Goal: Task Accomplishment & Management: Manage account settings

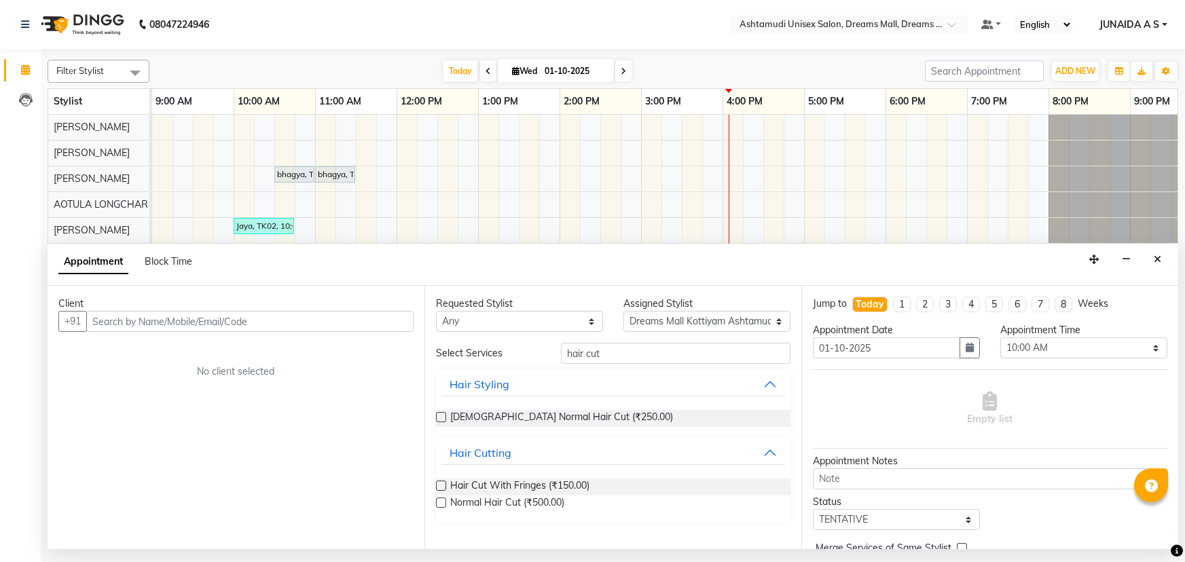
select select "63210"
select select "600"
select select "tentative"
drag, startPoint x: 600, startPoint y: 357, endPoint x: 514, endPoint y: 357, distance: 86.3
click at [514, 357] on div "Select Services hair cut" at bounding box center [613, 353] width 375 height 21
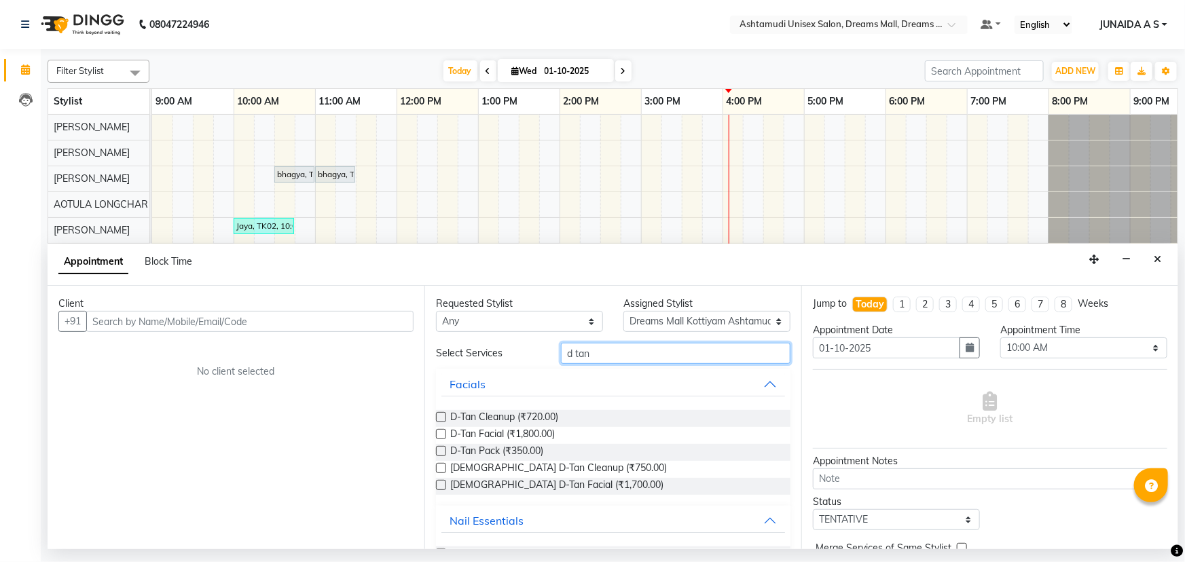
type input "d tan"
click at [446, 433] on label at bounding box center [441, 434] width 10 height 10
click at [445, 433] on input "checkbox" at bounding box center [440, 435] width 9 height 9
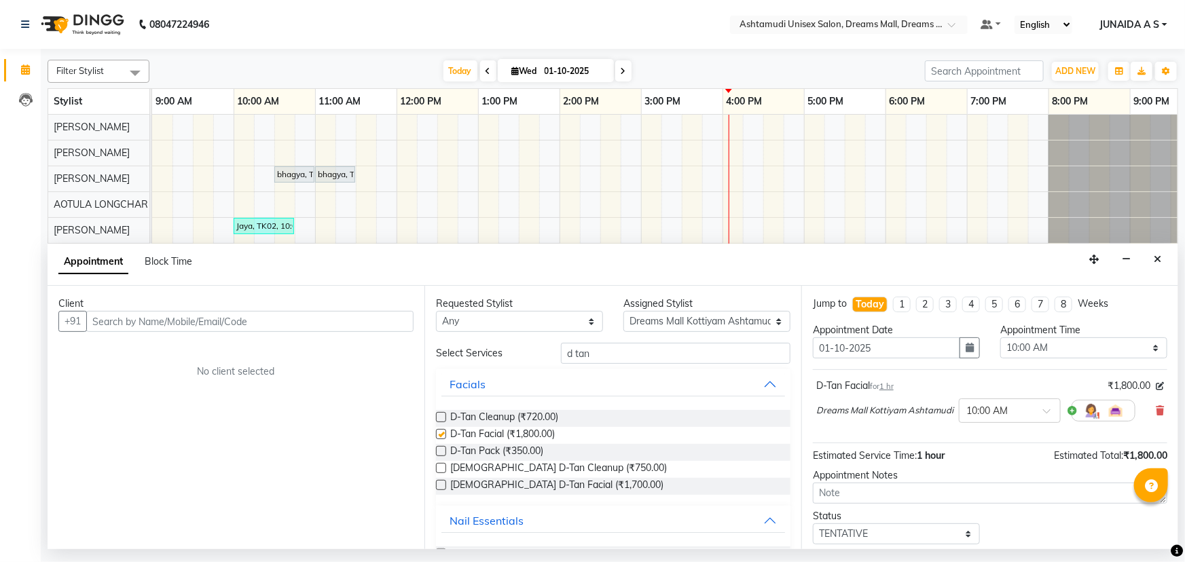
checkbox input "false"
drag, startPoint x: 590, startPoint y: 352, endPoint x: 339, endPoint y: 365, distance: 251.0
click at [339, 365] on div "Client +91 No client selected Requested Stylist Any [PERSON_NAME] AOTULA LONGCH…" at bounding box center [613, 418] width 1131 height 264
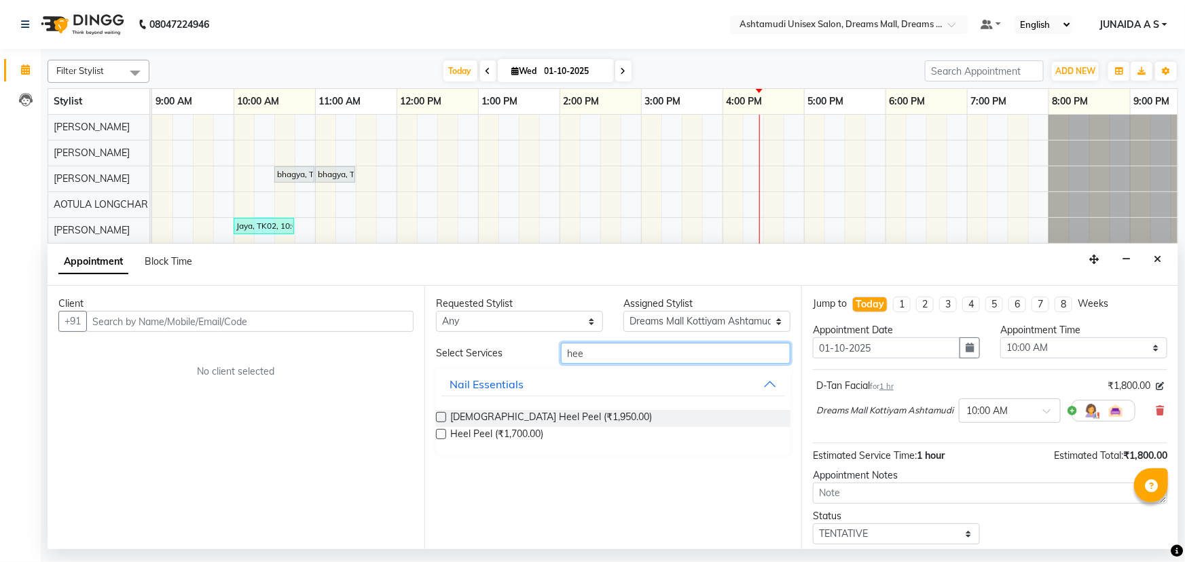
type input "hee"
click at [435, 435] on div "Requested Stylist Any [PERSON_NAME] AOTULA LONGCHAR [PERSON_NAME] BIKI SARKI [P…" at bounding box center [613, 418] width 377 height 264
click at [443, 435] on label at bounding box center [441, 434] width 10 height 10
click at [443, 435] on input "checkbox" at bounding box center [440, 435] width 9 height 9
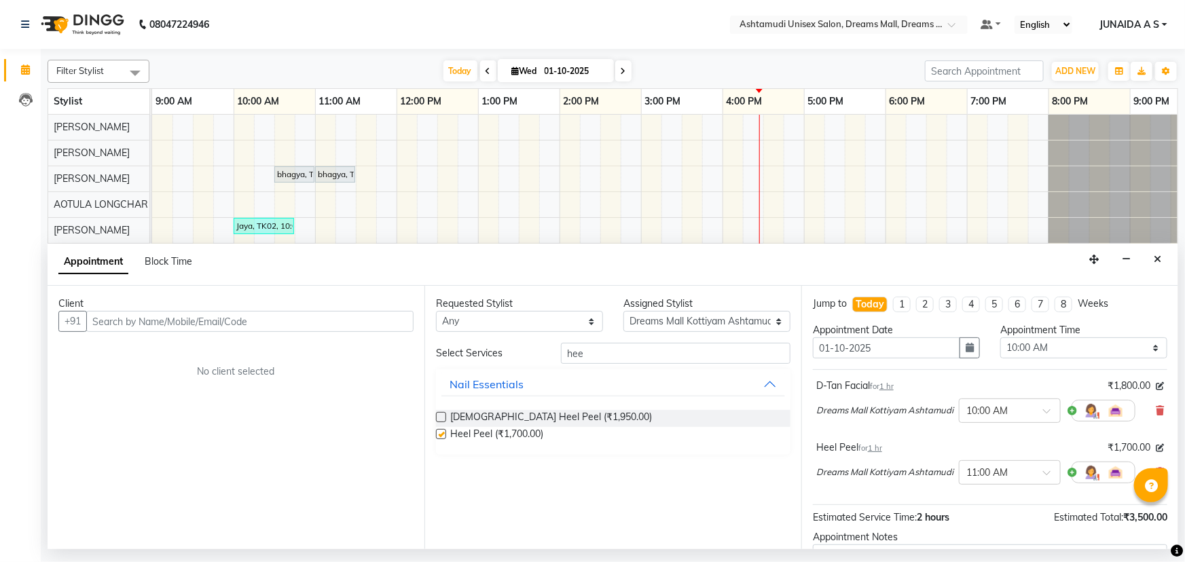
checkbox input "false"
click at [1156, 417] on span at bounding box center [1160, 411] width 8 height 14
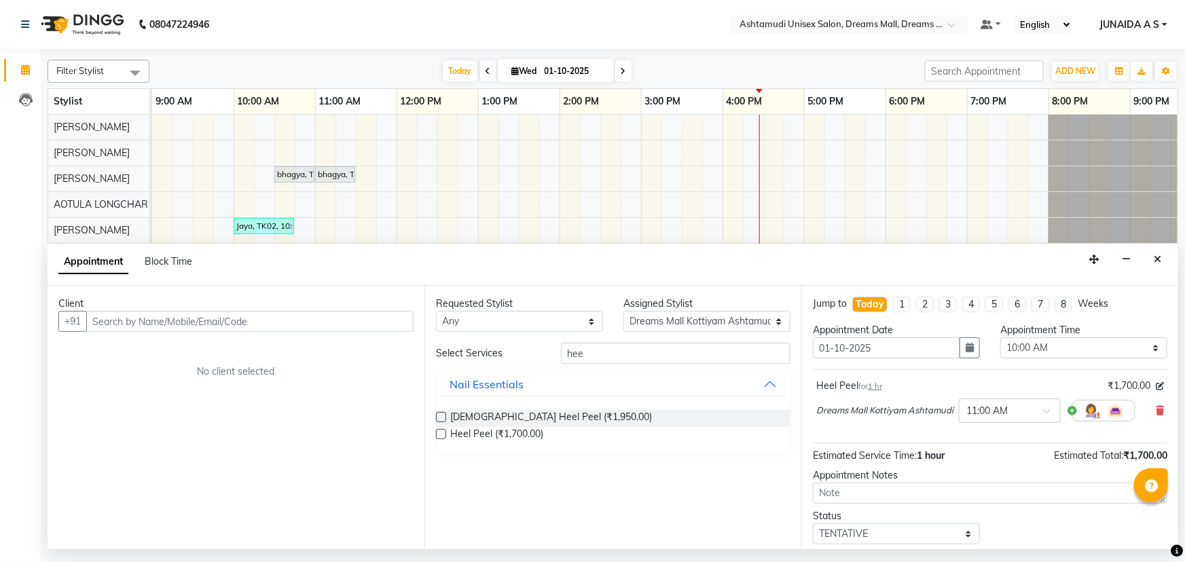
click at [1155, 406] on div "Heel Peel for 1 hr ₹1,700.00 Dreams Mall Kottiyam Ashtamudi × 11:00 AM" at bounding box center [990, 404] width 355 height 56
click at [939, 24] on div at bounding box center [849, 26] width 238 height 14
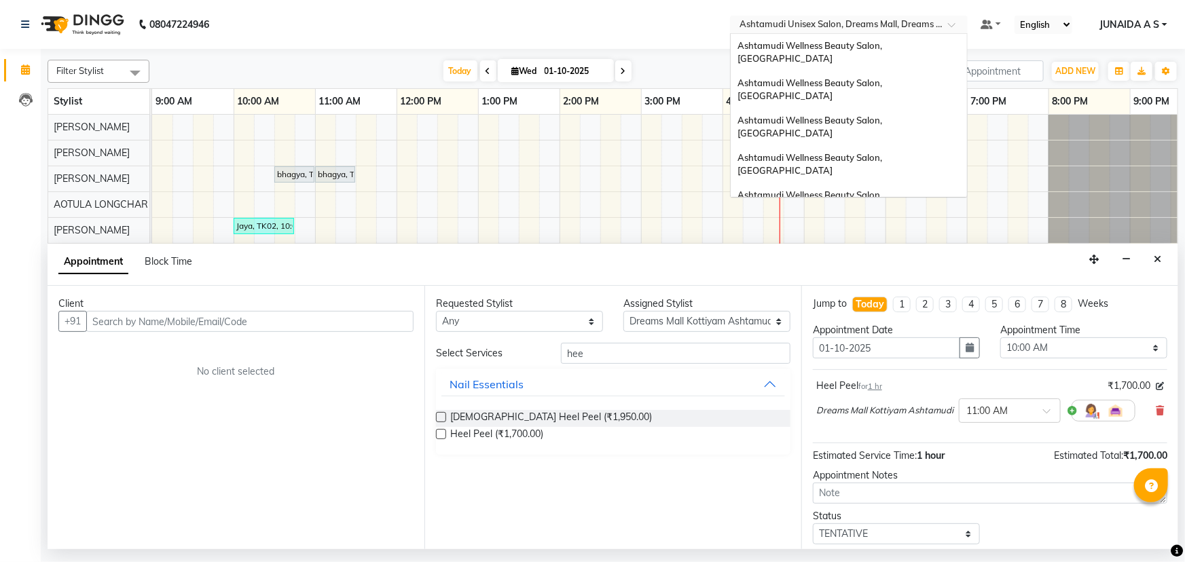
scroll to position [187, 0]
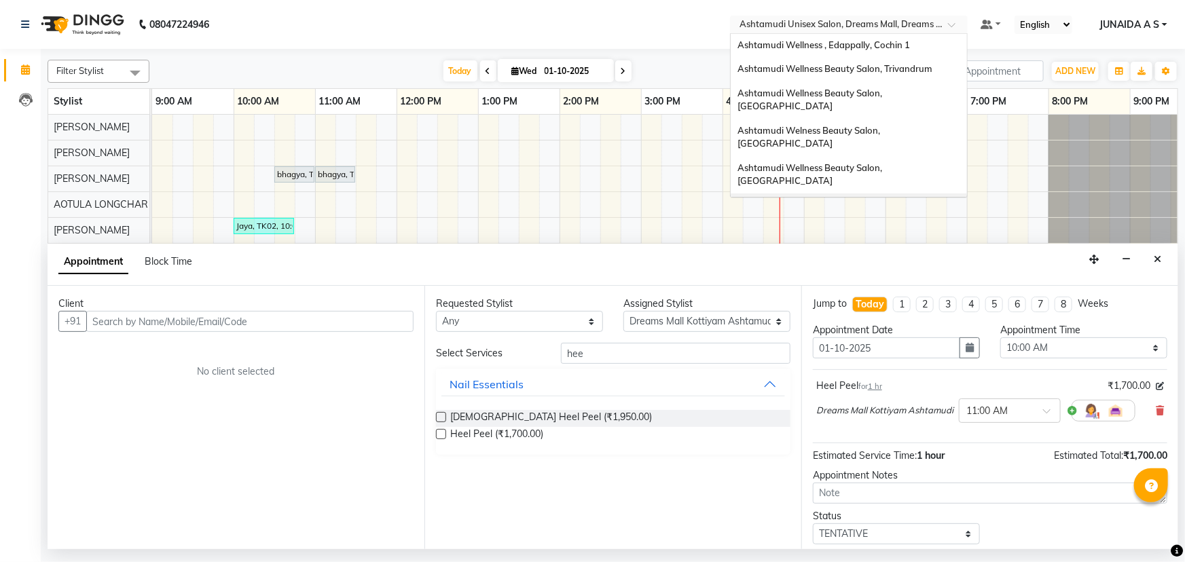
click at [884, 200] on span "Ashtamudi Wellness Beauty Salon, [GEOGRAPHIC_DATA]" at bounding box center [811, 212] width 147 height 24
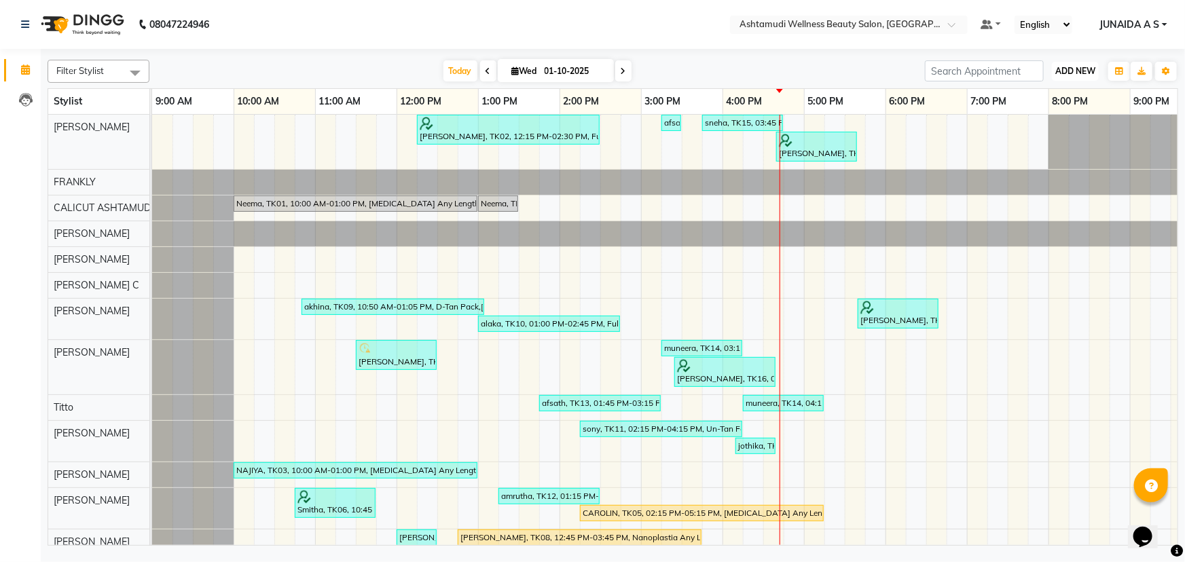
click at [1066, 75] on span "ADD NEW" at bounding box center [1076, 71] width 40 height 10
drag, startPoint x: 1065, startPoint y: 92, endPoint x: 708, endPoint y: 230, distance: 382.1
click at [1064, 92] on button "Add Appointment" at bounding box center [1045, 97] width 107 height 18
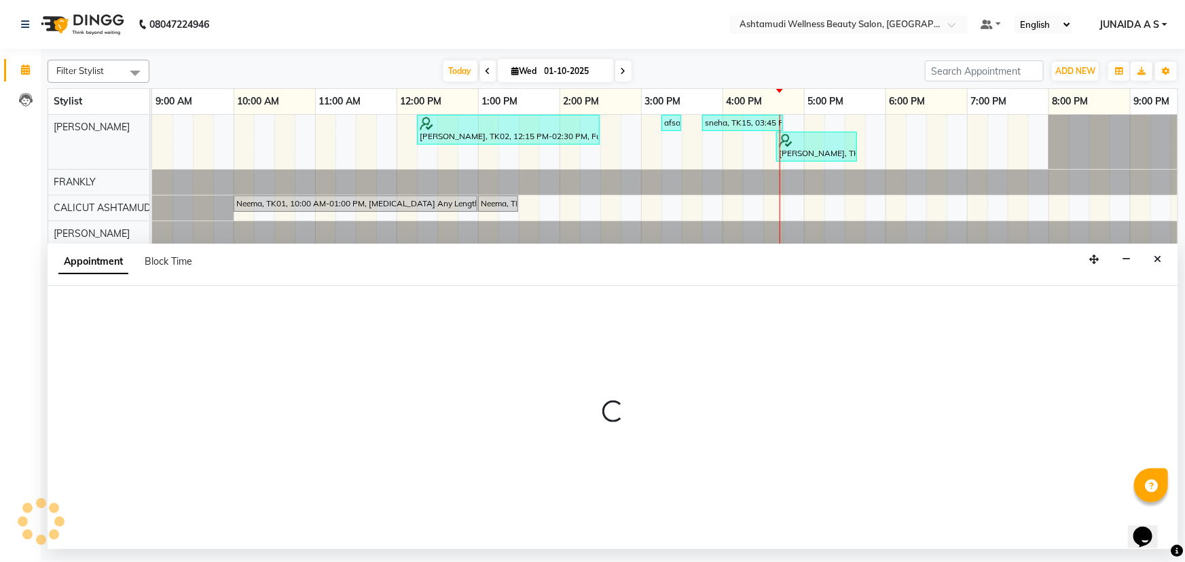
select select "tentative"
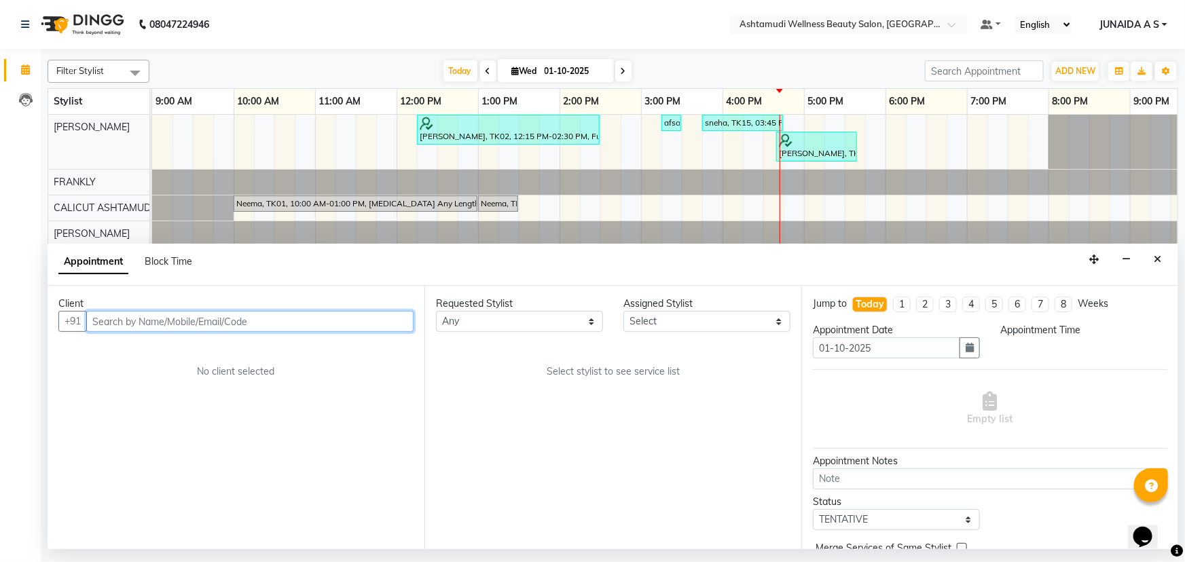
select select "600"
click at [348, 323] on input "text" at bounding box center [249, 321] width 327 height 21
paste input "8547100318"
type input "8547100318"
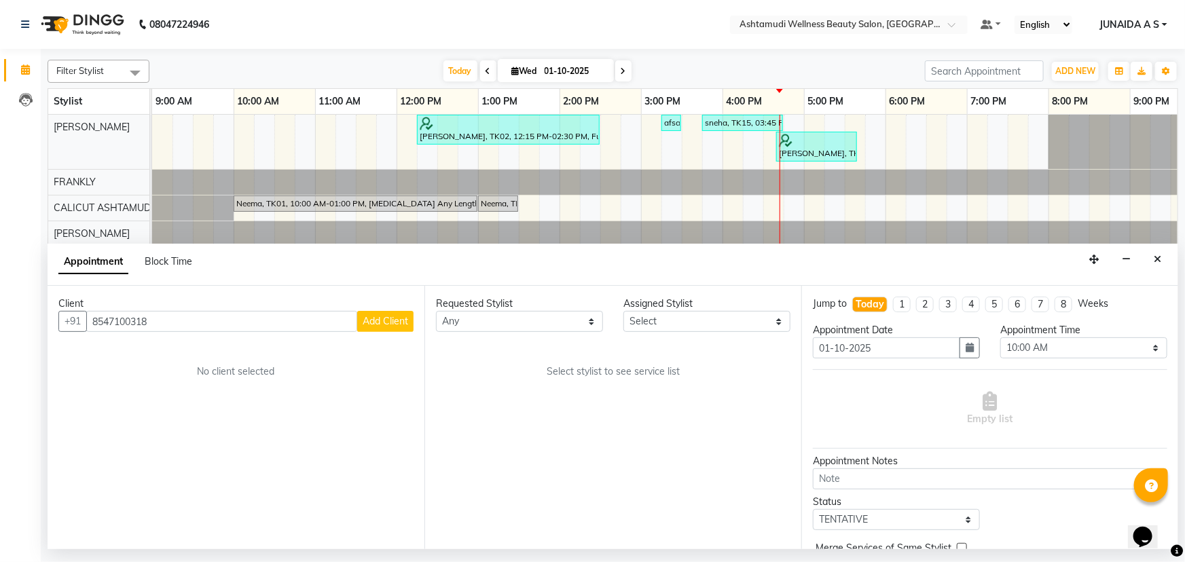
click at [379, 327] on button "Add Client" at bounding box center [385, 321] width 56 height 21
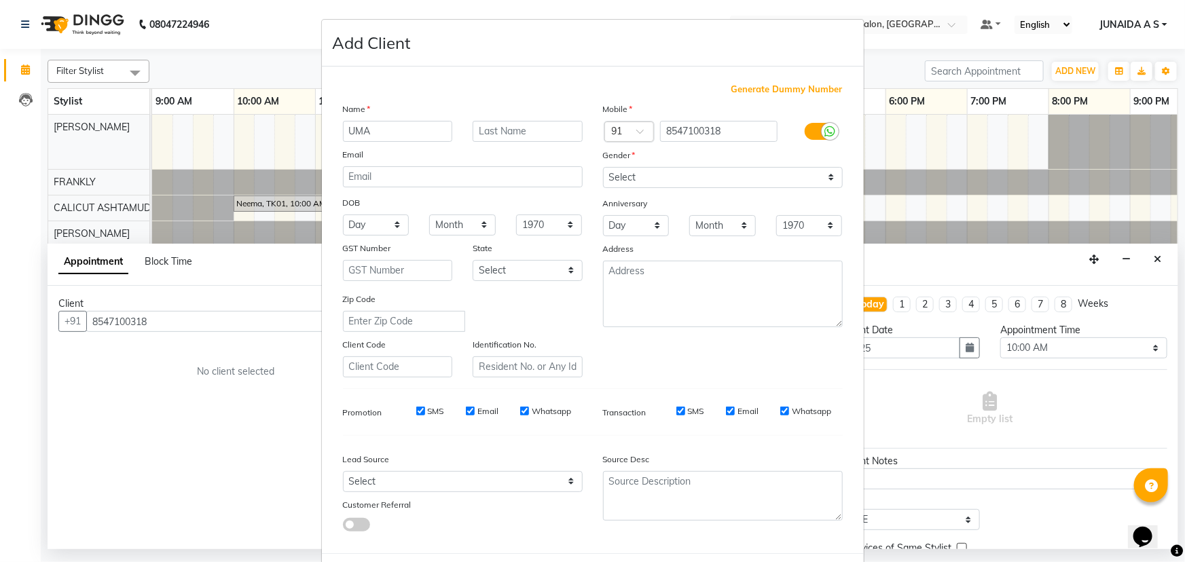
type input "UMA"
click at [662, 185] on select "Select Male Female Other Prefer Not To Say" at bounding box center [723, 177] width 240 height 21
select select "female"
click at [603, 167] on select "Select Male Female Other Prefer Not To Say" at bounding box center [723, 177] width 240 height 21
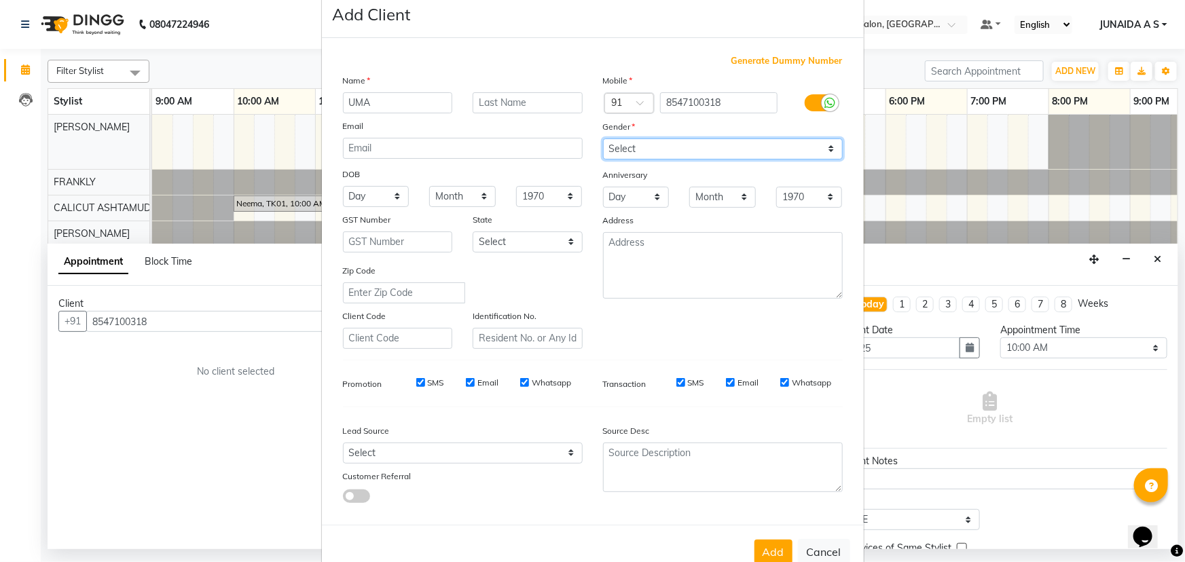
scroll to position [68, 0]
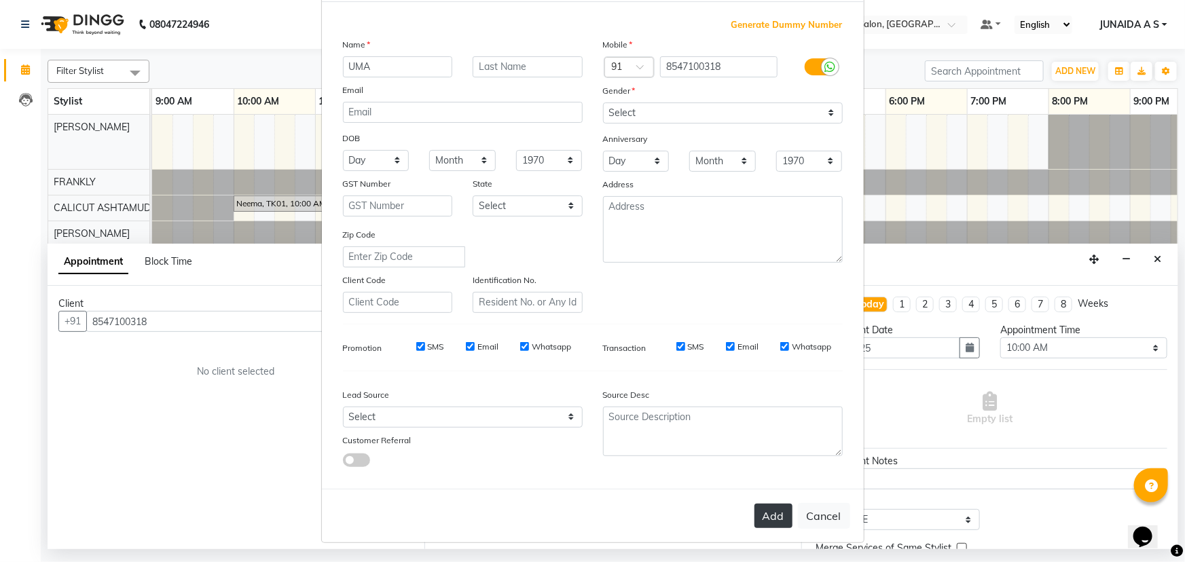
click at [767, 520] on button "Add" at bounding box center [774, 516] width 38 height 24
type input "85******18"
select select
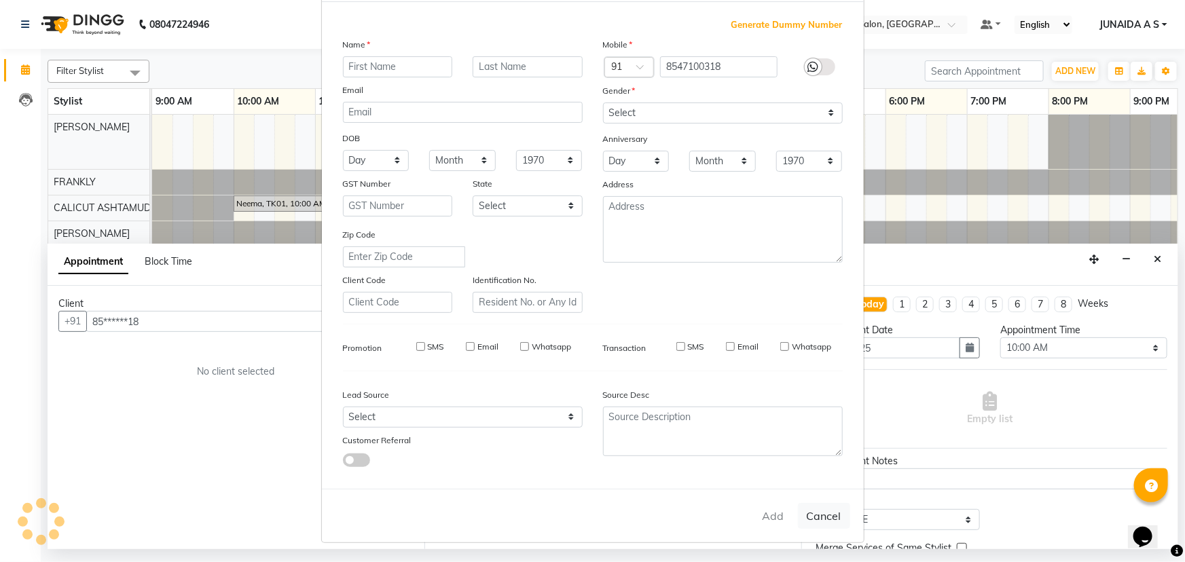
select select
checkbox input "false"
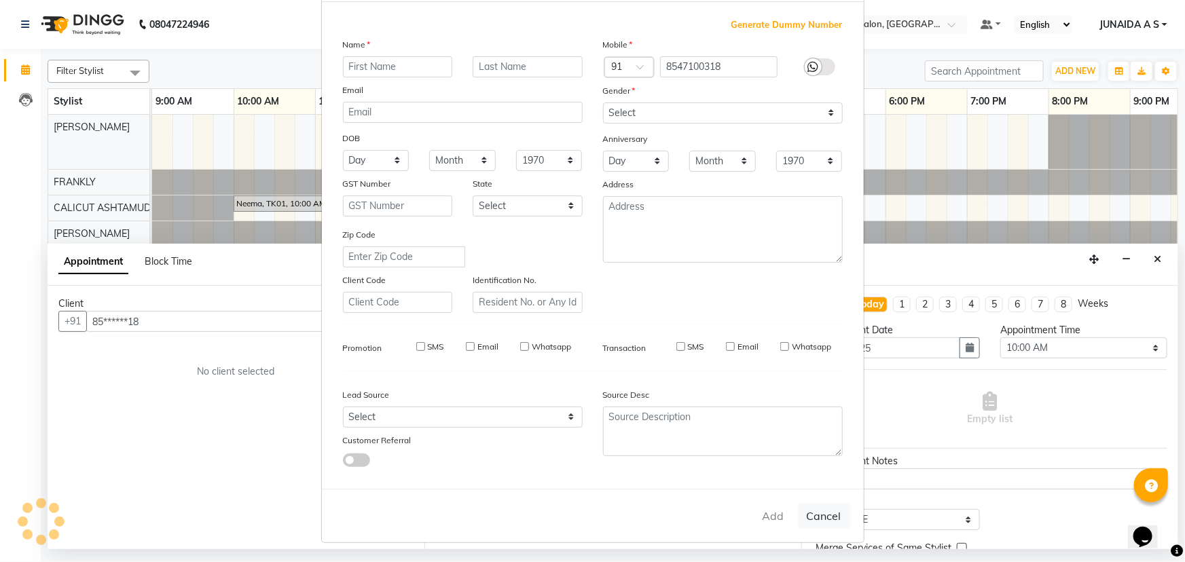
checkbox input "false"
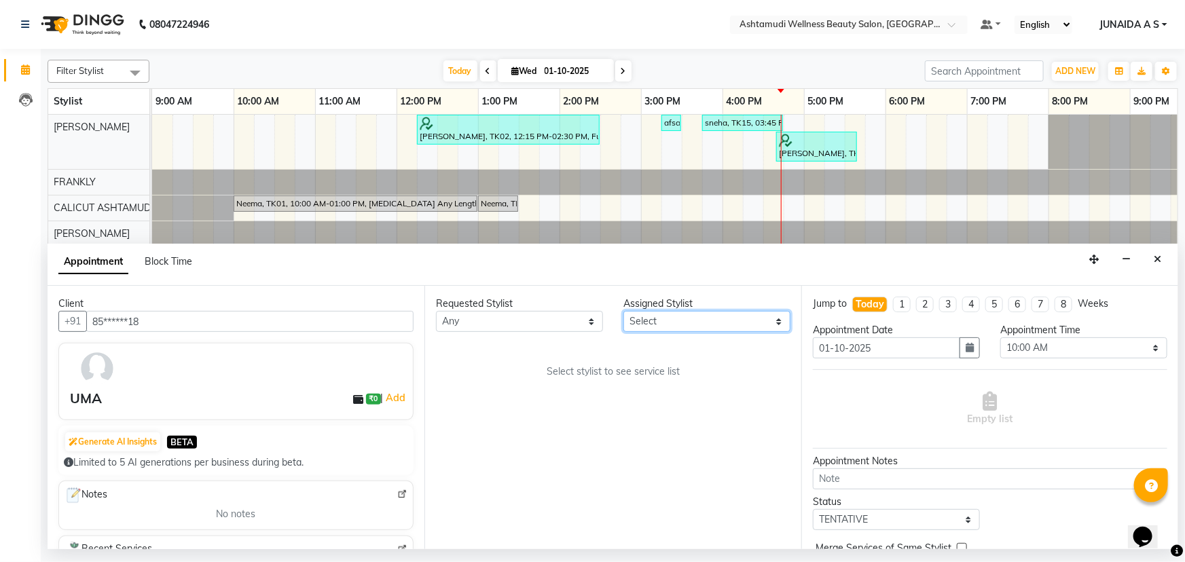
click at [724, 325] on select "Select Adil Amala George AMBILI C ANKITHA CALICUT ASHTAMUDI FRANKLY KRISHNA Nit…" at bounding box center [707, 321] width 167 height 21
select select "27314"
click at [624, 311] on select "Select Adil Amala George AMBILI C ANKITHA CALICUT ASHTAMUDI FRANKLY KRISHNA Nit…" at bounding box center [707, 321] width 167 height 21
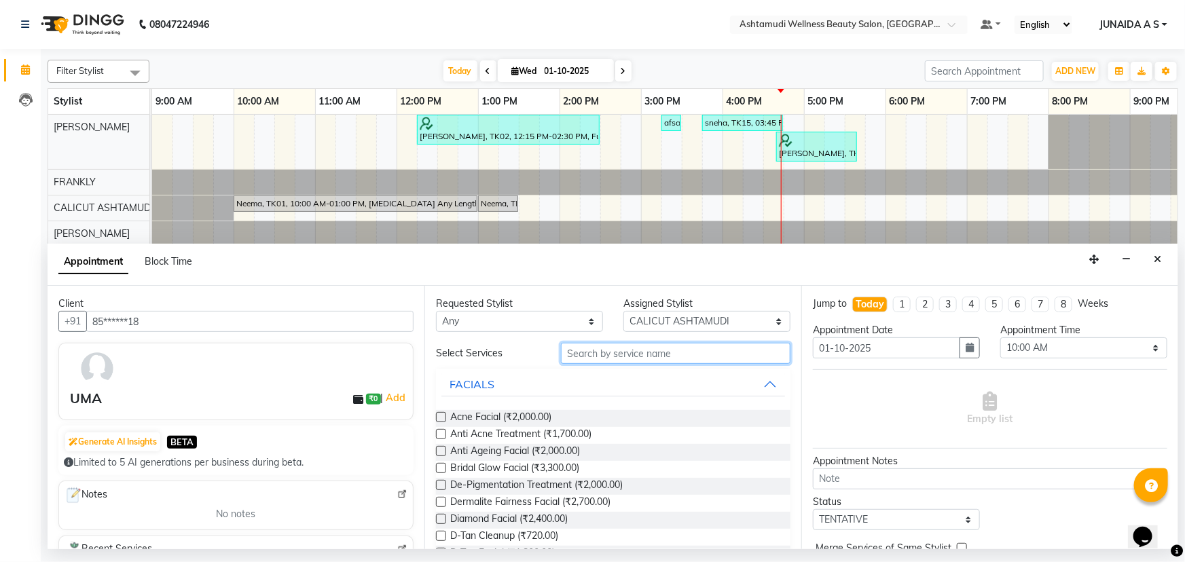
click at [629, 355] on input "text" at bounding box center [676, 353] width 230 height 21
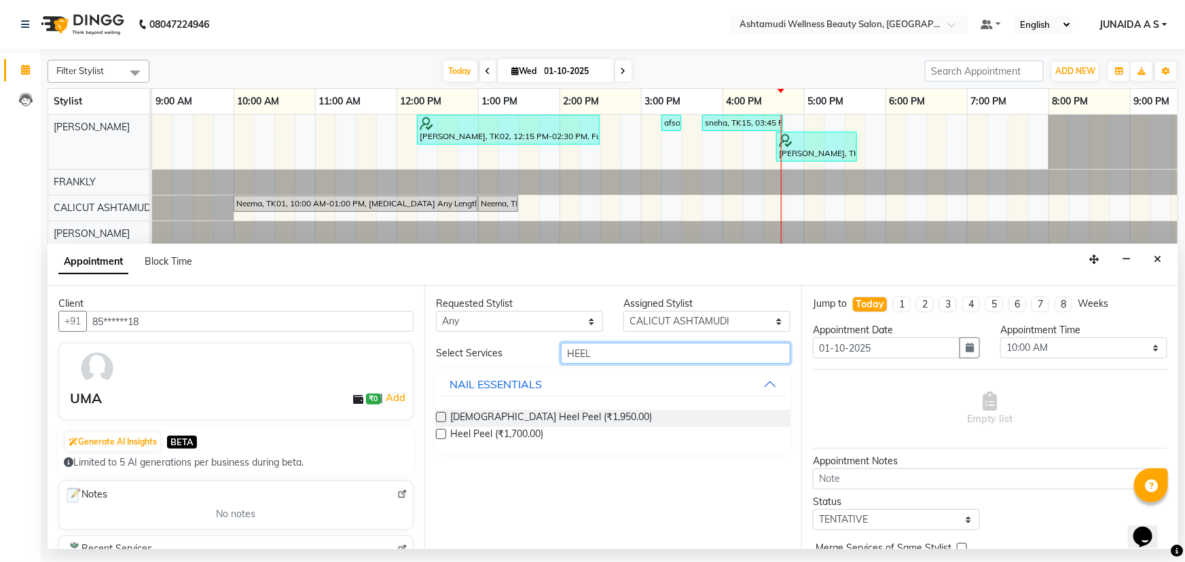
type input "HEEL"
click at [441, 435] on label at bounding box center [441, 434] width 10 height 10
click at [441, 435] on input "checkbox" at bounding box center [440, 435] width 9 height 9
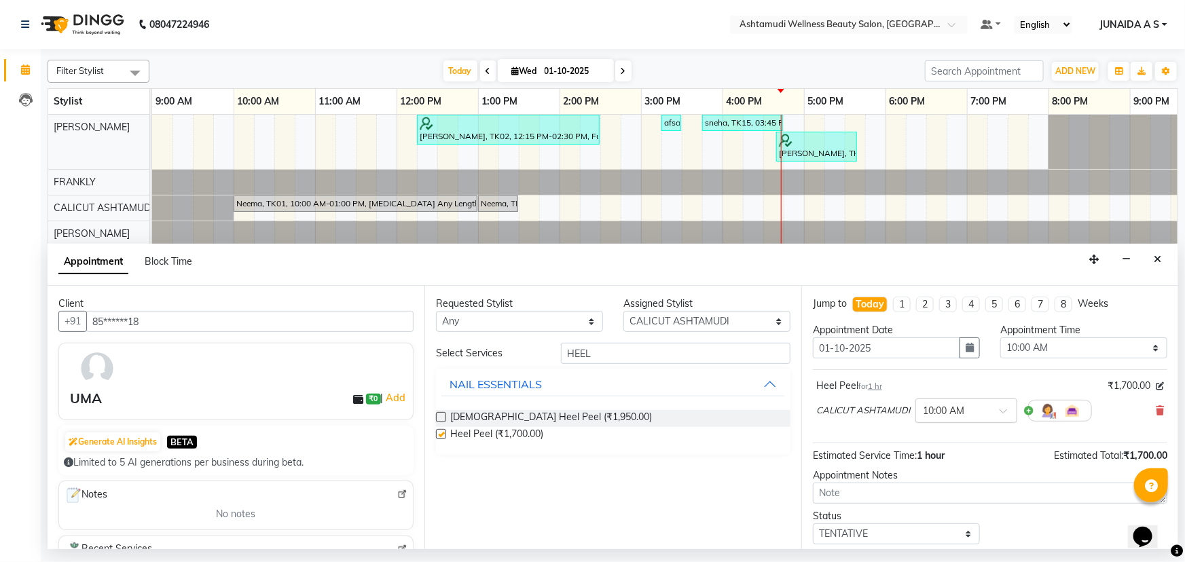
checkbox input "false"
click at [1014, 352] on select "Select 10:00 AM 10:15 AM 10:30 AM 10:45 AM 11:00 AM 11:15 AM 11:30 AM 11:45 AM …" at bounding box center [1084, 348] width 167 height 21
select select "1050"
click at [1001, 338] on select "Select 10:00 AM 10:15 AM 10:30 AM 10:45 AM 11:00 AM 11:15 AM 11:30 AM 11:45 AM …" at bounding box center [1084, 348] width 167 height 21
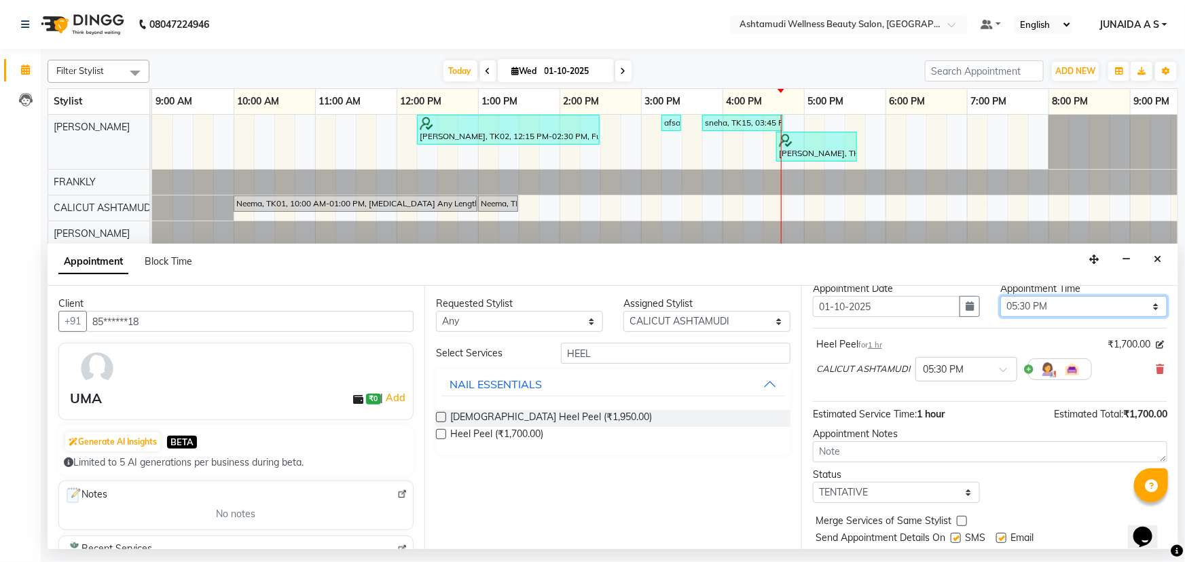
scroll to position [80, 0]
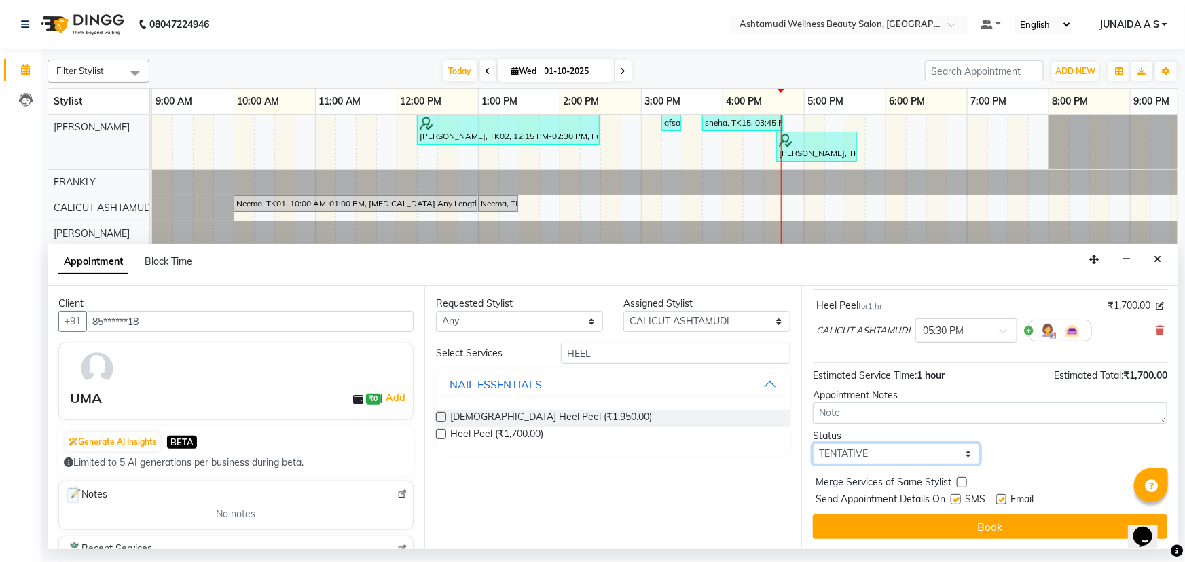
click at [866, 450] on select "Select TENTATIVE CONFIRM CHECK-IN UPCOMING" at bounding box center [896, 454] width 167 height 21
select select "confirm booking"
click at [813, 444] on select "Select TENTATIVE CONFIRM CHECK-IN UPCOMING" at bounding box center [896, 454] width 167 height 21
click at [892, 540] on div "Jump to Today 1 2 3 4 5 6 7 8 Weeks Appointment Date 01-10-2025 Appointment Tim…" at bounding box center [990, 418] width 377 height 264
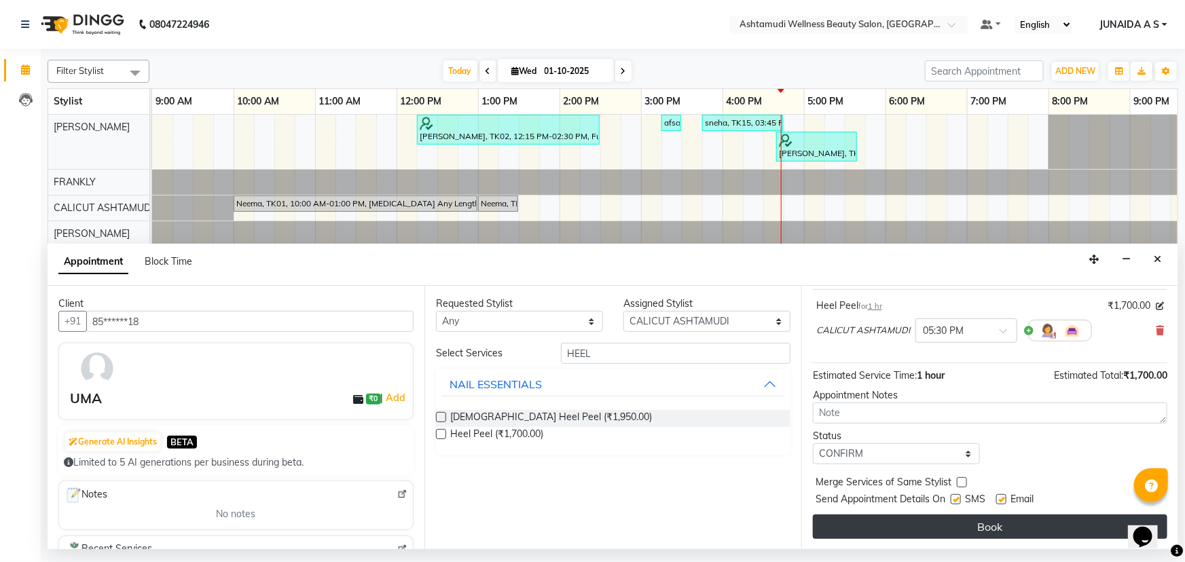
click at [895, 533] on button "Book" at bounding box center [990, 527] width 355 height 24
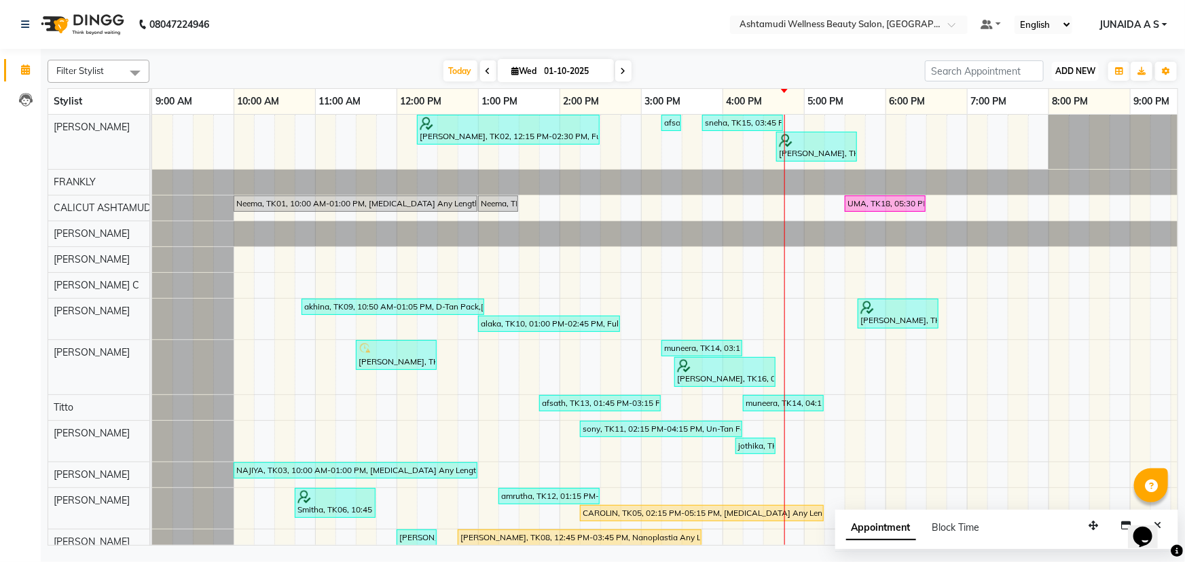
click at [1062, 66] on span "ADD NEW" at bounding box center [1076, 71] width 40 height 10
drag, startPoint x: 1045, startPoint y: 98, endPoint x: 673, endPoint y: 135, distance: 373.4
click at [1042, 98] on button "Add Appointment" at bounding box center [1045, 97] width 107 height 18
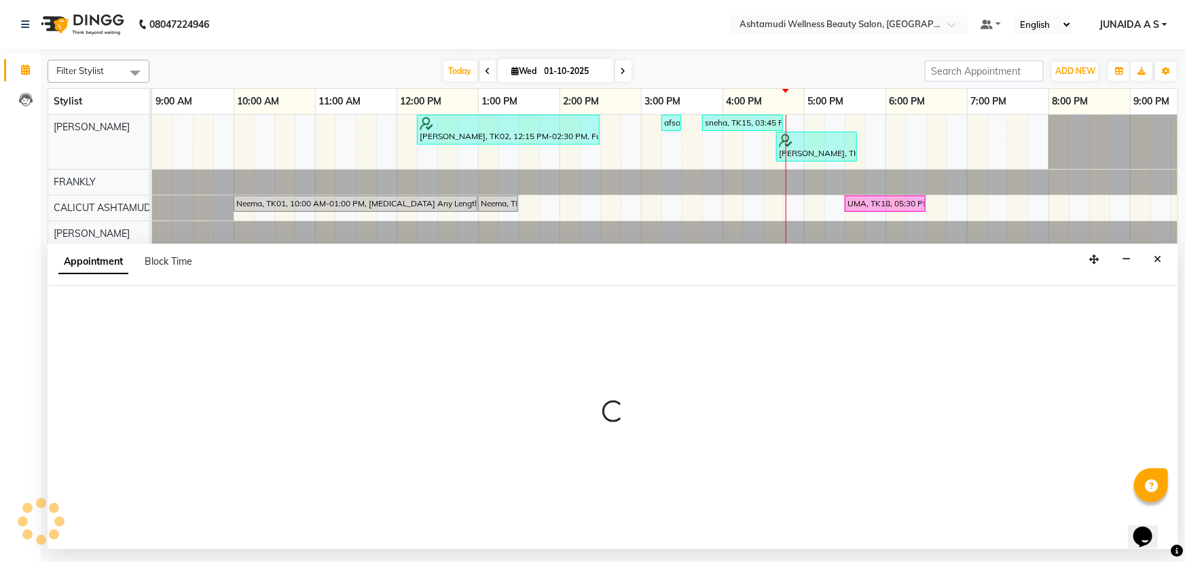
select select "600"
select select "tentative"
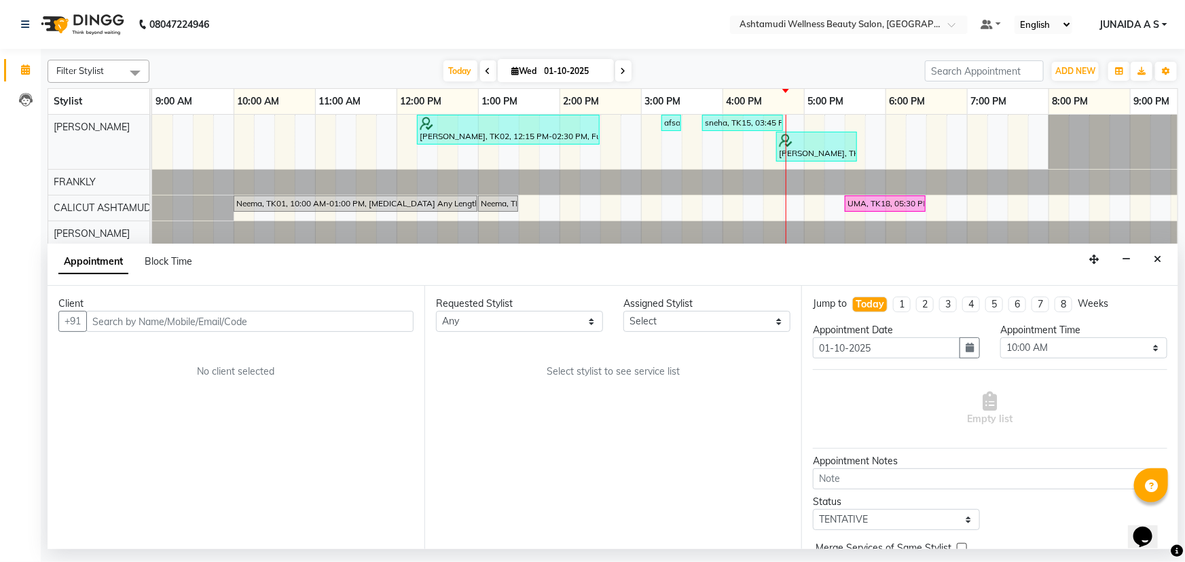
click at [186, 317] on input "text" at bounding box center [249, 321] width 327 height 21
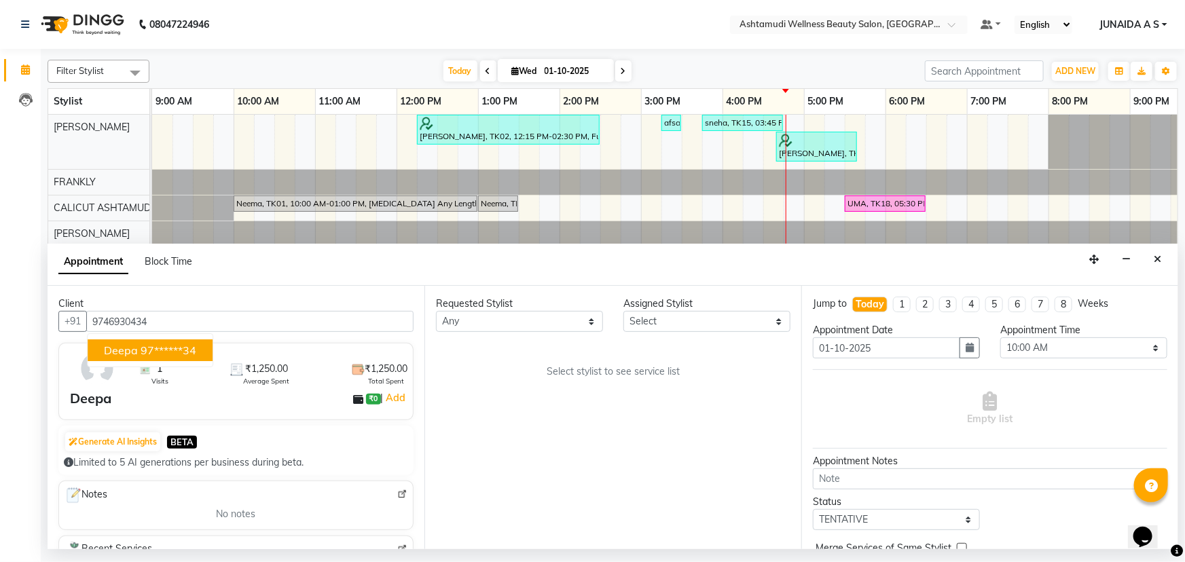
type input "9746930434"
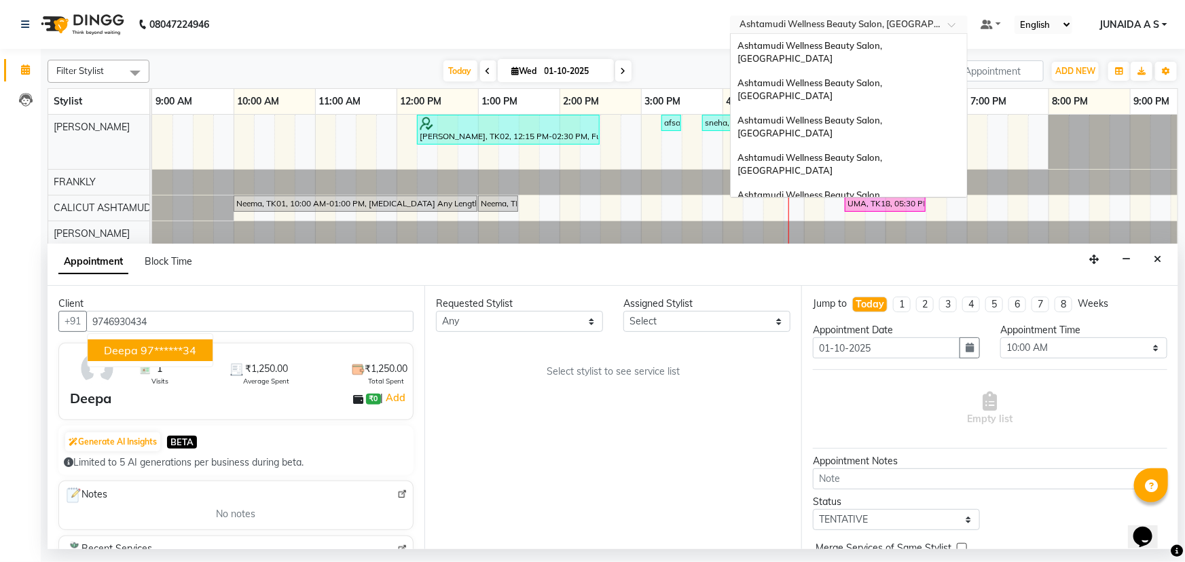
click at [937, 25] on div at bounding box center [849, 26] width 238 height 14
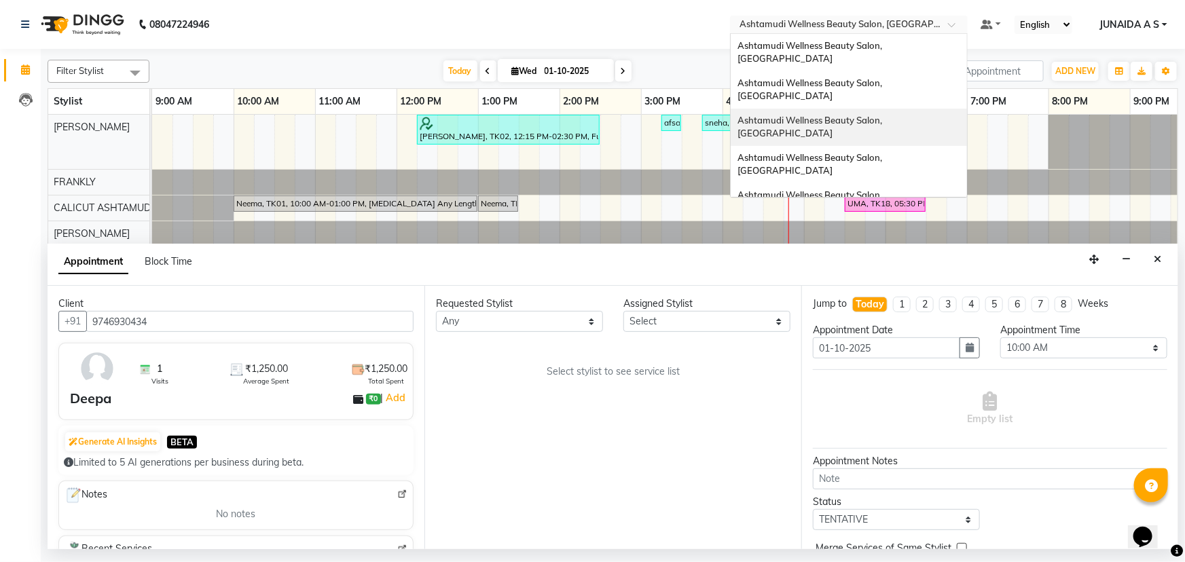
click at [884, 115] on span "Ashtamudi Wellness Beauty Salon, [GEOGRAPHIC_DATA]" at bounding box center [811, 127] width 147 height 24
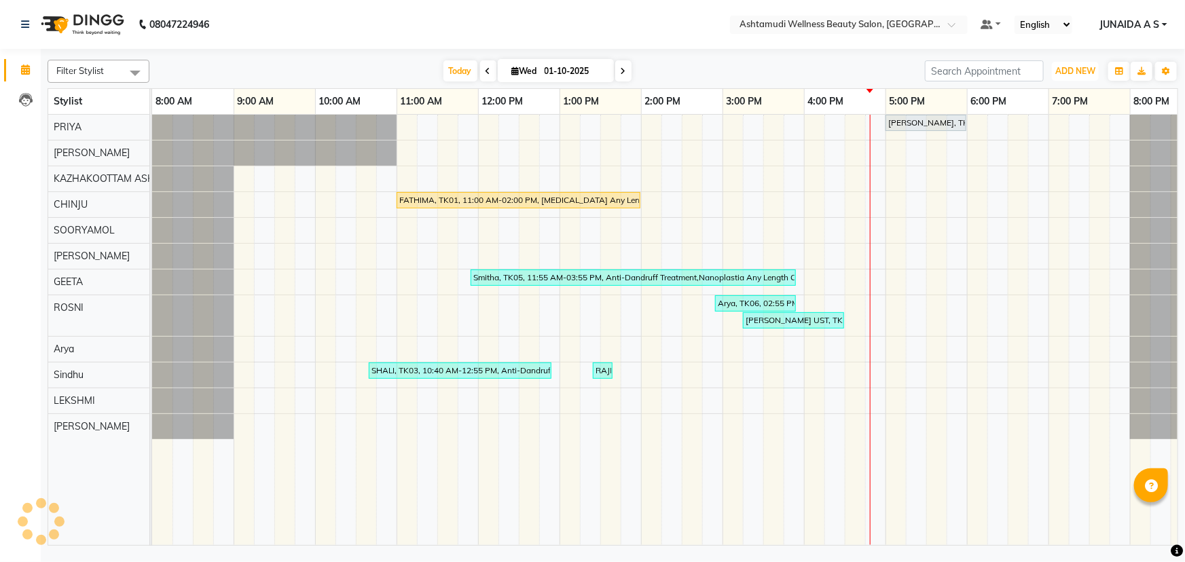
click at [1082, 67] on span "ADD NEW" at bounding box center [1076, 71] width 40 height 10
click at [1069, 96] on button "Add Appointment" at bounding box center [1045, 97] width 107 height 18
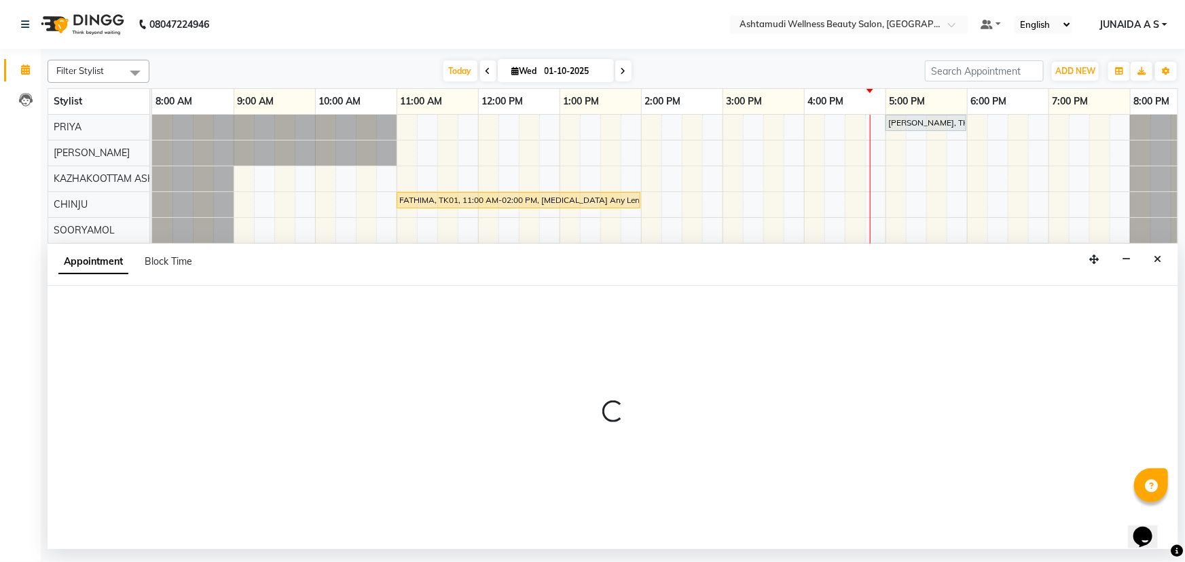
select select "540"
select select "tentative"
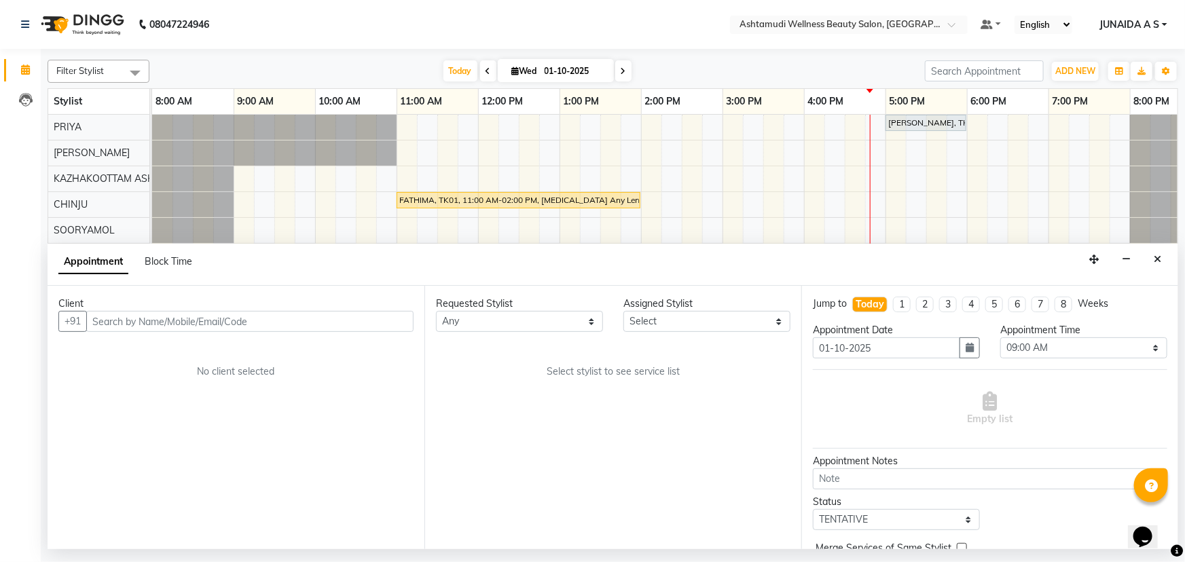
click at [250, 315] on input "text" at bounding box center [249, 321] width 327 height 21
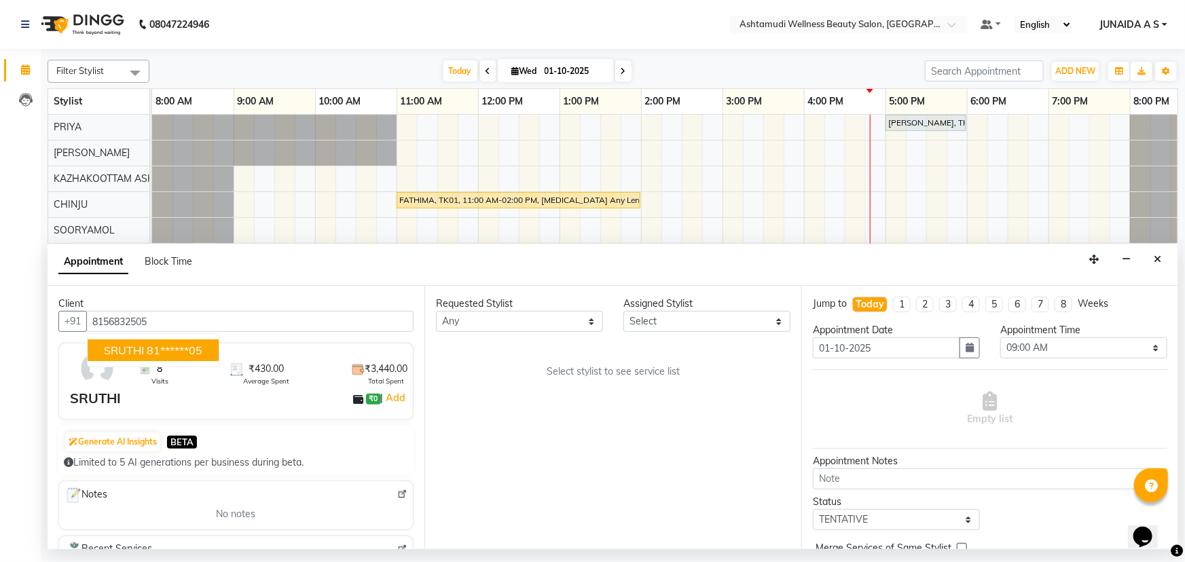
click at [211, 351] on button "SRUTHI 81******05" at bounding box center [153, 351] width 131 height 22
type input "81******05"
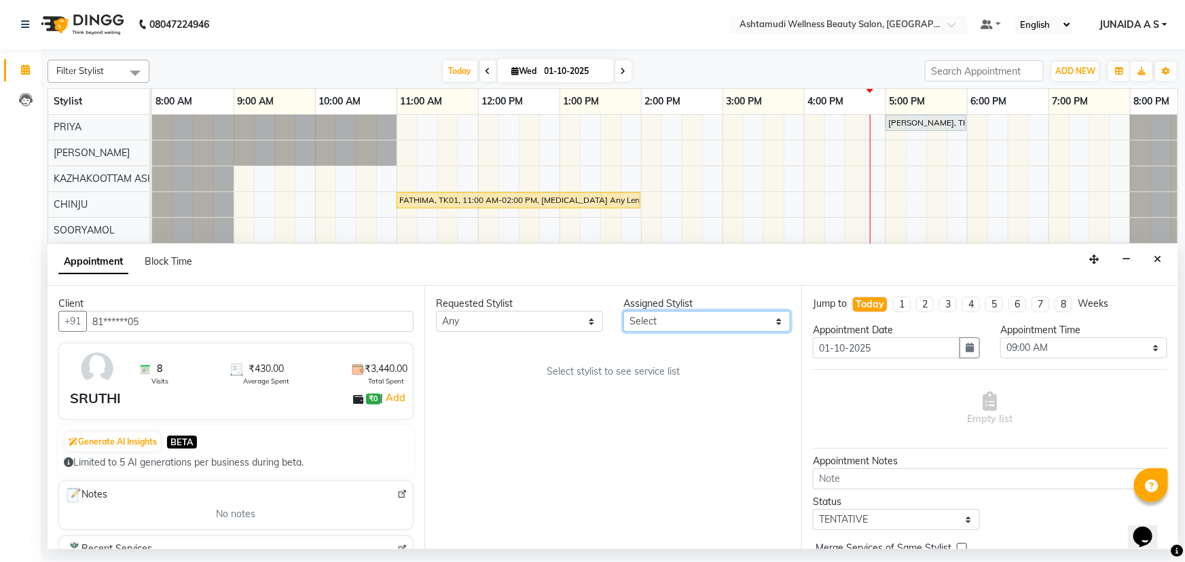
click at [692, 323] on select "Select Arya CHINJU GEETA KAZHAKOOTTAM ASHTAMUDI KRISHNA LEKSHMI MINCY VARGHESE …" at bounding box center [707, 321] width 167 height 21
select select "27528"
click at [624, 311] on select "Select Arya CHINJU GEETA KAZHAKOOTTAM ASHTAMUDI KRISHNA LEKSHMI MINCY VARGHESE …" at bounding box center [707, 321] width 167 height 21
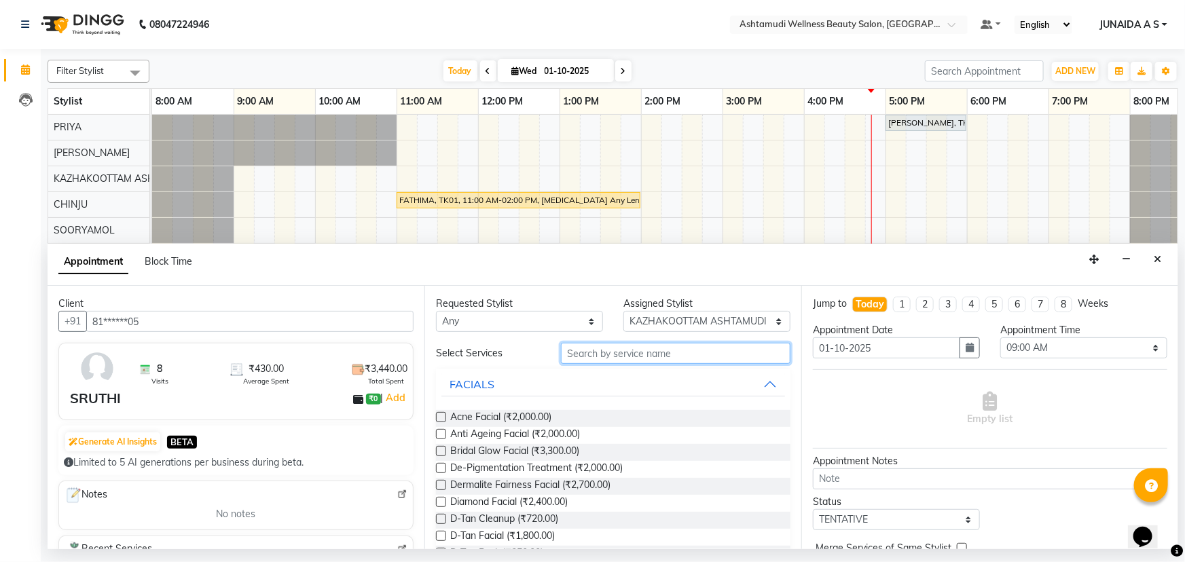
click at [614, 353] on input "text" at bounding box center [676, 353] width 230 height 21
type input "WAXING"
click at [444, 499] on label at bounding box center [441, 502] width 10 height 10
click at [444, 499] on input "checkbox" at bounding box center [440, 503] width 9 height 9
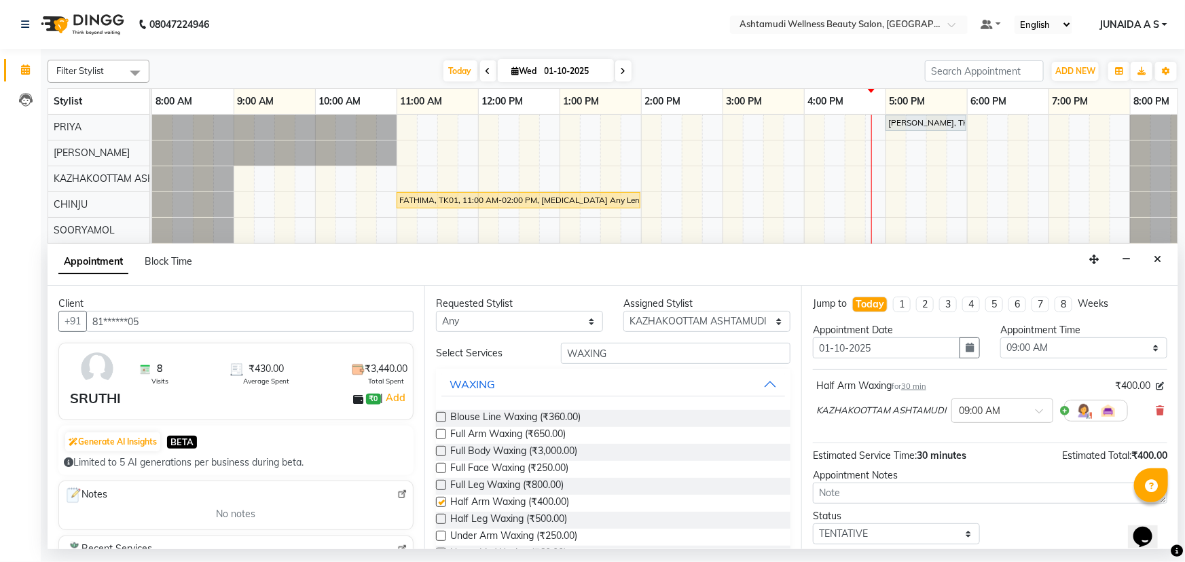
checkbox input "false"
click at [1018, 349] on select "Select 09:00 AM 09:15 AM 09:30 AM 09:45 AM 10:00 AM 10:15 AM 10:30 AM 10:45 AM …" at bounding box center [1084, 348] width 167 height 21
select select "1020"
click at [1001, 338] on select "Select 09:00 AM 09:15 AM 09:30 AM 09:45 AM 10:00 AM 10:15 AM 10:30 AM 10:45 AM …" at bounding box center [1084, 348] width 167 height 21
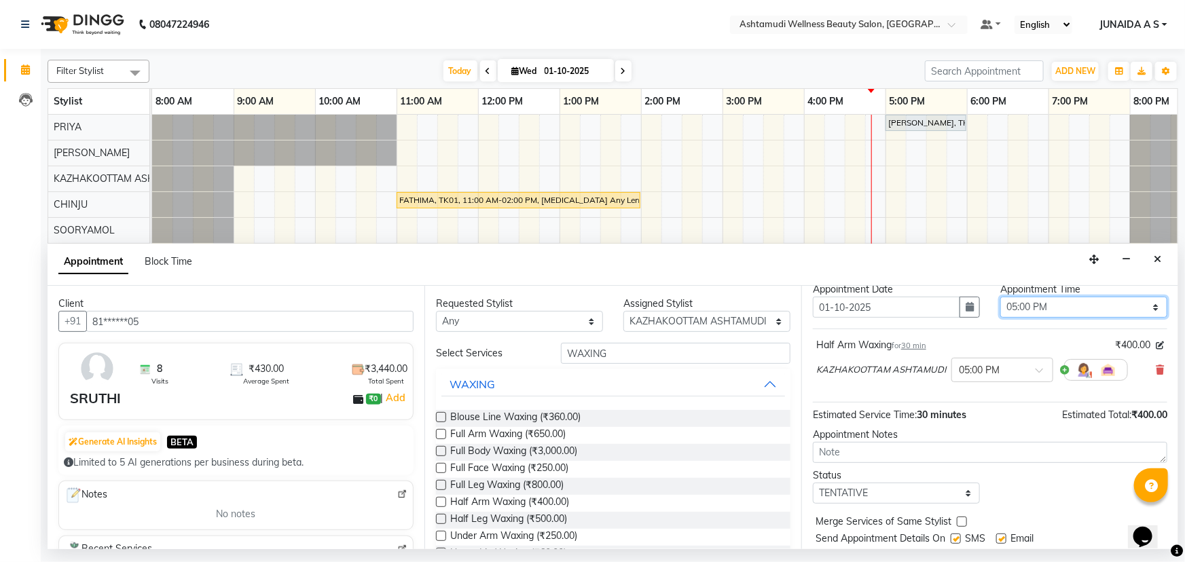
scroll to position [80, 0]
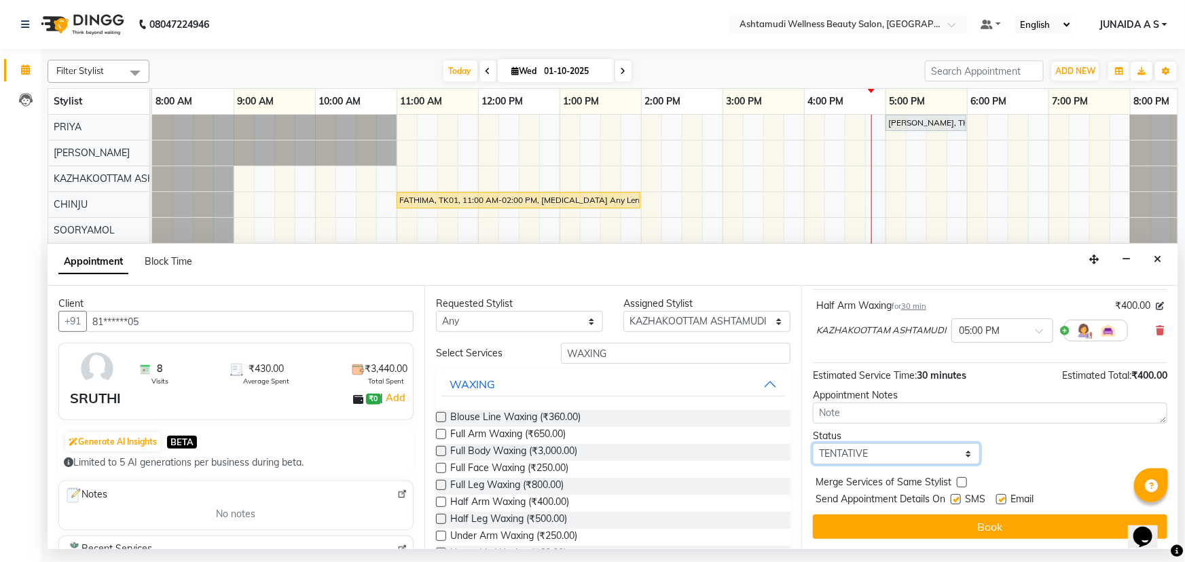
click at [905, 450] on select "Select TENTATIVE CONFIRM CHECK-IN UPCOMING" at bounding box center [896, 454] width 167 height 21
select select "confirm booking"
click at [813, 444] on select "Select TENTATIVE CONFIRM CHECK-IN UPCOMING" at bounding box center [896, 454] width 167 height 21
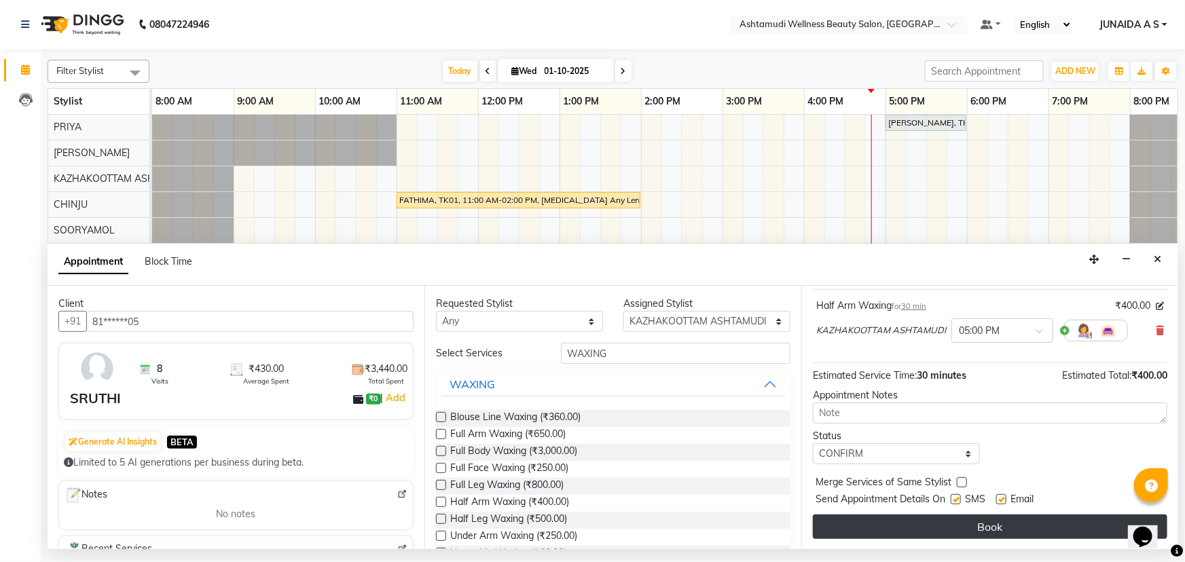
click at [890, 528] on button "Book" at bounding box center [990, 527] width 355 height 24
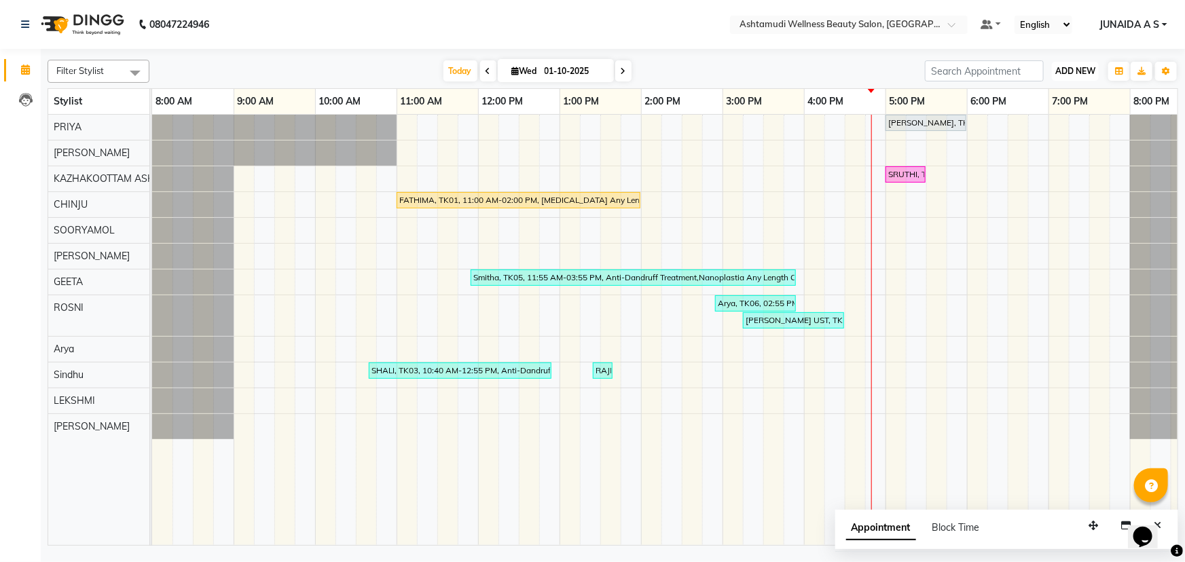
click at [1077, 76] on button "ADD NEW Toggle Dropdown" at bounding box center [1075, 71] width 47 height 19
click at [1043, 96] on button "Add Appointment" at bounding box center [1045, 97] width 107 height 18
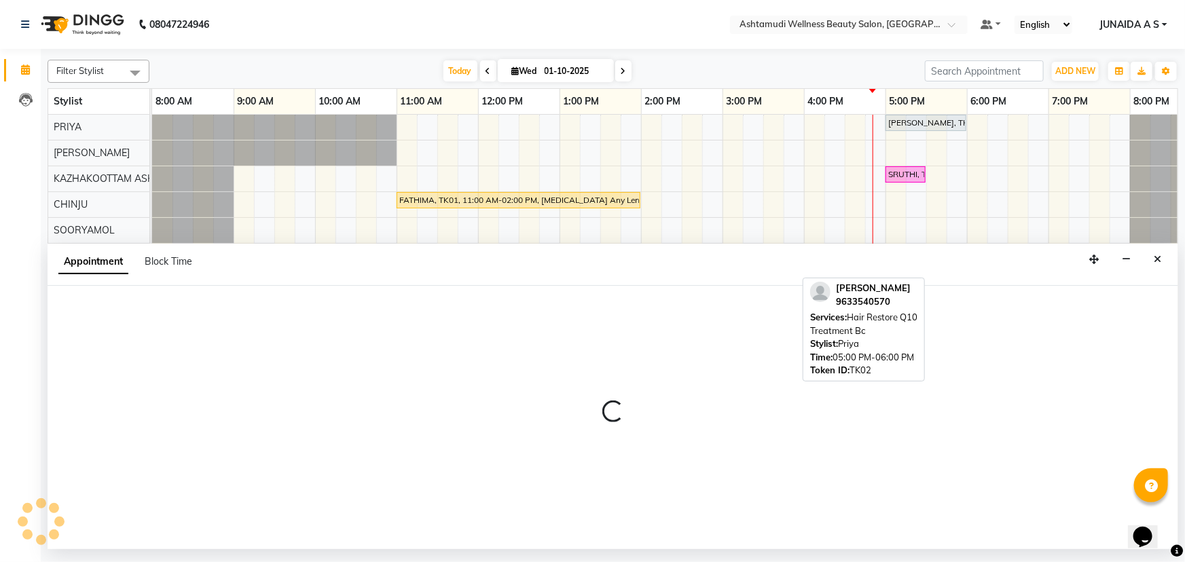
select select "540"
select select "tentative"
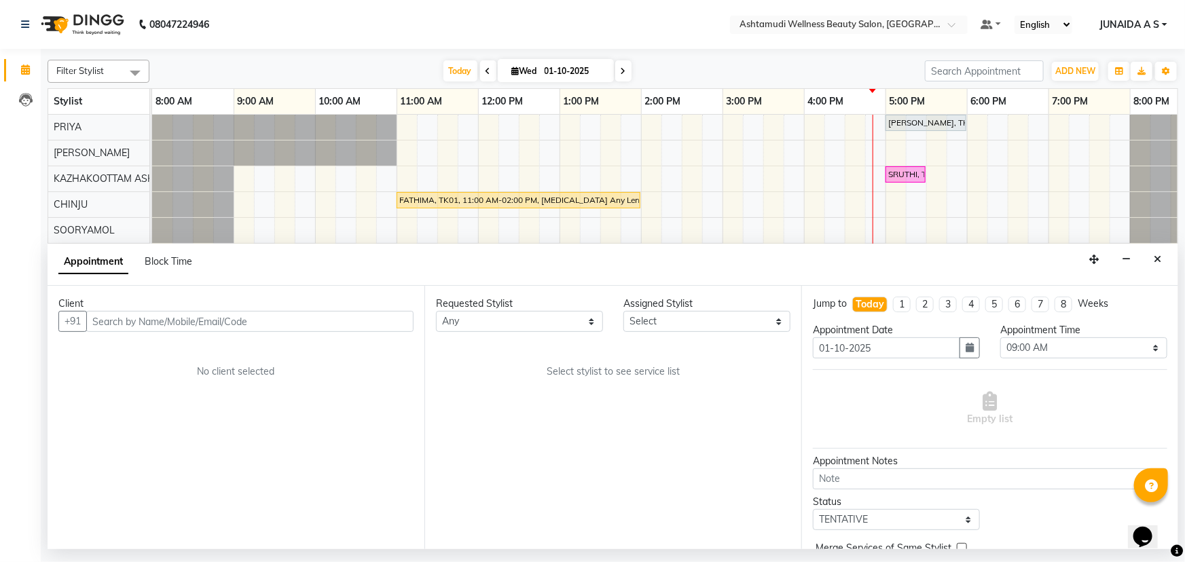
click at [182, 323] on input "text" at bounding box center [249, 321] width 327 height 21
type input "9074981486"
drag, startPoint x: 96, startPoint y: 327, endPoint x: 0, endPoint y: 325, distance: 96.5
click at [0, 325] on app-home "08047224946 Select Location × Ashtamudi Wellness Beauty Salon, Kazakoottam Defa…" at bounding box center [592, 275] width 1185 height 550
paste input "9645010361"
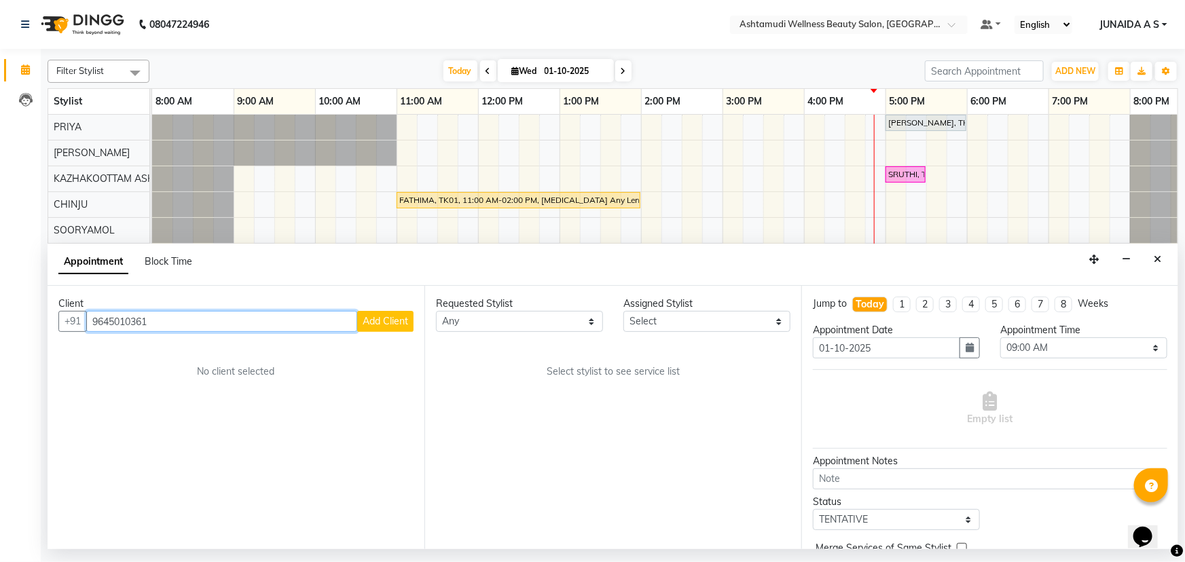
type input "9645010361"
click at [950, 25] on div at bounding box center [849, 26] width 238 height 14
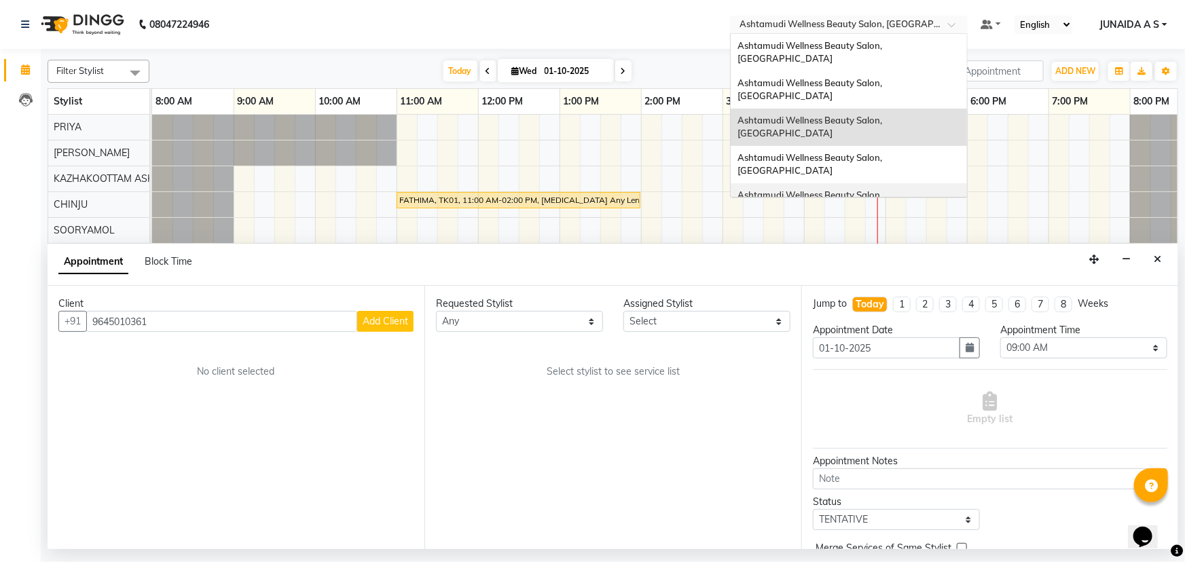
scroll to position [123, 0]
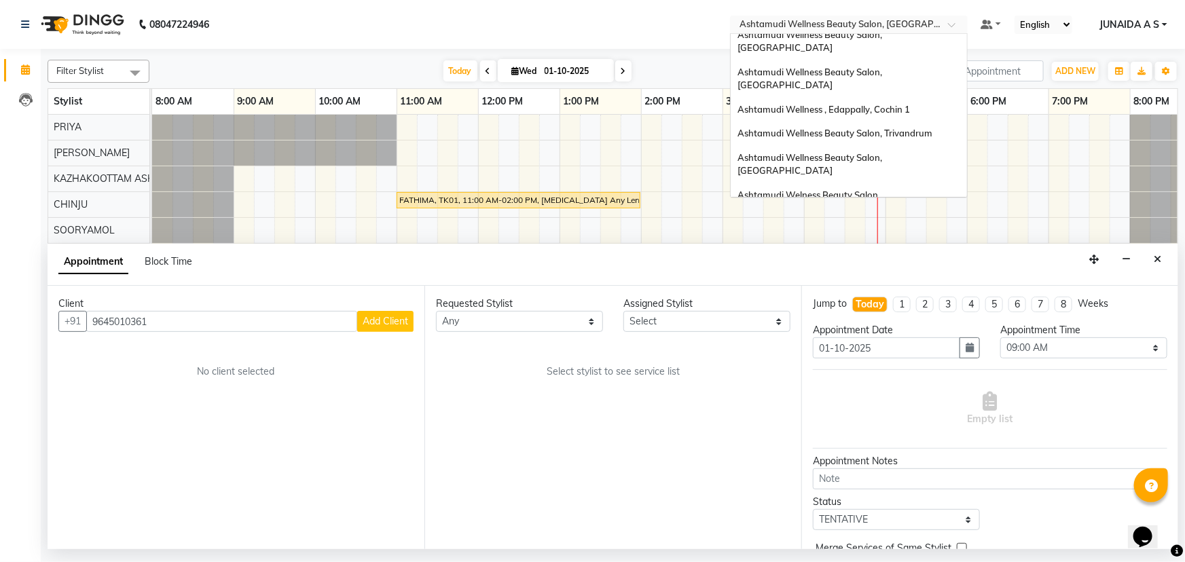
click at [924, 258] on div "Ashtamudi Wellness Beauty Salon, [GEOGRAPHIC_DATA]" at bounding box center [849, 276] width 236 height 37
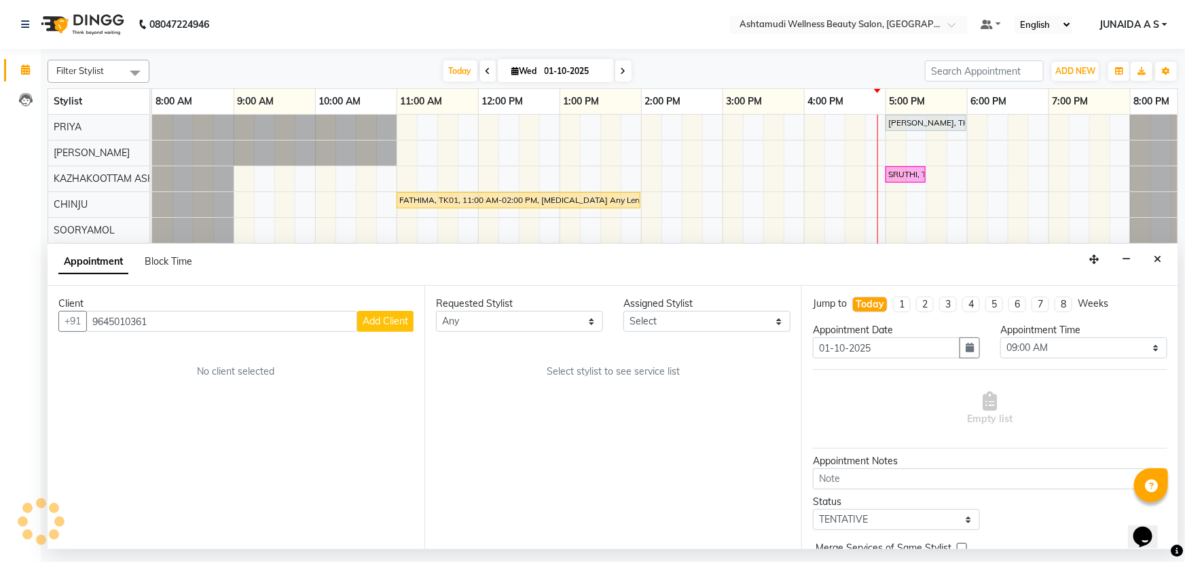
click at [390, 314] on button "Add Client" at bounding box center [385, 321] width 56 height 21
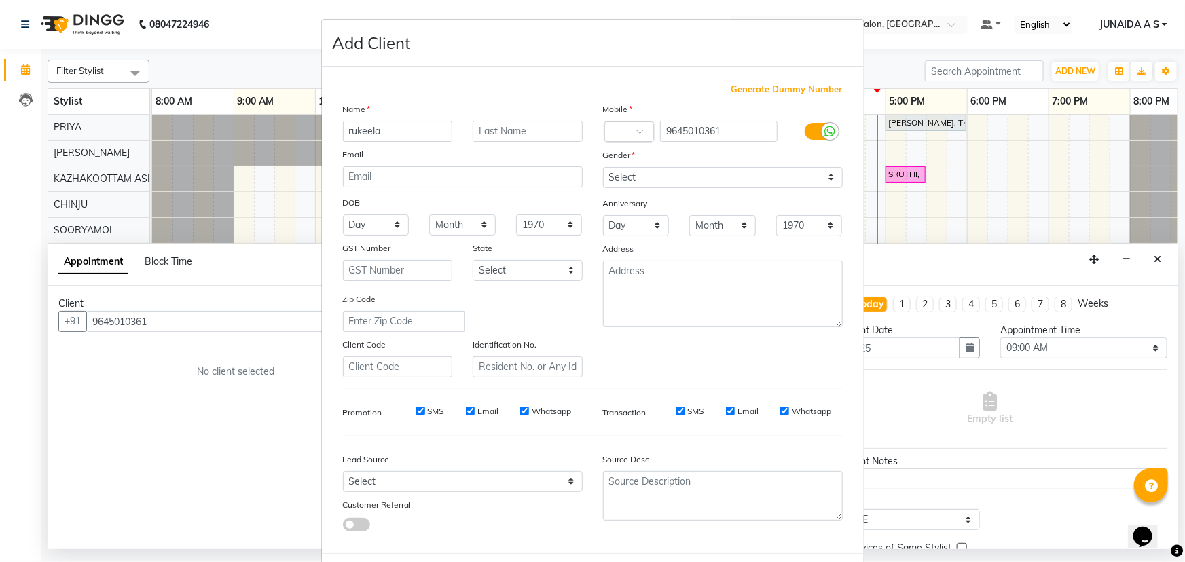
click at [345, 130] on input "rukeela" at bounding box center [398, 131] width 110 height 21
click at [349, 128] on input "rukeela" at bounding box center [398, 131] width 110 height 21
type input "Rukeela"
click at [678, 176] on select "Select Male Female Other Prefer Not To Say" at bounding box center [723, 177] width 240 height 21
select select "female"
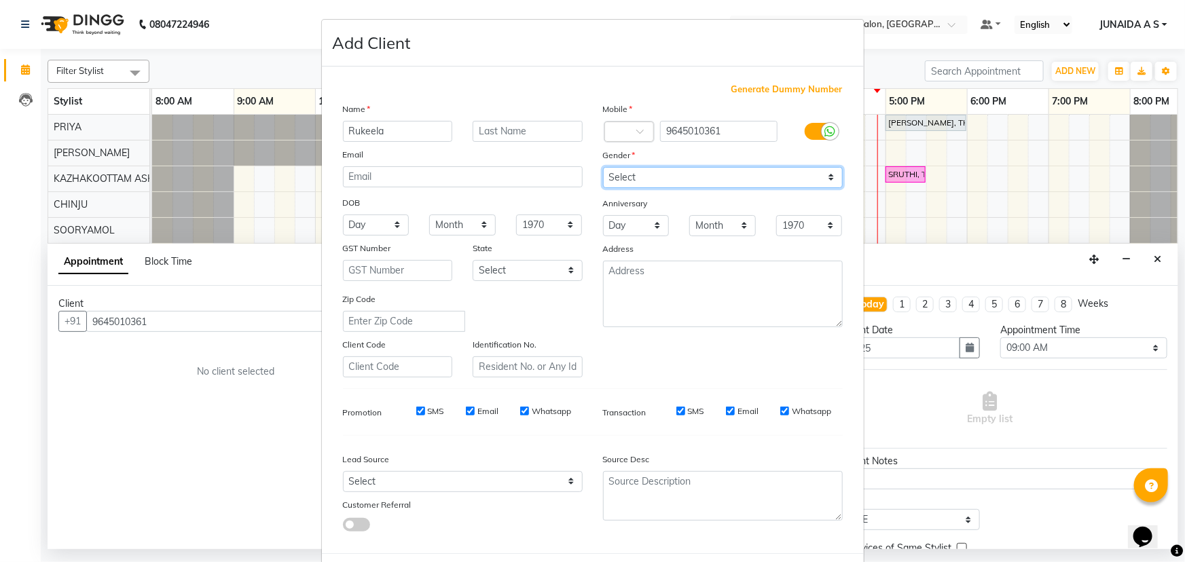
click at [603, 167] on select "Select Male Female Other Prefer Not To Say" at bounding box center [723, 177] width 240 height 21
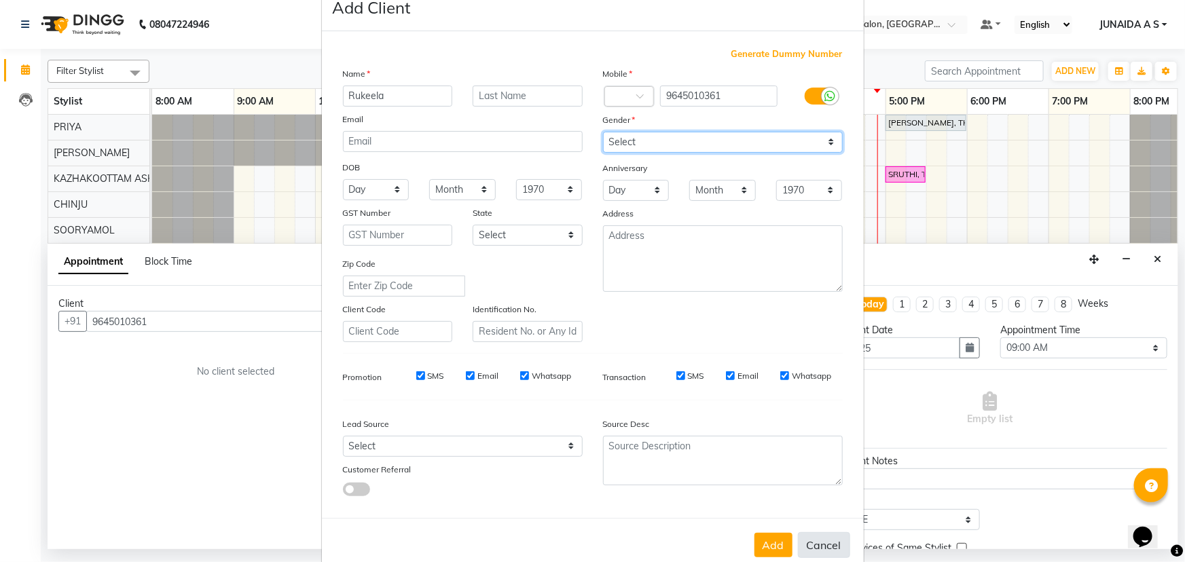
scroll to position [68, 0]
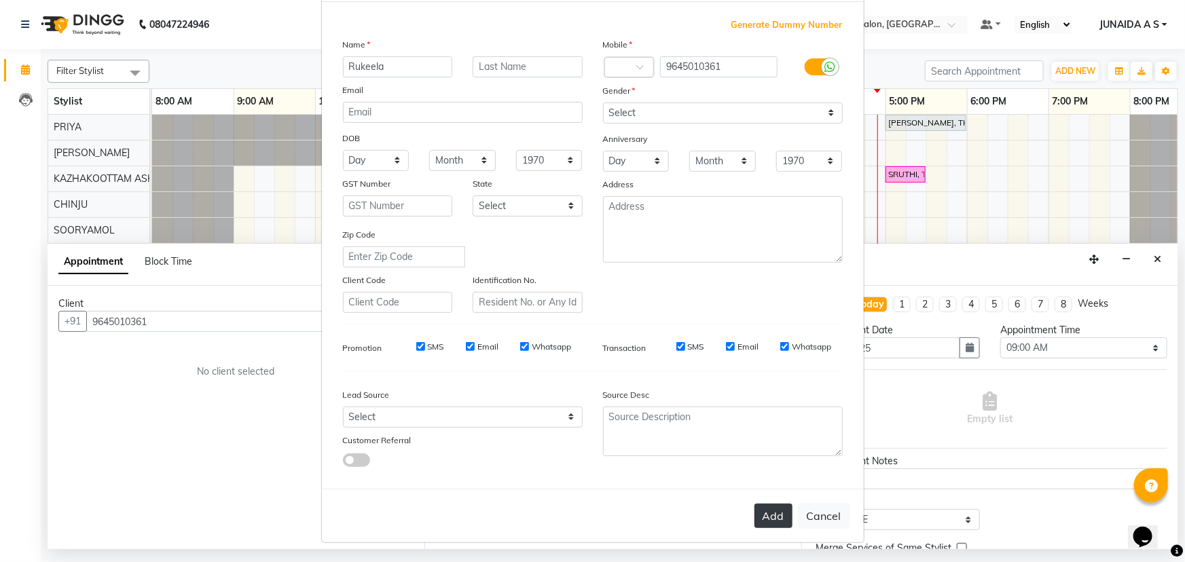
click at [774, 514] on button "Add" at bounding box center [774, 516] width 38 height 24
click at [1121, 307] on ngb-modal-window "Add Client Generate Dummy Number Name Rukeela Email DOB Day 01 02 03 04 05 06 0…" at bounding box center [592, 281] width 1185 height 562
click at [1164, 253] on ngb-modal-window "Add Client Generate Dummy Number Name Rukeela Email DOB Day 01 02 03 04 05 06 0…" at bounding box center [592, 281] width 1185 height 562
click at [1151, 258] on ngb-modal-window "Add Client Generate Dummy Number Name Rukeela Email DOB Day 01 02 03 04 05 06 0…" at bounding box center [592, 281] width 1185 height 562
click at [806, 511] on button "Cancel" at bounding box center [824, 516] width 52 height 26
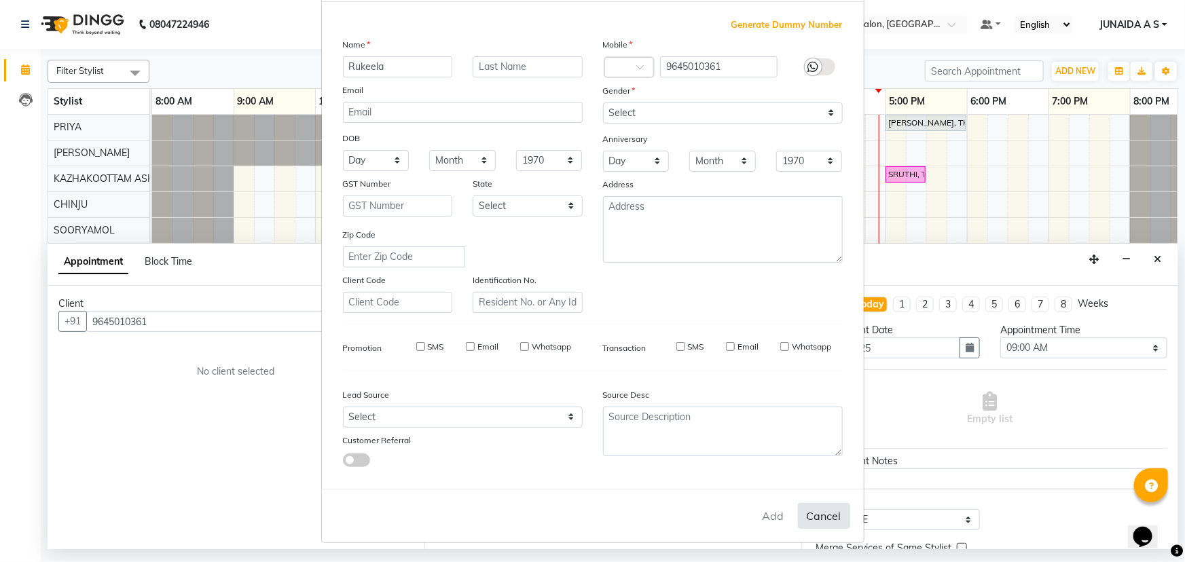
select select
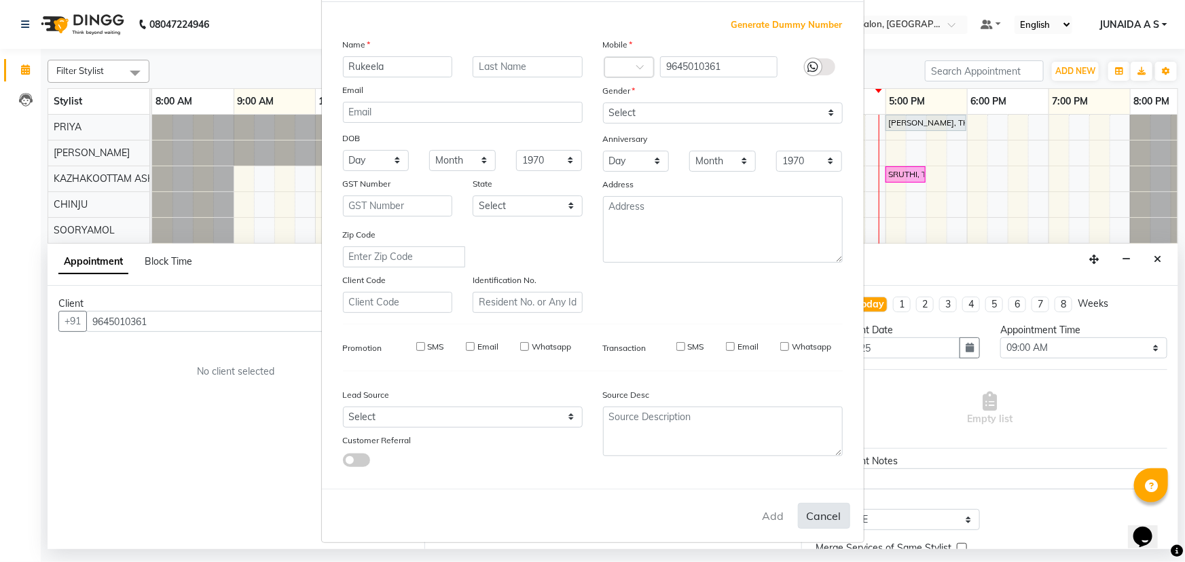
select select
checkbox input "false"
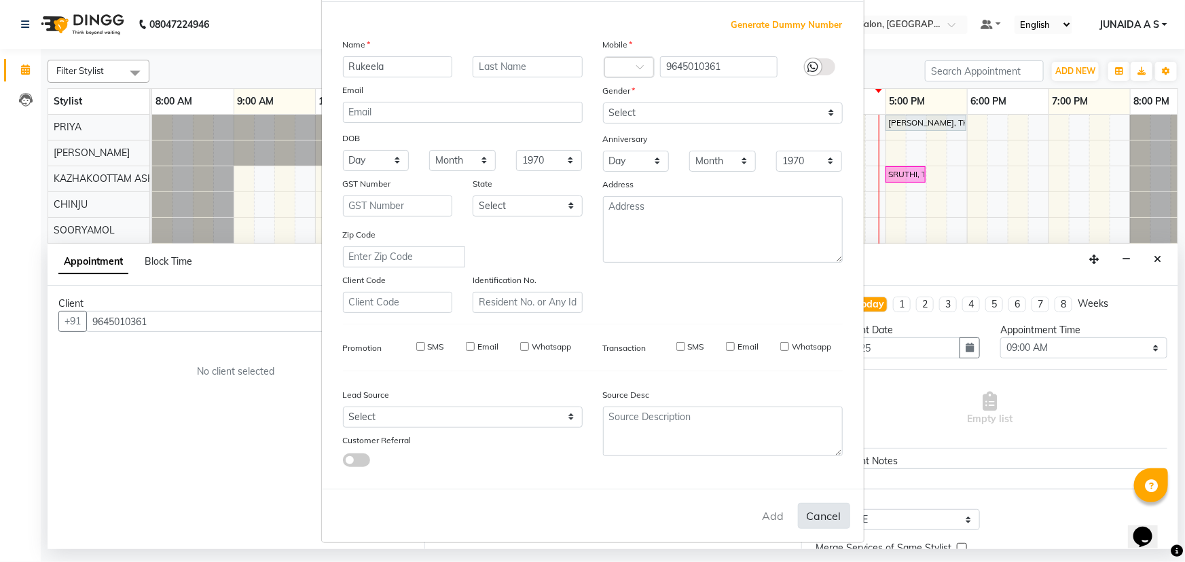
checkbox input "false"
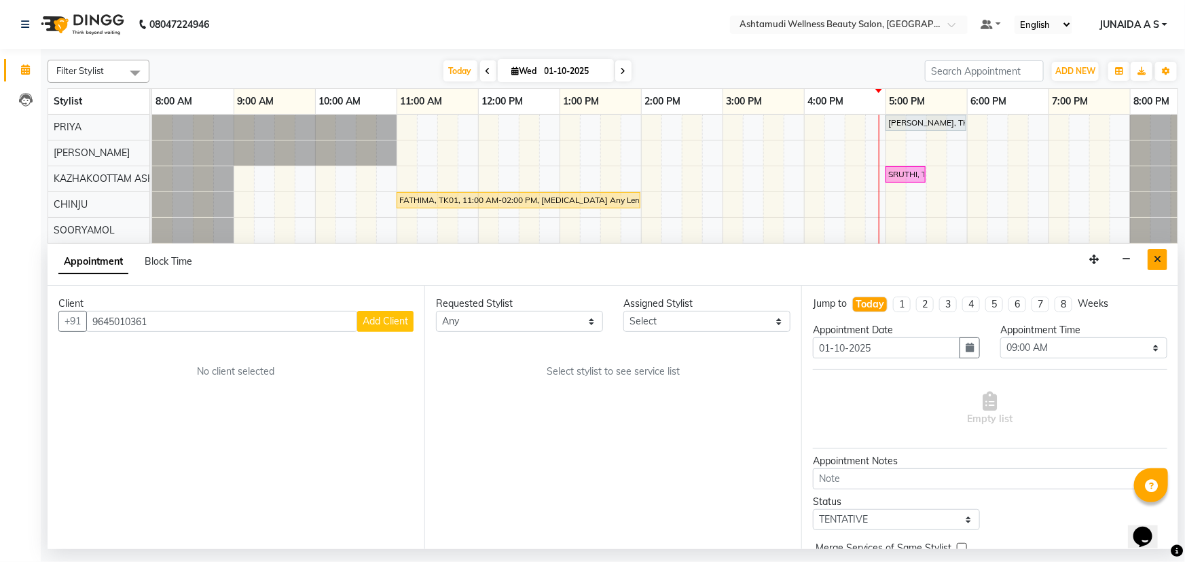
click at [1158, 253] on button "Close" at bounding box center [1158, 259] width 20 height 21
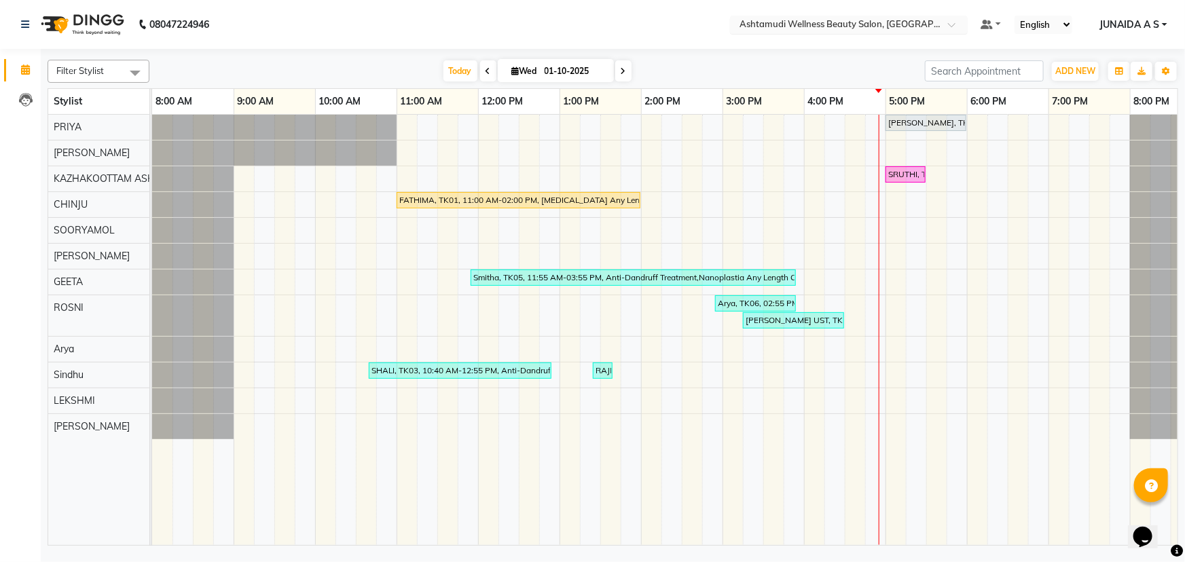
click at [958, 25] on span at bounding box center [956, 29] width 17 height 14
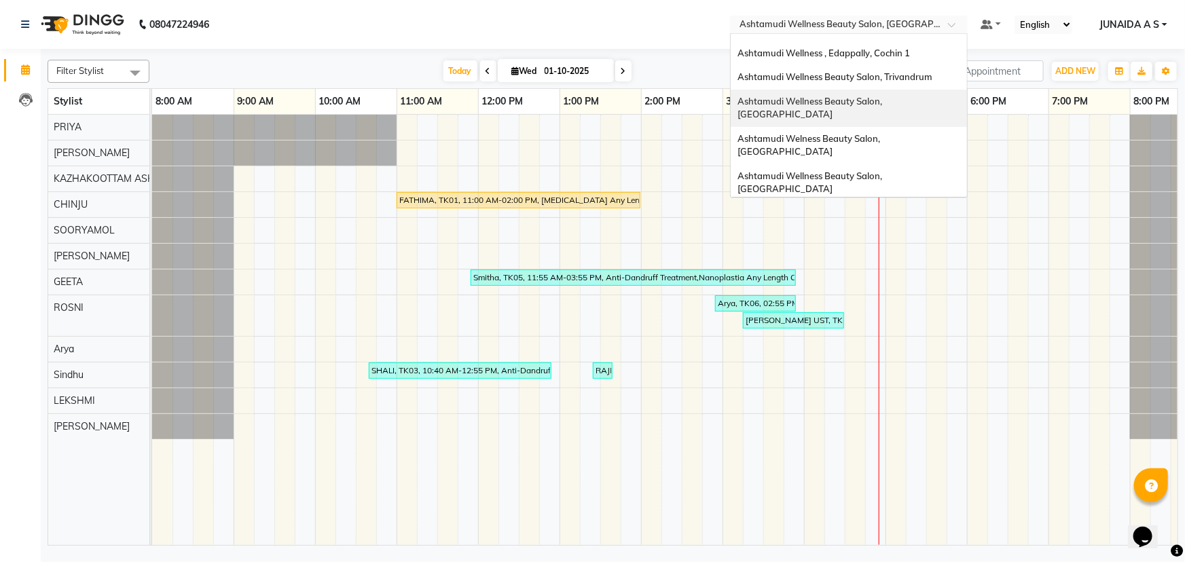
scroll to position [185, 0]
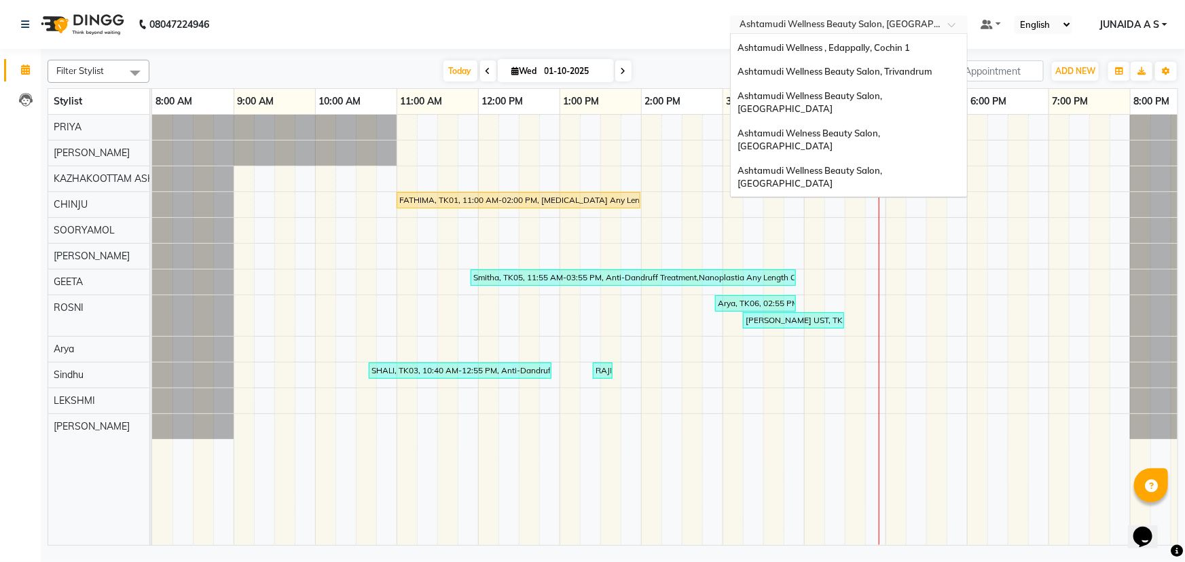
click at [884, 202] on span "Ashtamudi Wellness Beauty Salon, [GEOGRAPHIC_DATA]" at bounding box center [811, 214] width 147 height 24
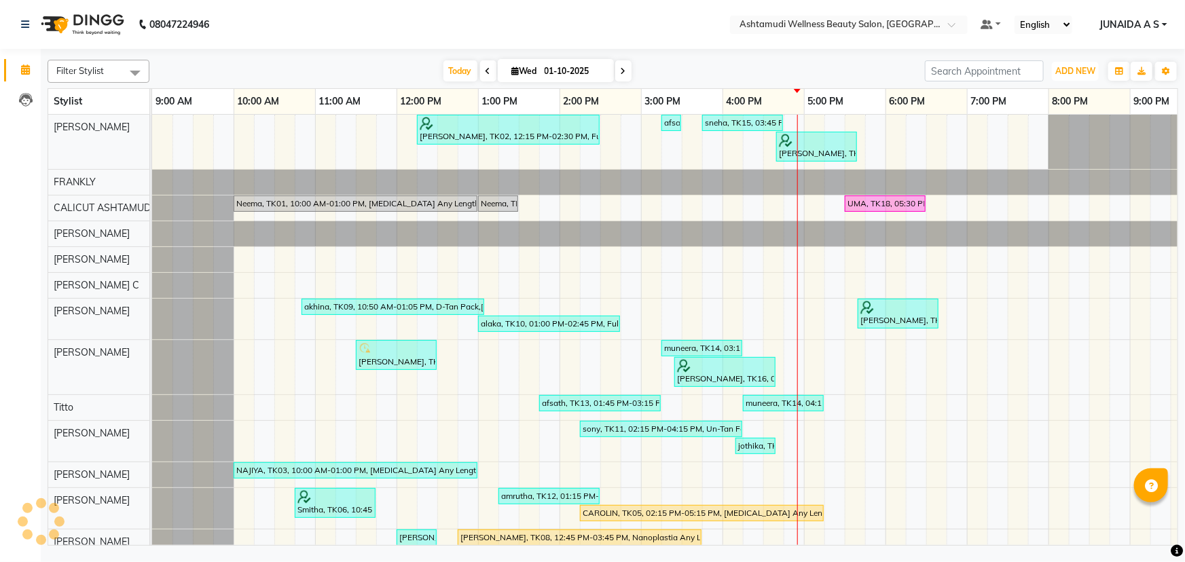
click at [1076, 71] on span "ADD NEW" at bounding box center [1076, 71] width 40 height 10
drag, startPoint x: 1065, startPoint y: 107, endPoint x: 1056, endPoint y: 99, distance: 12.5
click at [1064, 107] on div "Add Appointment" at bounding box center [1045, 97] width 109 height 30
click at [1082, 68] on span "ADD NEW" at bounding box center [1076, 71] width 40 height 10
drag, startPoint x: 1080, startPoint y: 94, endPoint x: 1000, endPoint y: 126, distance: 86.3
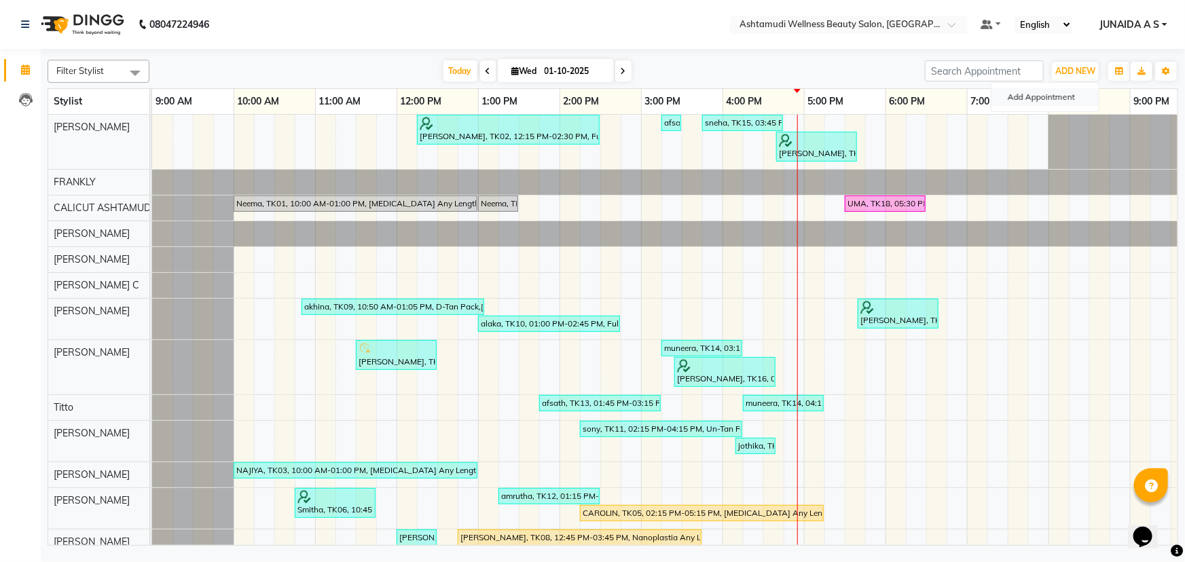
click at [1080, 94] on button "Add Appointment" at bounding box center [1045, 97] width 107 height 18
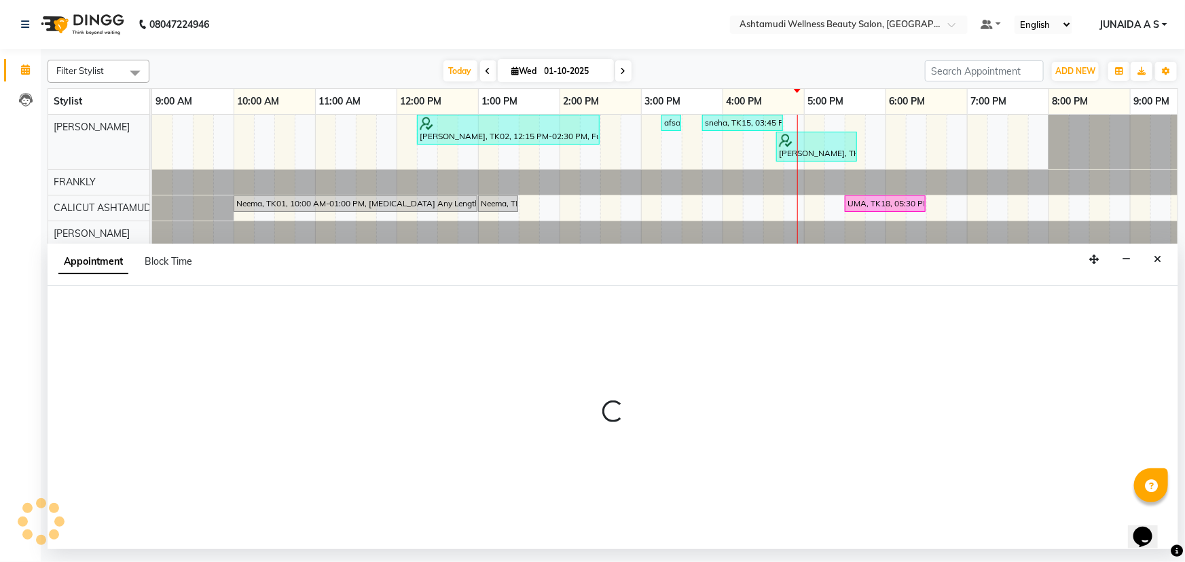
select select "600"
select select "tentative"
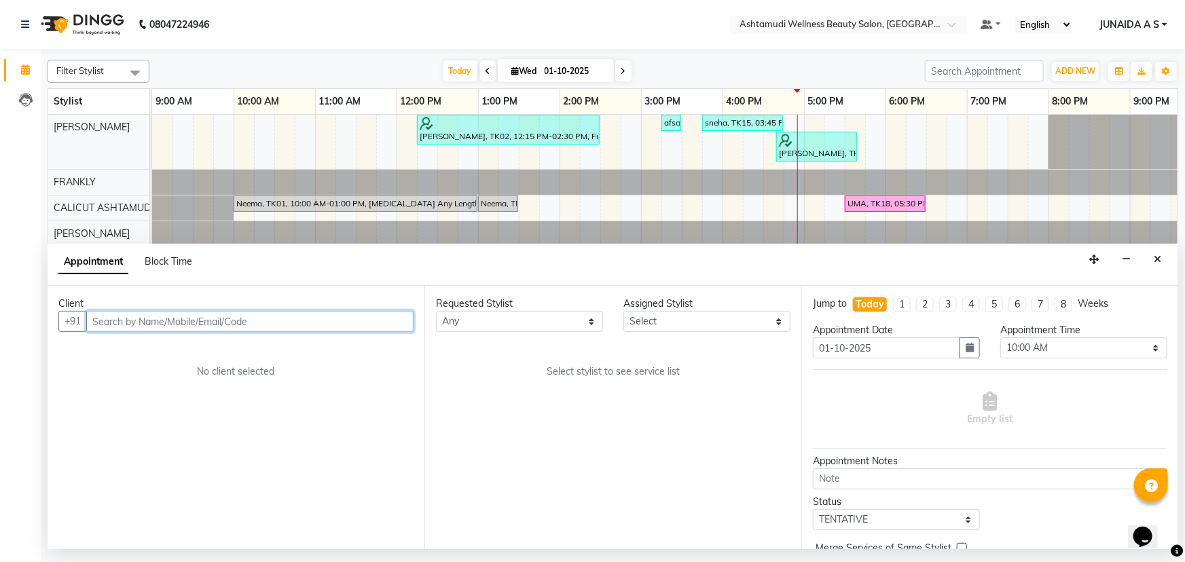
click at [170, 319] on input "text" at bounding box center [249, 321] width 327 height 21
paste input "9645010361"
click at [172, 356] on ngb-highlight "96******61" at bounding box center [175, 351] width 56 height 14
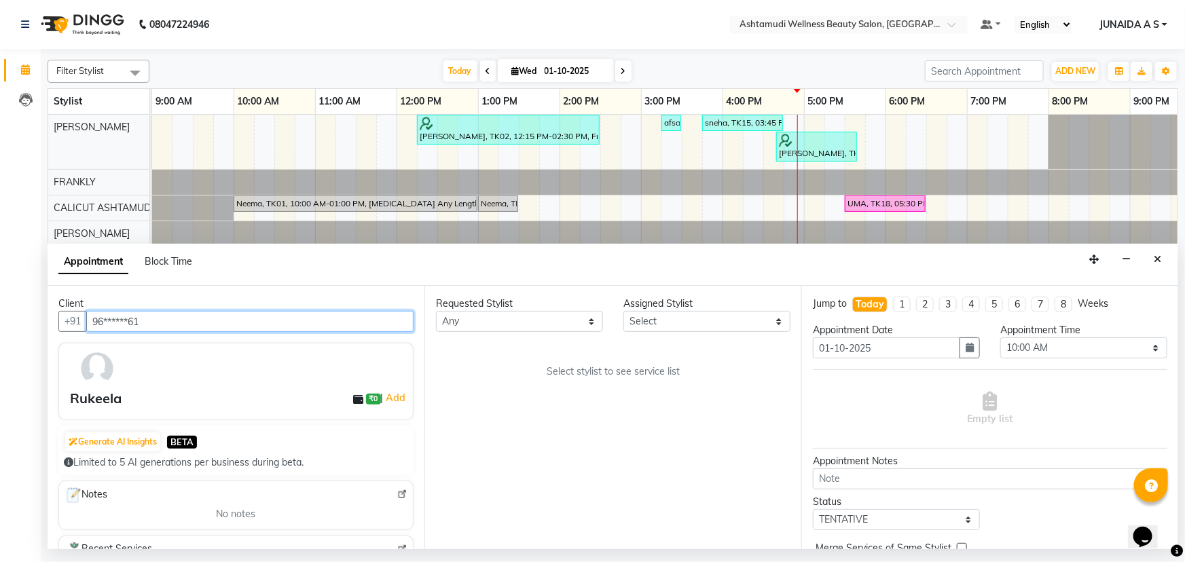
type input "96******61"
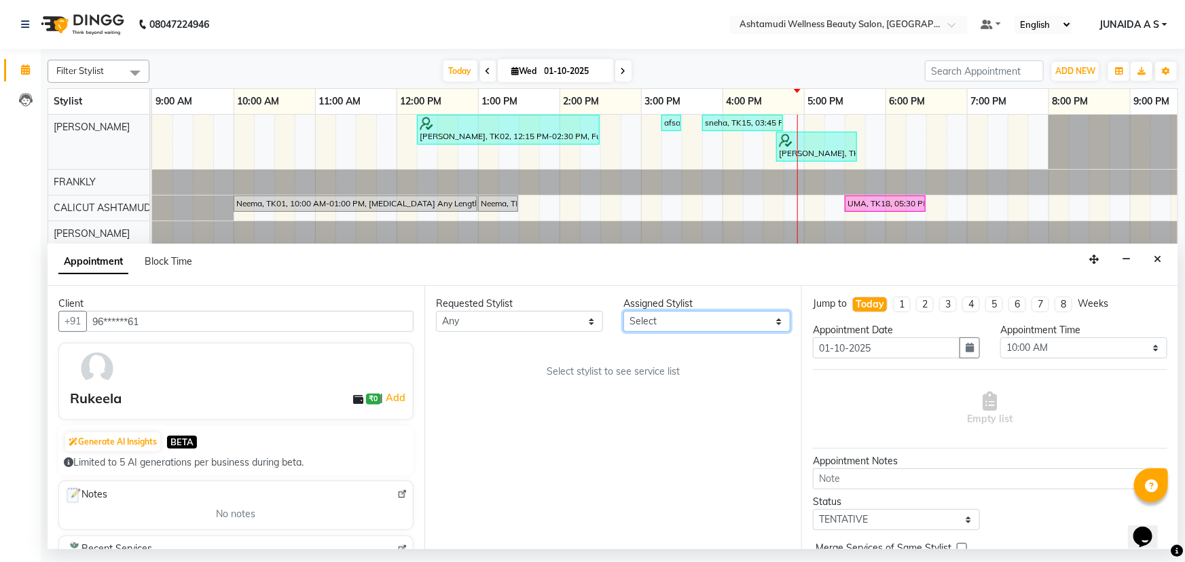
click at [660, 322] on select "Select Adil Amala George AMBILI C ANKITHA CALICUT ASHTAMUDI FRANKLY KRISHNA Nit…" at bounding box center [707, 321] width 167 height 21
select select "27314"
click at [624, 311] on select "Select Adil Amala George AMBILI C ANKITHA CALICUT ASHTAMUDI FRANKLY KRISHNA Nit…" at bounding box center [707, 321] width 167 height 21
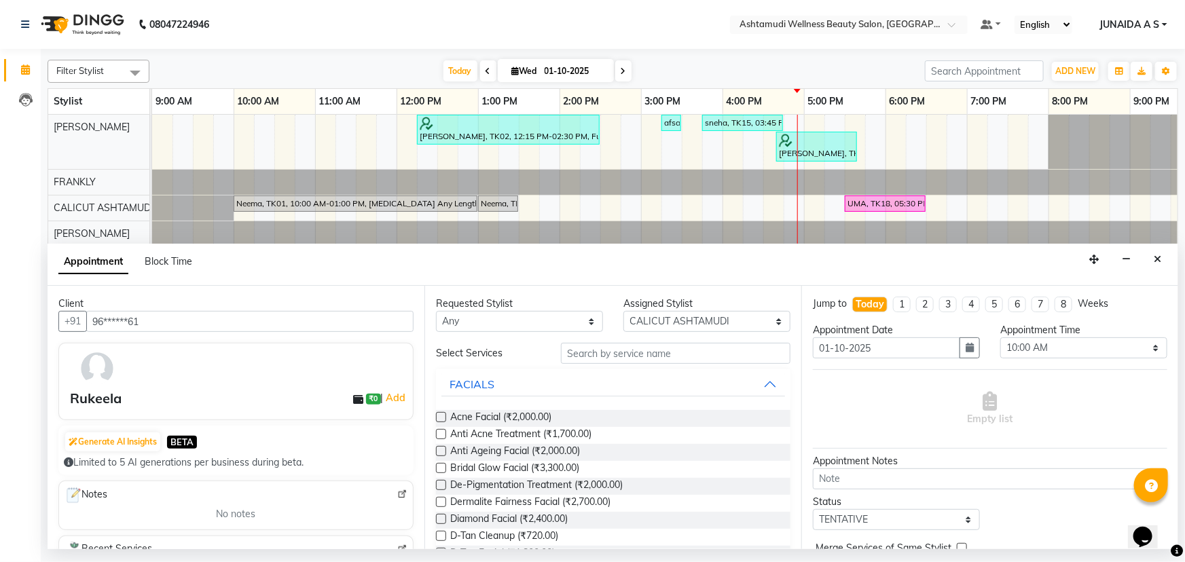
click at [634, 342] on div "Requested Stylist Any Adil Amala George AMBILI C ANKITHA CALICUT ASHTAMUDI FRAN…" at bounding box center [613, 418] width 377 height 264
click at [636, 347] on input "text" at bounding box center [676, 353] width 230 height 21
type input "A"
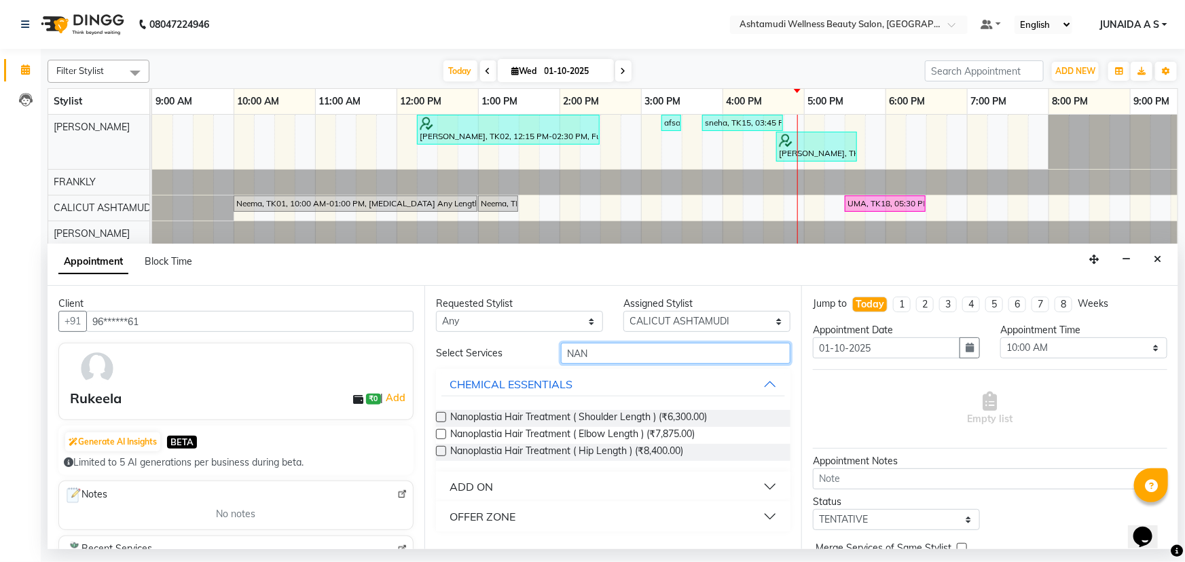
type input "NAN"
click at [525, 483] on button "ADD ON" at bounding box center [614, 487] width 344 height 24
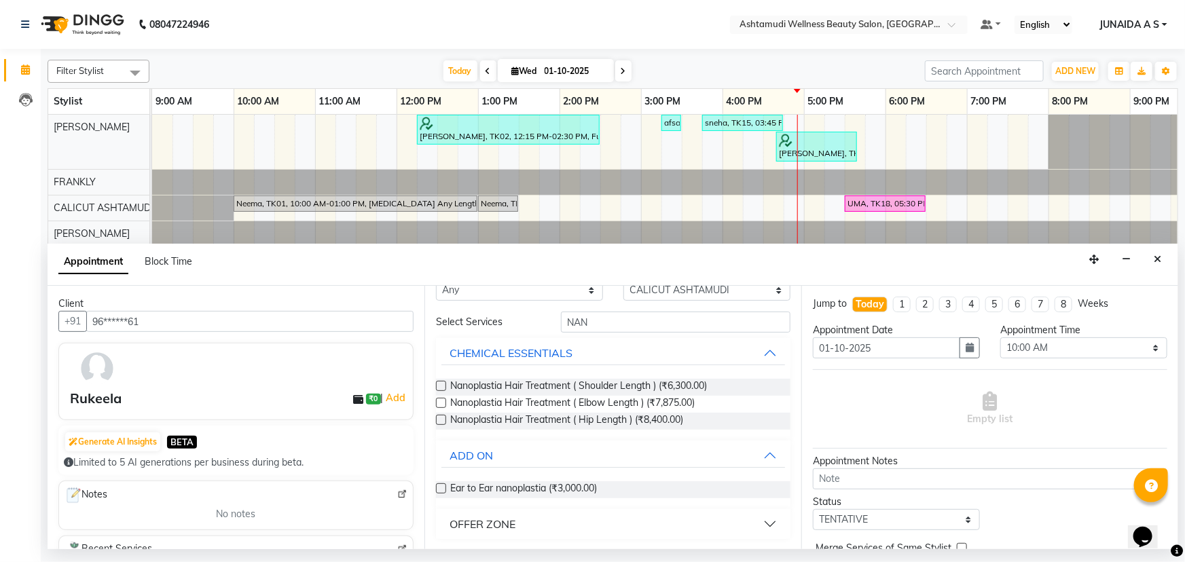
click at [551, 526] on button "OFFER ZONE" at bounding box center [614, 524] width 344 height 24
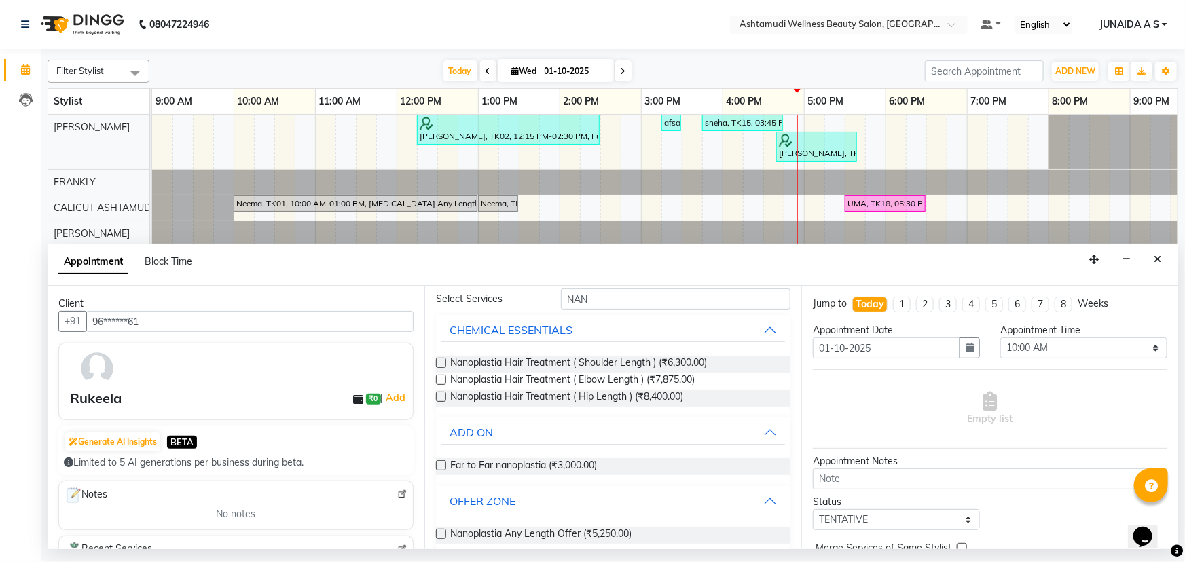
scroll to position [70, 0]
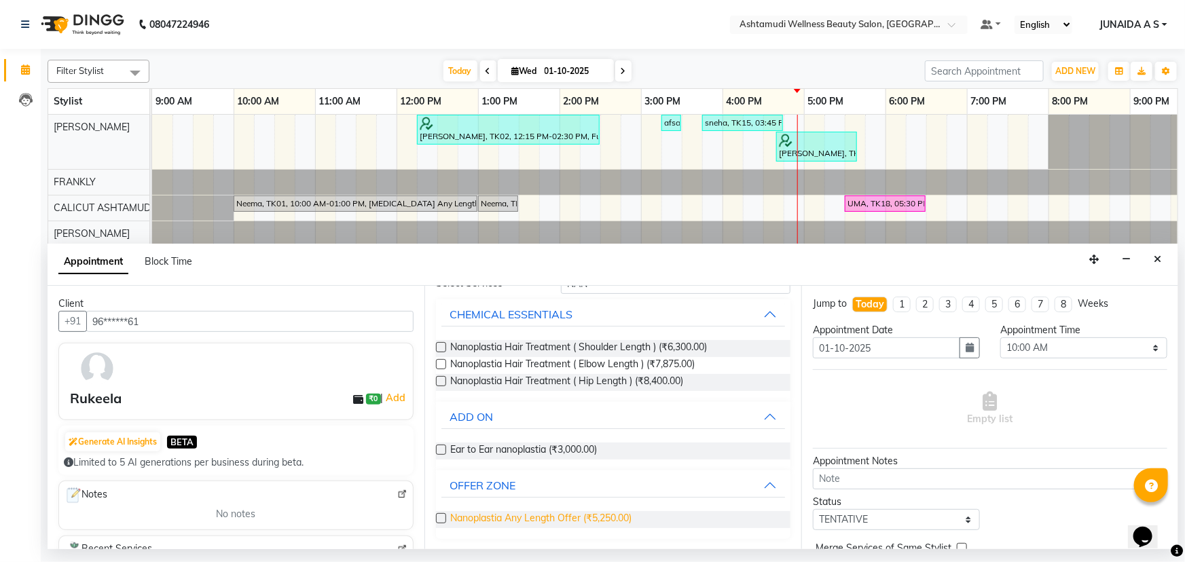
click at [549, 525] on span "Nanoplastia Any Length Offer (₹5,250.00)" at bounding box center [540, 519] width 181 height 17
checkbox input "false"
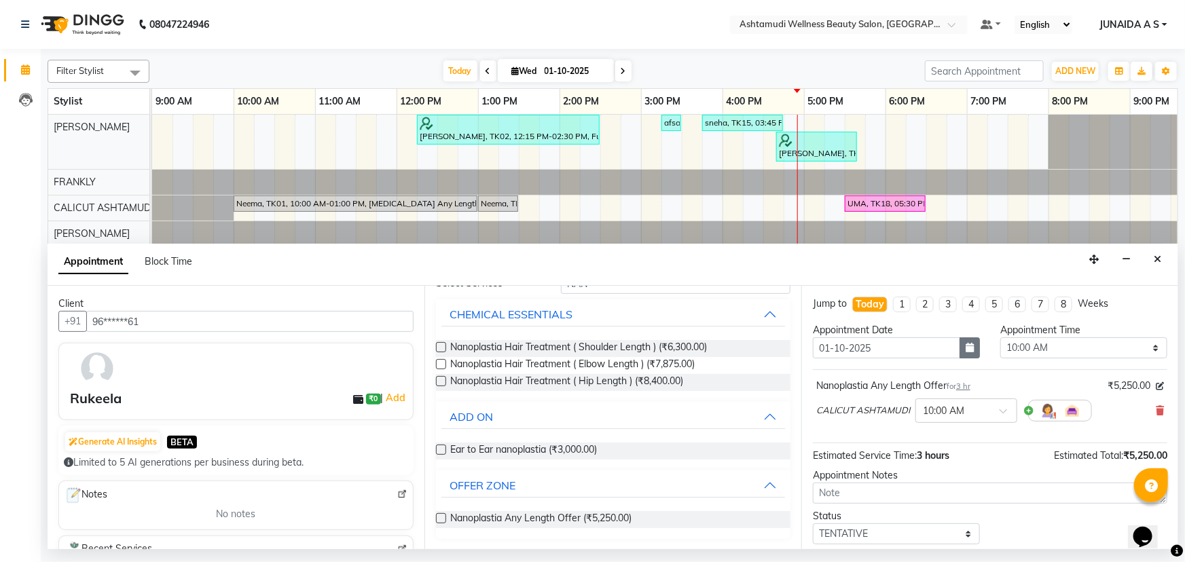
click at [966, 346] on icon "button" at bounding box center [970, 348] width 8 height 10
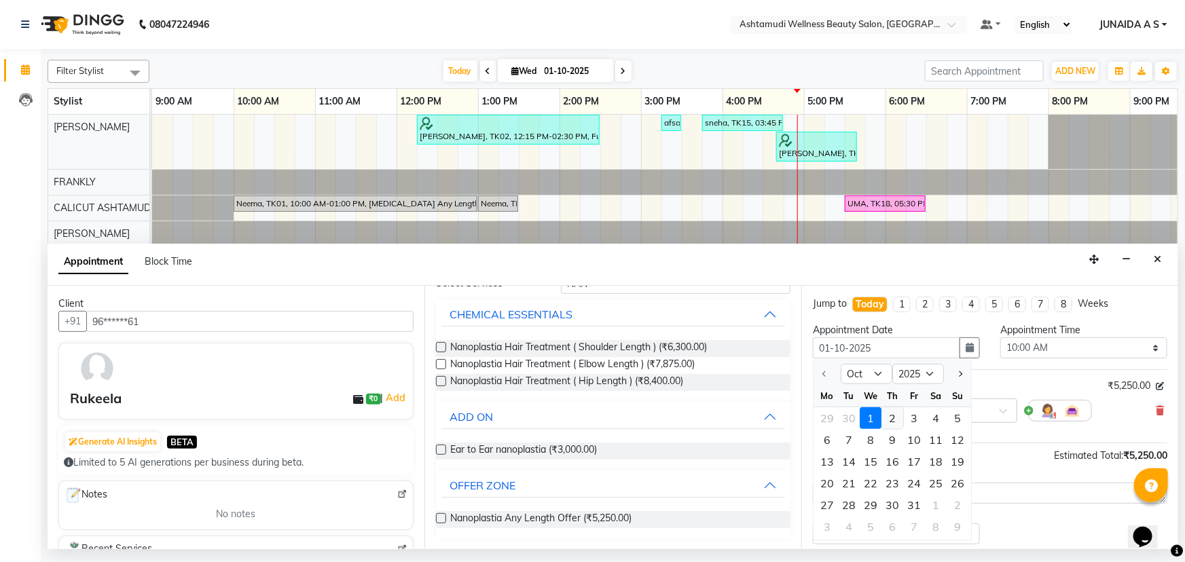
click at [893, 412] on div "2" at bounding box center [893, 419] width 22 height 22
type input "02-10-2025"
select select "600"
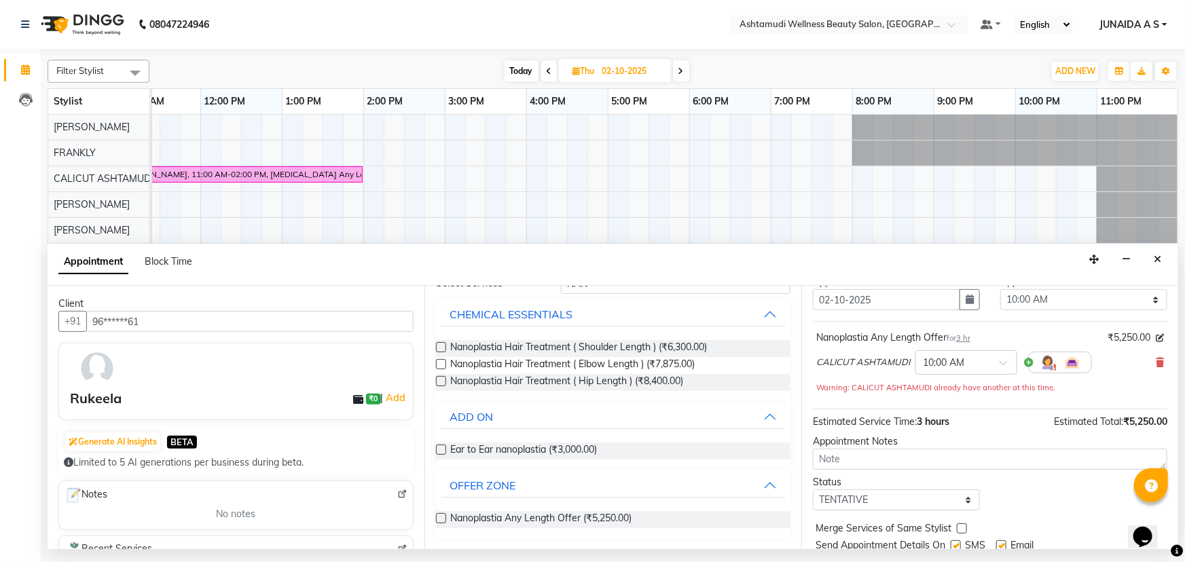
scroll to position [94, 0]
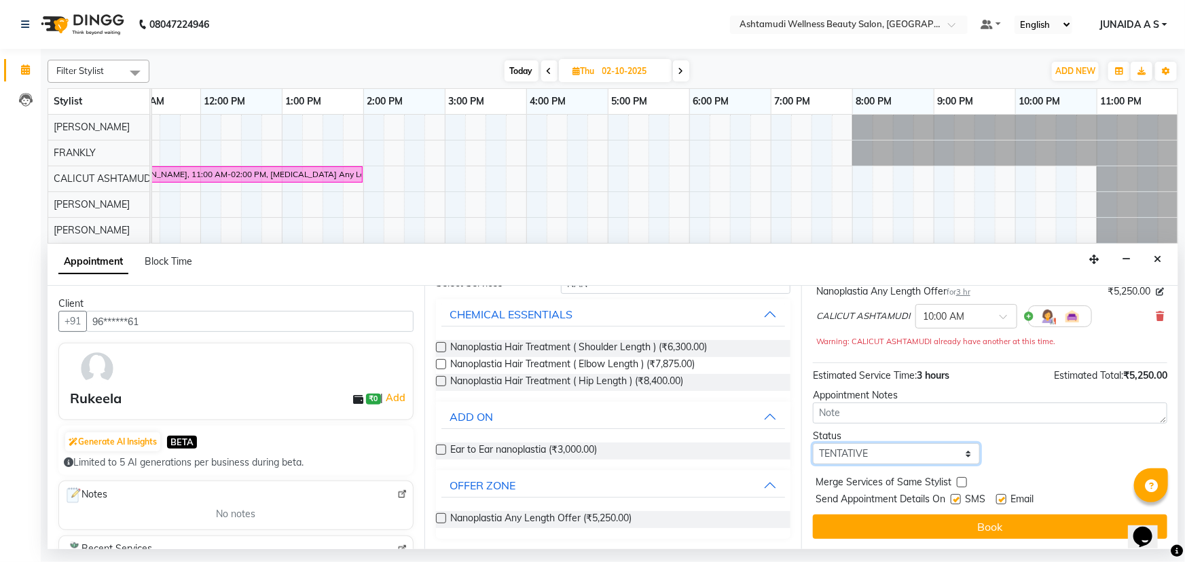
click at [857, 448] on select "Select TENTATIVE CONFIRM UPCOMING" at bounding box center [896, 454] width 167 height 21
select select "confirm booking"
click at [813, 444] on select "Select TENTATIVE CONFIRM UPCOMING" at bounding box center [896, 454] width 167 height 21
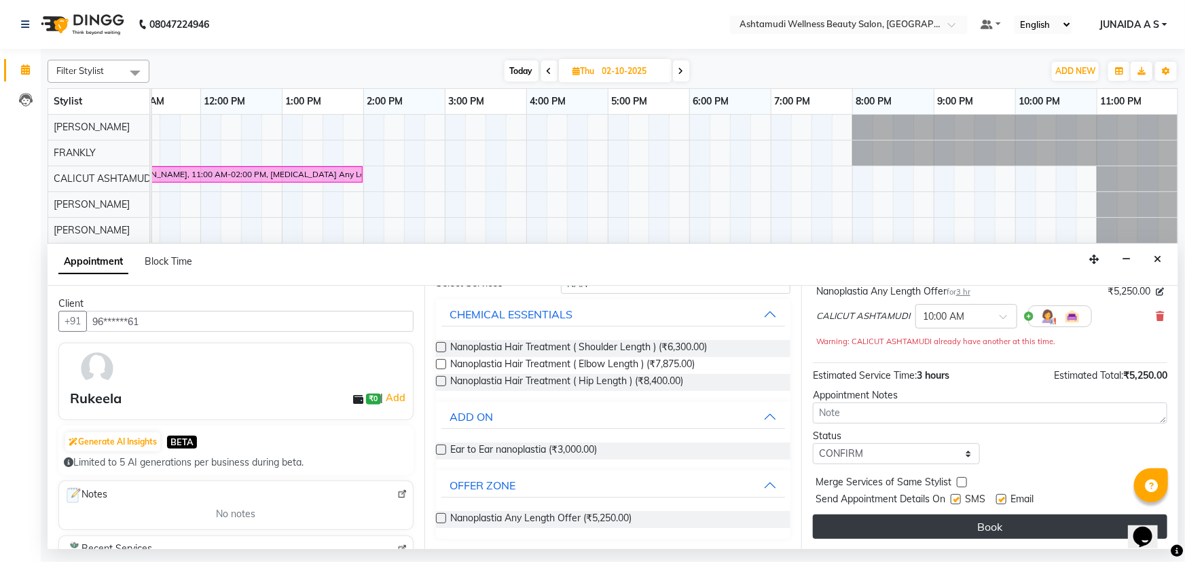
drag, startPoint x: 842, startPoint y: 520, endPoint x: 727, endPoint y: 310, distance: 239.6
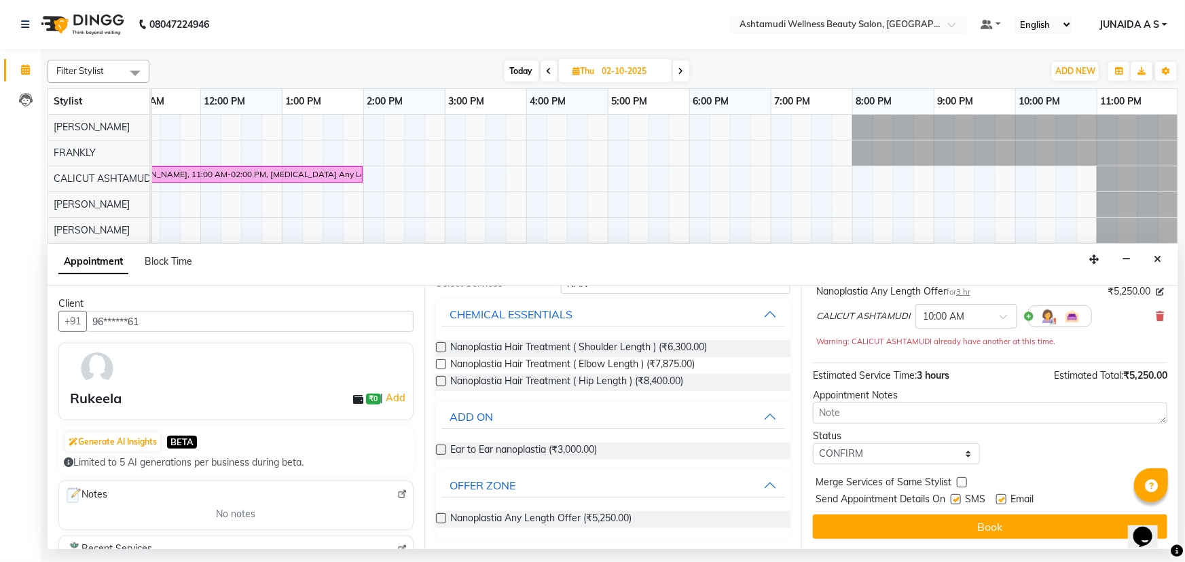
click at [842, 520] on button "Book" at bounding box center [990, 527] width 355 height 24
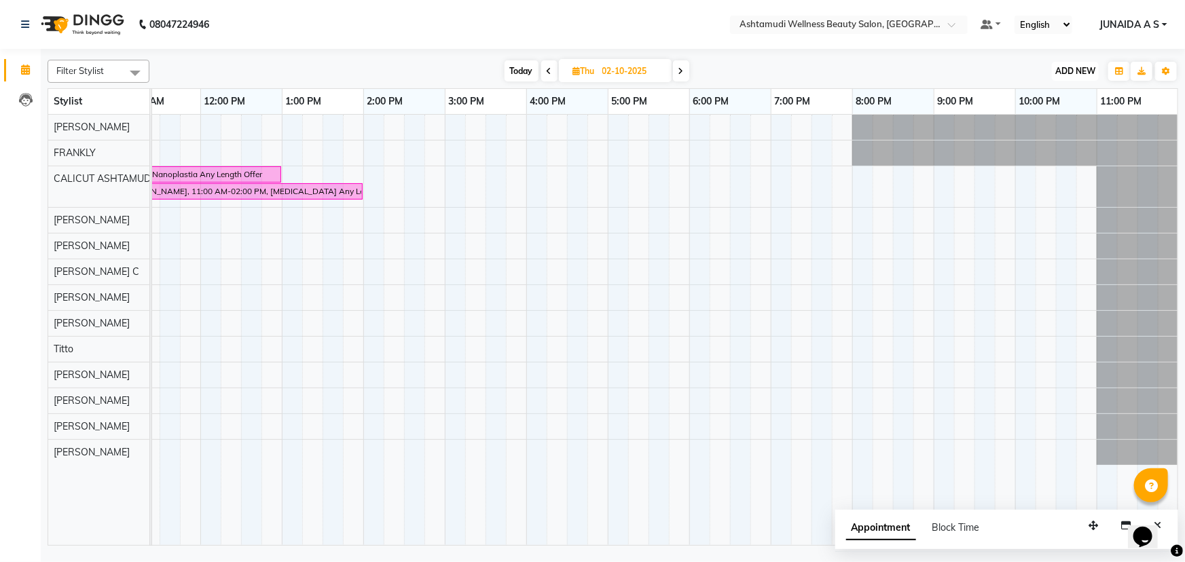
click at [1073, 71] on span "ADD NEW" at bounding box center [1076, 71] width 40 height 10
click at [1077, 92] on button "Add Appointment" at bounding box center [1045, 97] width 107 height 18
select select "600"
select select "tentative"
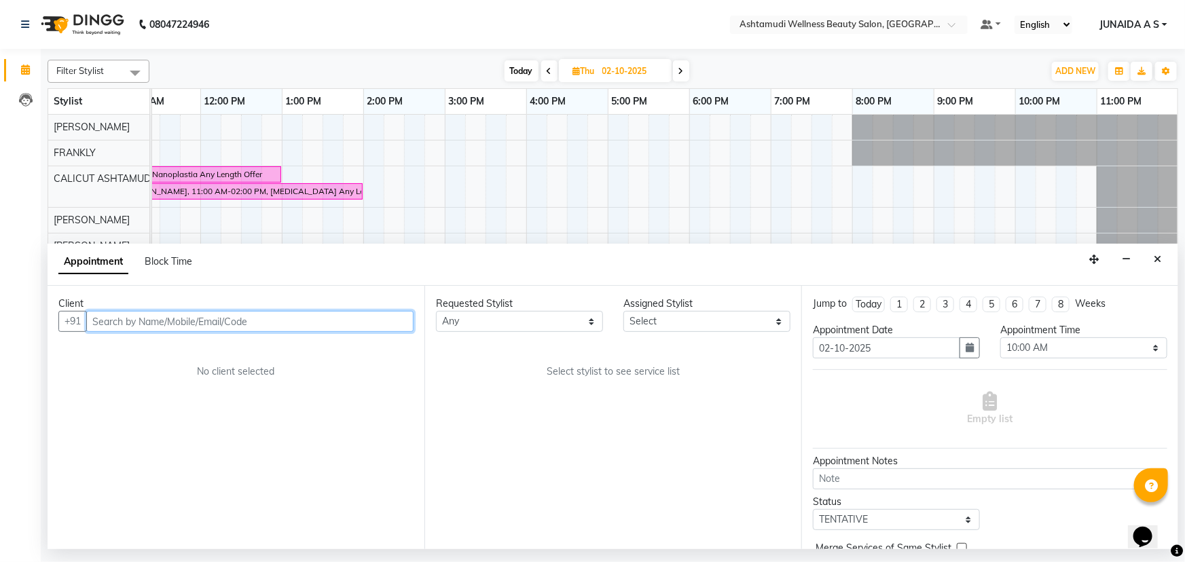
paste input "8075290669"
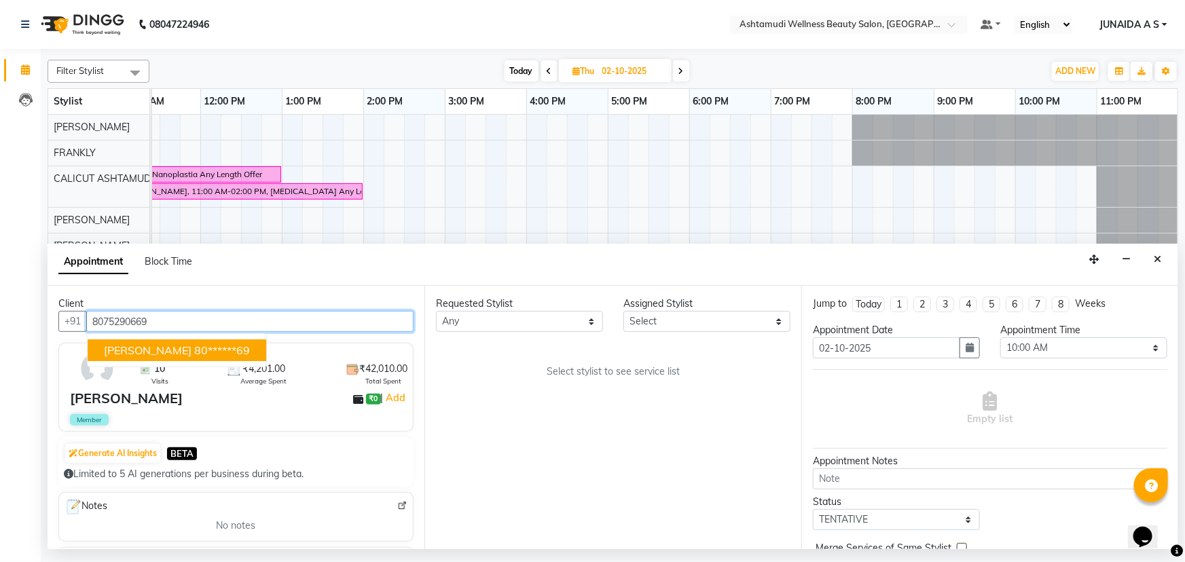
type input "8075290669"
drag, startPoint x: 228, startPoint y: 323, endPoint x: 0, endPoint y: 337, distance: 228.6
click at [0, 337] on app-home "08047224946 Select Location × Ashtamudi Wellness Beauty Salon, Calicut Default …" at bounding box center [592, 275] width 1185 height 550
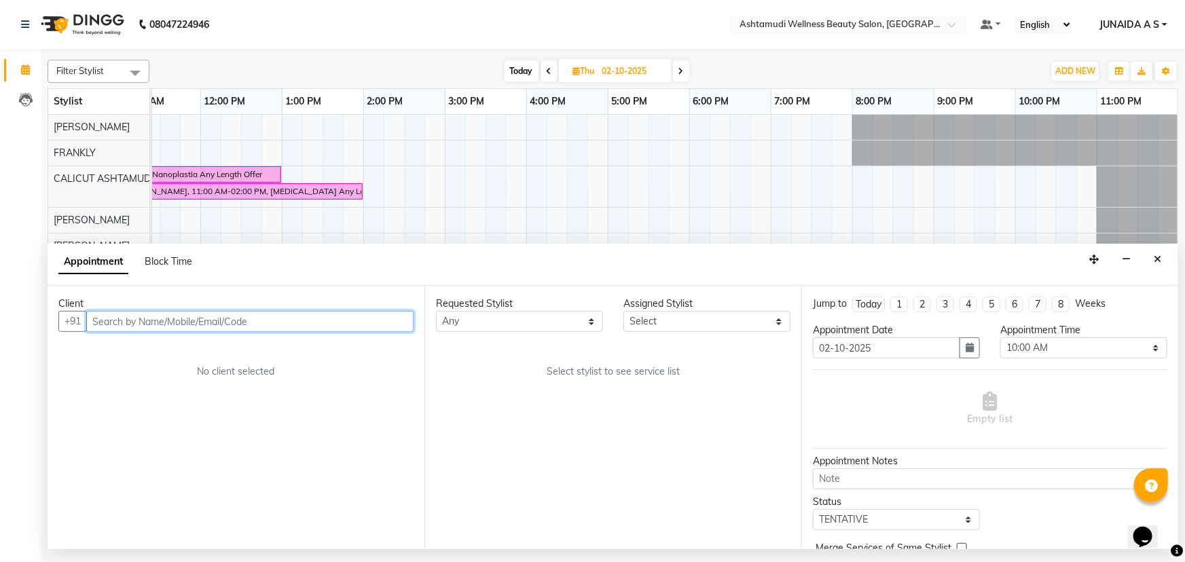
paste input "9847776635"
click at [95, 320] on input "9847776635" at bounding box center [221, 321] width 271 height 21
type input "9847776635"
click at [146, 321] on input "9847776635" at bounding box center [221, 321] width 271 height 21
drag, startPoint x: 158, startPoint y: 317, endPoint x: 68, endPoint y: 312, distance: 90.5
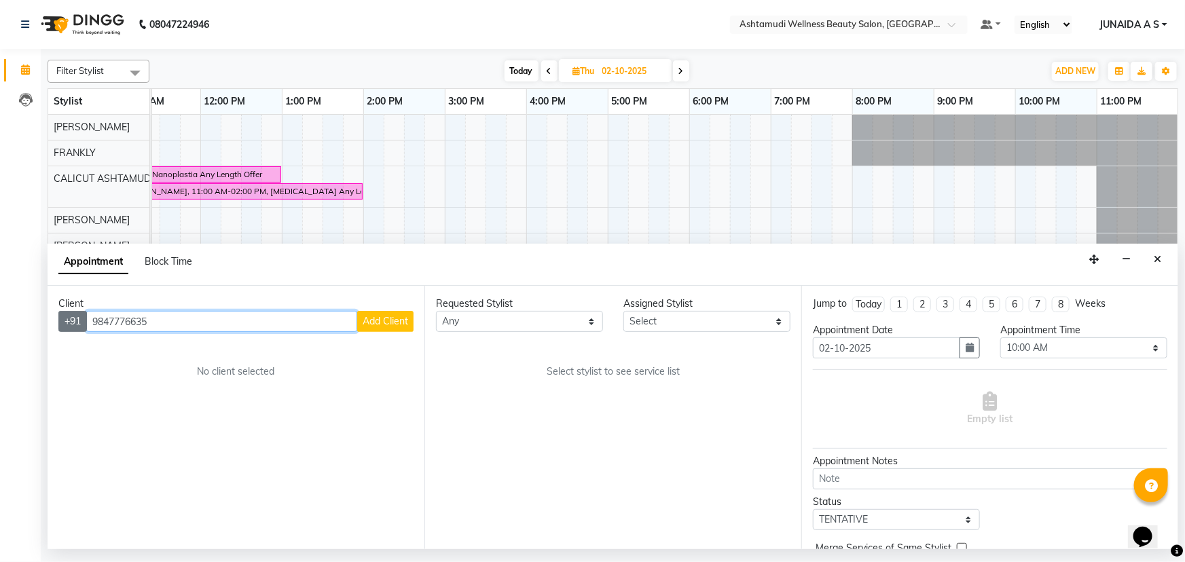
click at [68, 312] on div "+91 9847776635 Add Client" at bounding box center [235, 321] width 355 height 21
paste input "9074533623"
click at [92, 317] on input "9074533623" at bounding box center [221, 321] width 271 height 21
type input "9074533623"
click at [931, 16] on div "Select Location × Ashtamudi Wellness Beauty Salon, Calicut" at bounding box center [849, 25] width 238 height 18
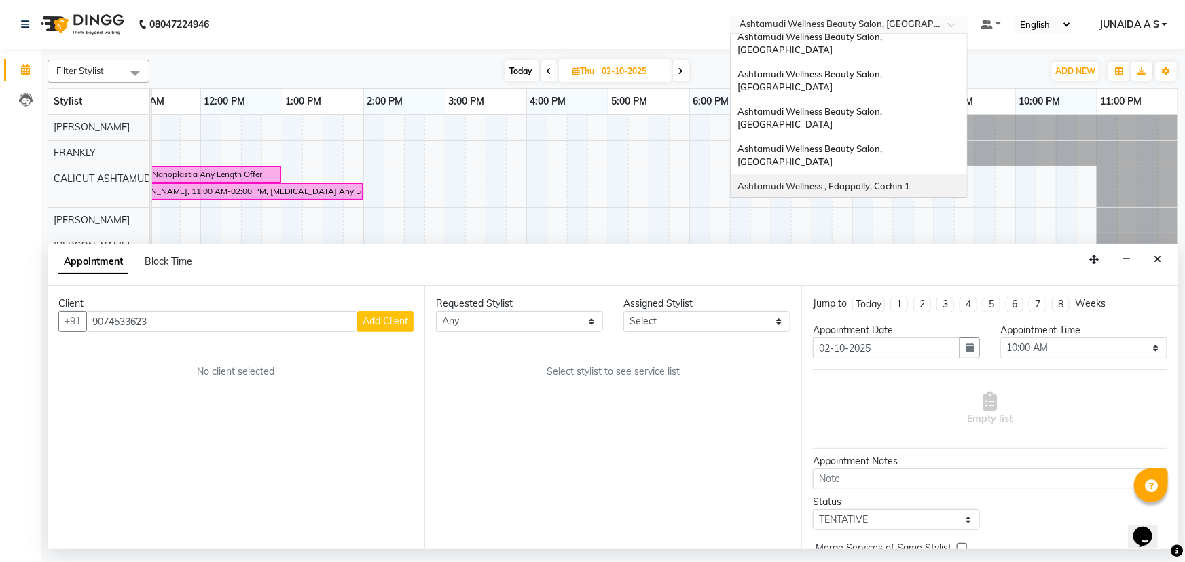
scroll to position [64, 0]
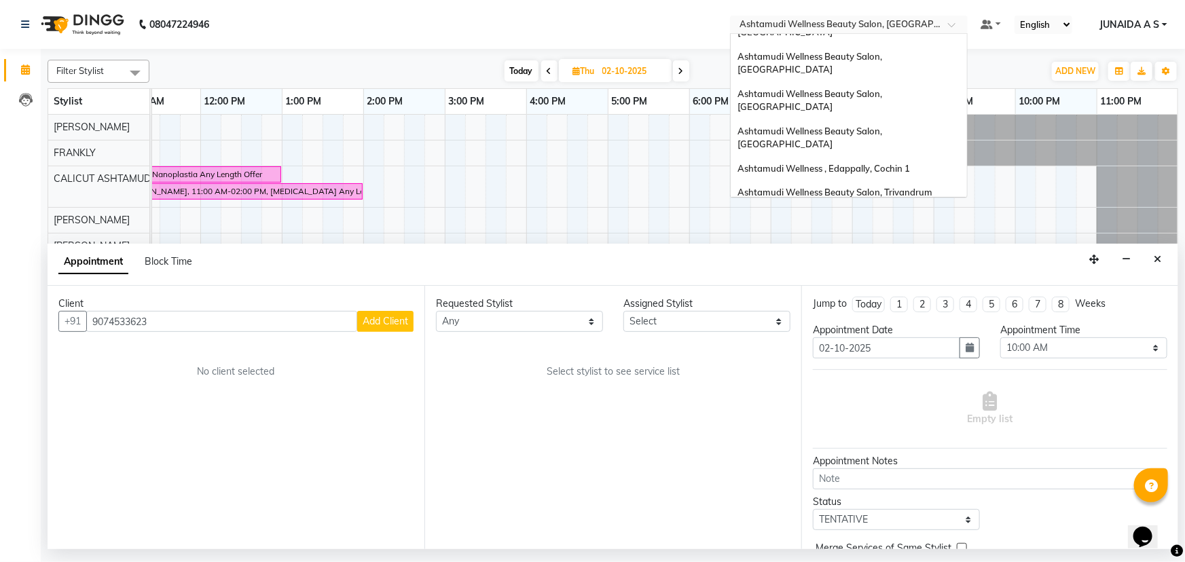
click at [884, 211] on span "Ashtamudi Wellness Beauty Salon, Thiruvalla" at bounding box center [811, 223] width 147 height 24
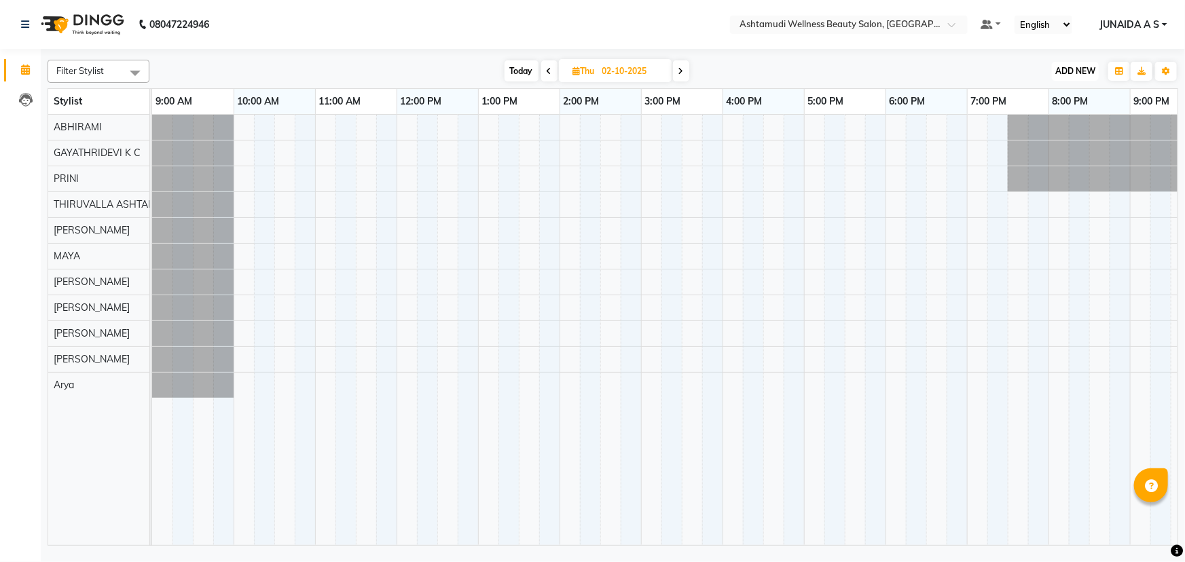
click at [1075, 71] on span "ADD NEW" at bounding box center [1076, 71] width 40 height 10
click at [1044, 91] on button "Add Appointment" at bounding box center [1045, 97] width 107 height 18
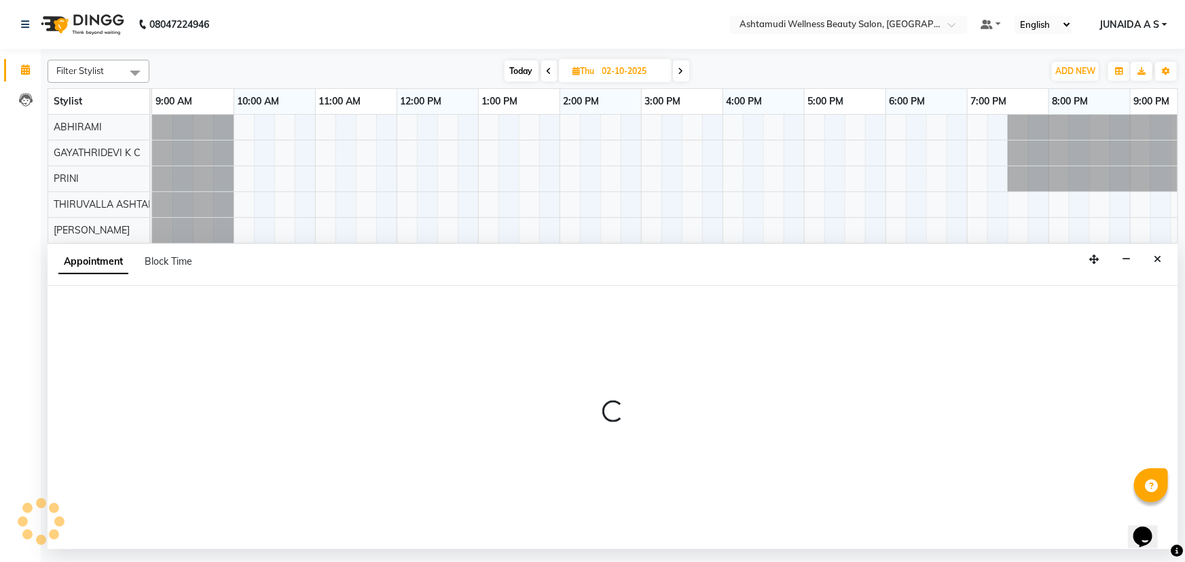
select select "tentative"
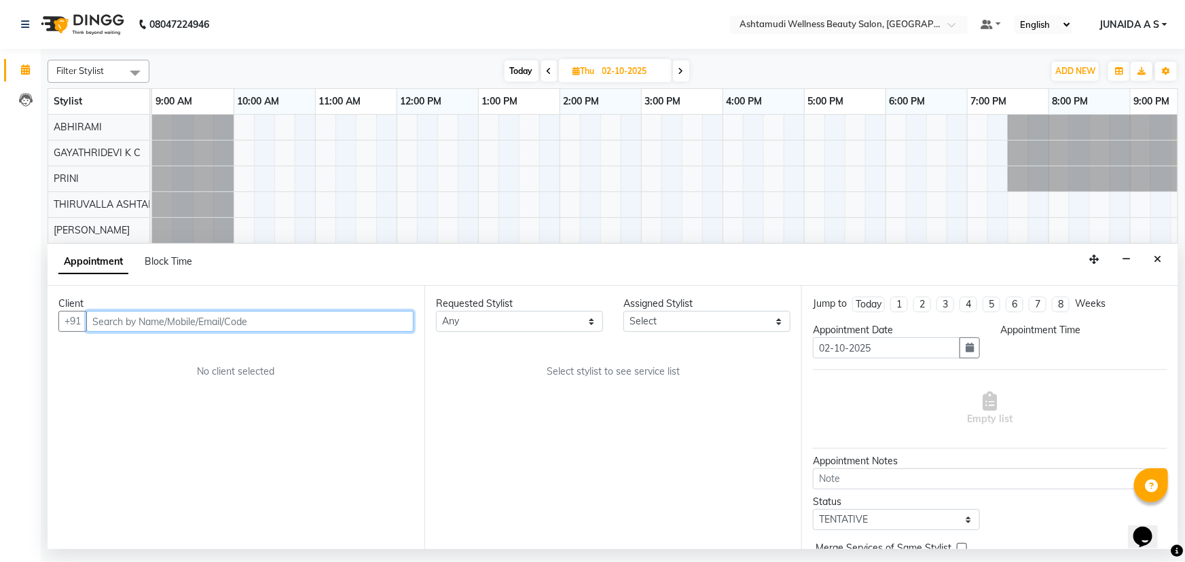
select select "600"
click at [233, 325] on input "text" at bounding box center [249, 321] width 327 height 21
paste input "9074533623"
type input "9074533623"
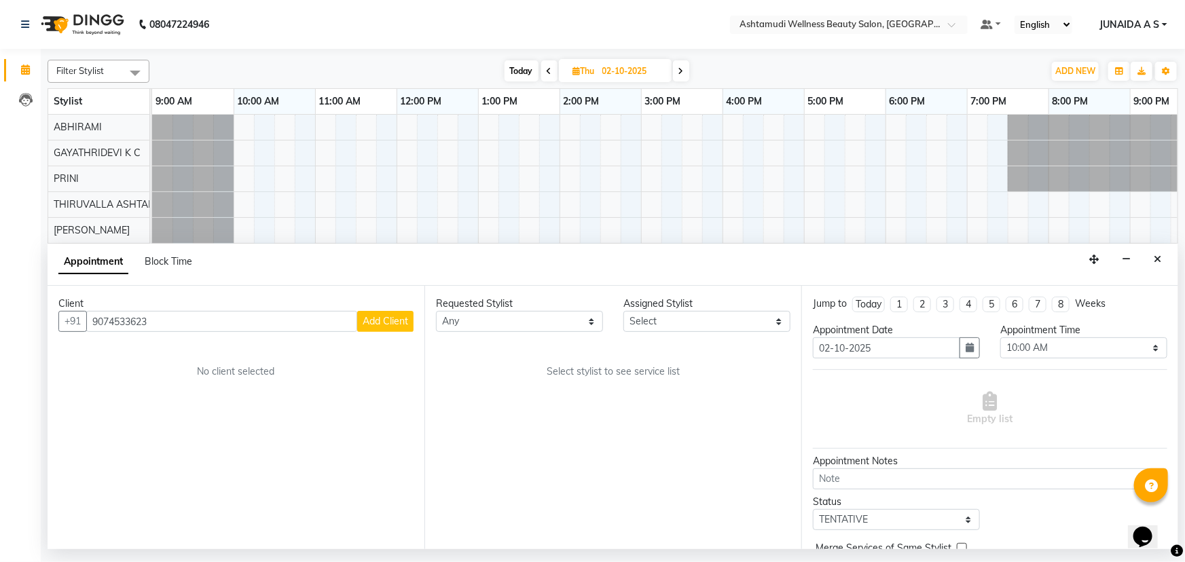
click at [397, 322] on span "Add Client" at bounding box center [386, 321] width 46 height 12
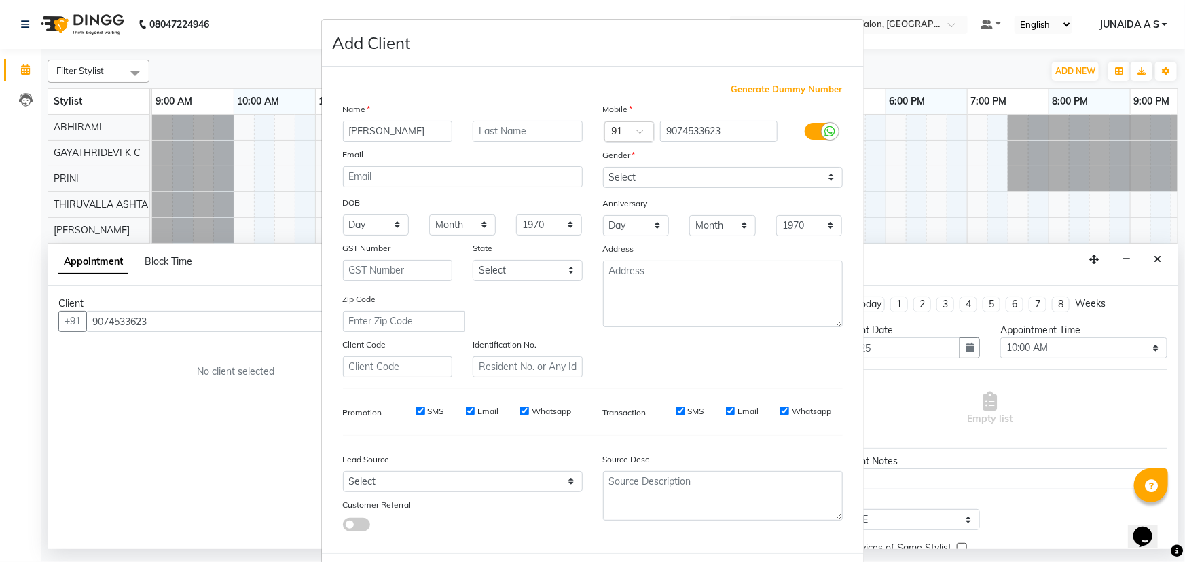
type input "[PERSON_NAME]"
click at [766, 183] on select "Select Male Female Other Prefer Not To Say" at bounding box center [723, 177] width 240 height 21
select select "female"
click at [603, 167] on select "Select Male Female Other Prefer Not To Say" at bounding box center [723, 177] width 240 height 21
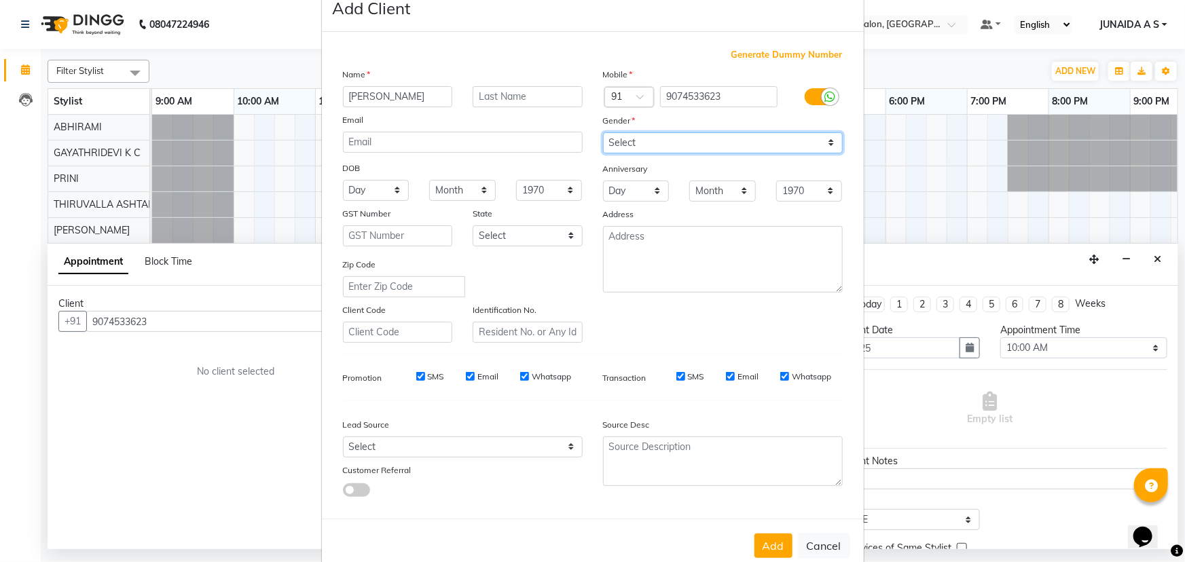
scroll to position [68, 0]
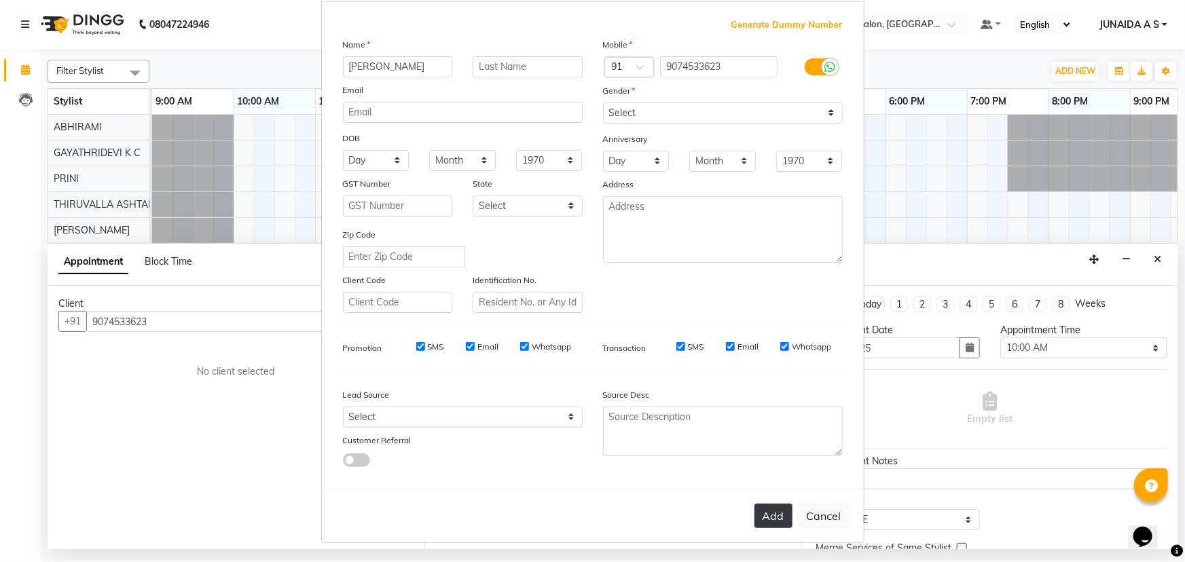
click at [768, 516] on button "Add" at bounding box center [774, 516] width 38 height 24
type input "90******23"
select select
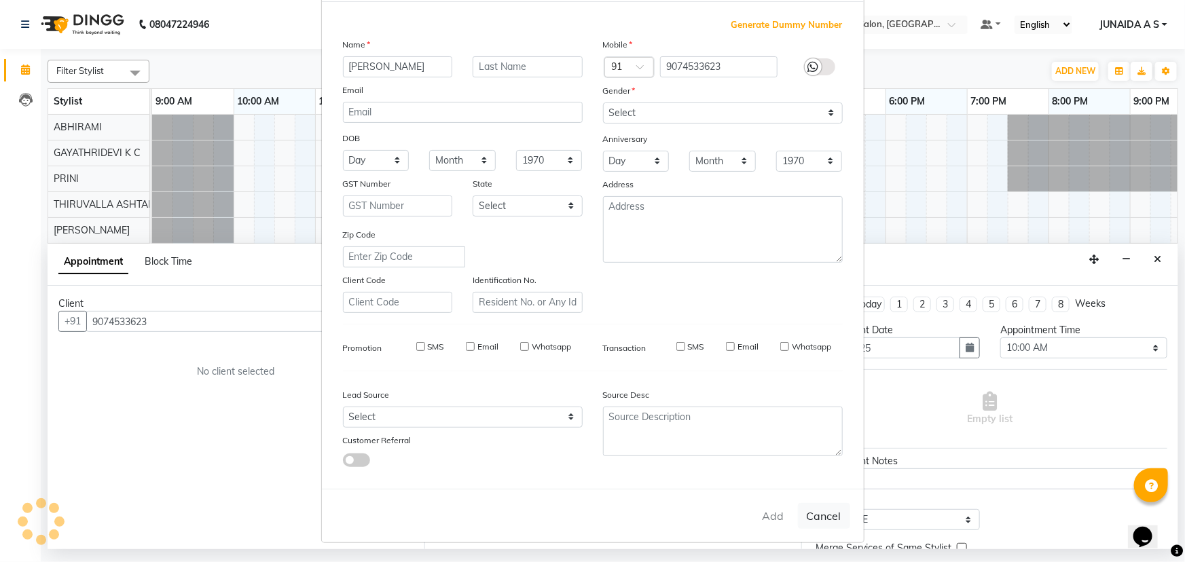
select select
checkbox input "false"
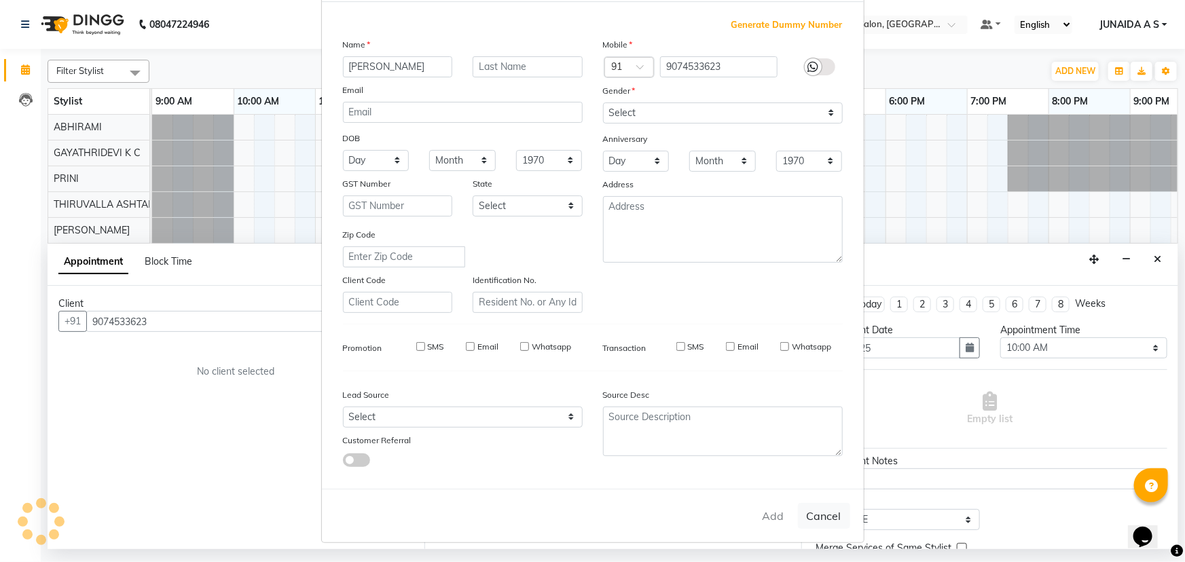
checkbox input "false"
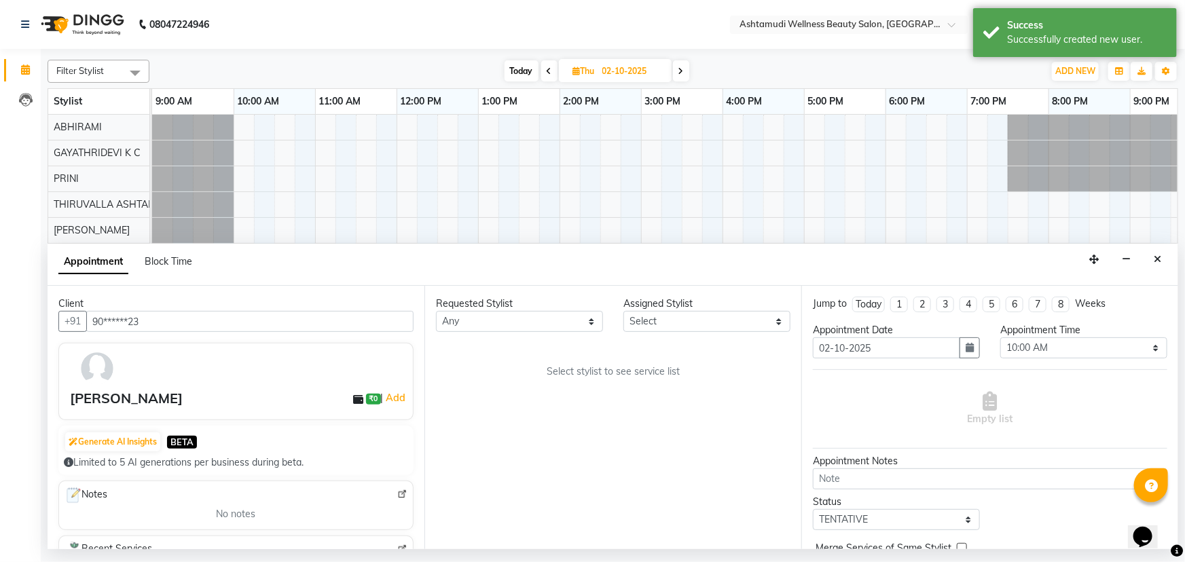
click at [692, 310] on div "Assigned Stylist" at bounding box center [707, 304] width 167 height 14
click at [697, 318] on select "Select ABHIRAMI Arya Eshani GAYATHRIDEVI K C Jisna KHEM MAYA MAYA PRINI RINA RA…" at bounding box center [707, 321] width 167 height 21
select select "27311"
click at [624, 311] on select "Select ABHIRAMI Arya Eshani GAYATHRIDEVI K C Jisna KHEM MAYA MAYA PRINI RINA RA…" at bounding box center [707, 321] width 167 height 21
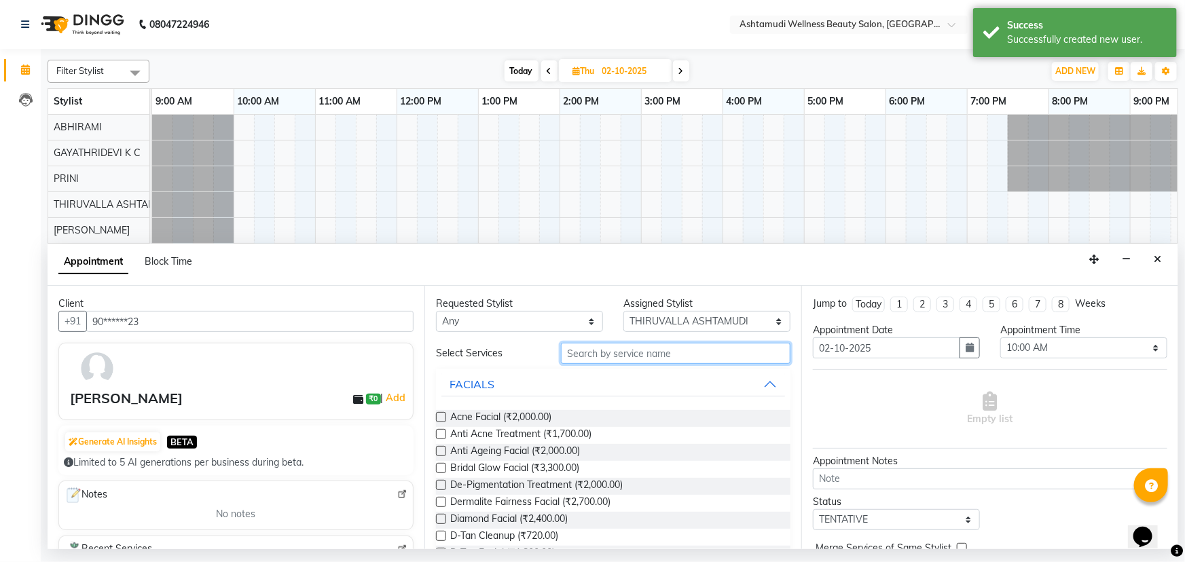
click at [617, 358] on input "text" at bounding box center [676, 353] width 230 height 21
click at [719, 362] on input "text" at bounding box center [676, 353] width 230 height 21
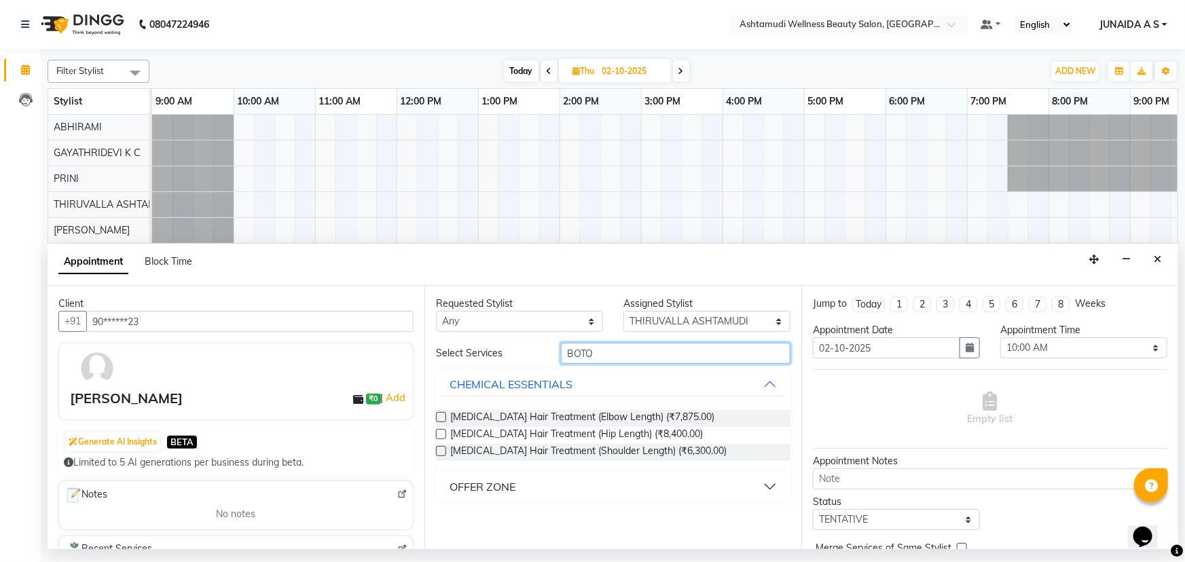
type input "BOTO"
click at [501, 490] on div "OFFER ZONE" at bounding box center [483, 487] width 66 height 16
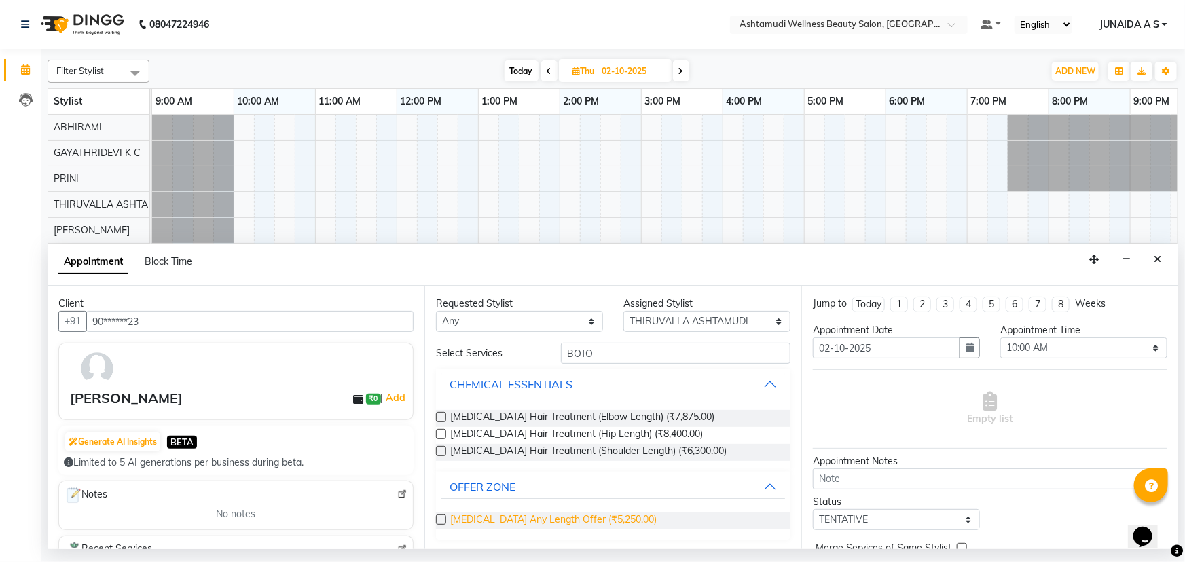
click at [492, 526] on span "[MEDICAL_DATA] Any Length Offer (₹5,250.00)" at bounding box center [553, 521] width 206 height 17
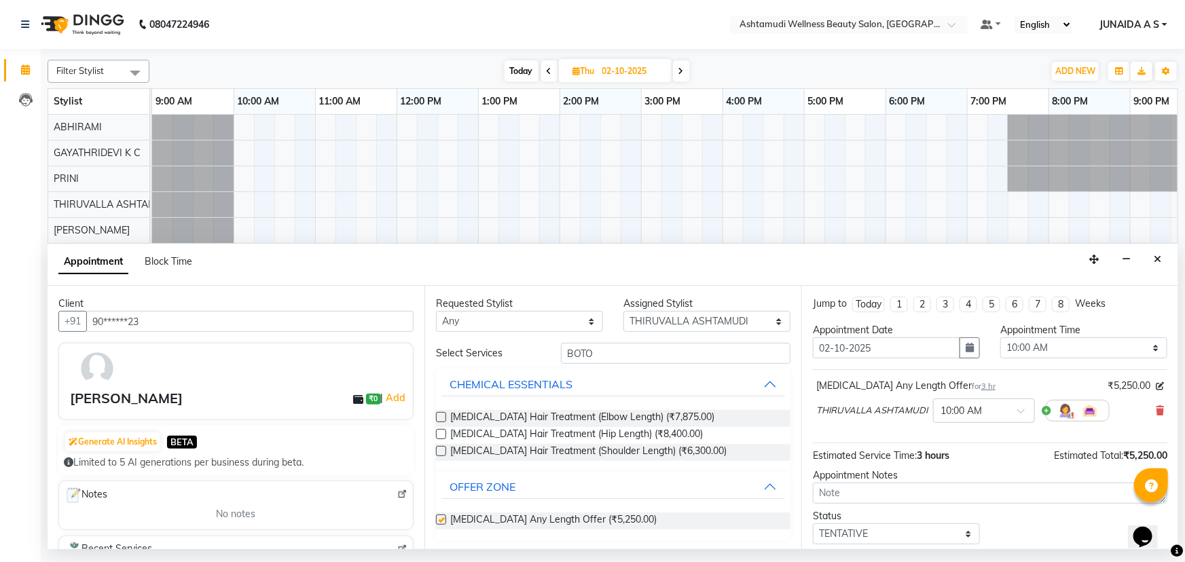
checkbox input "false"
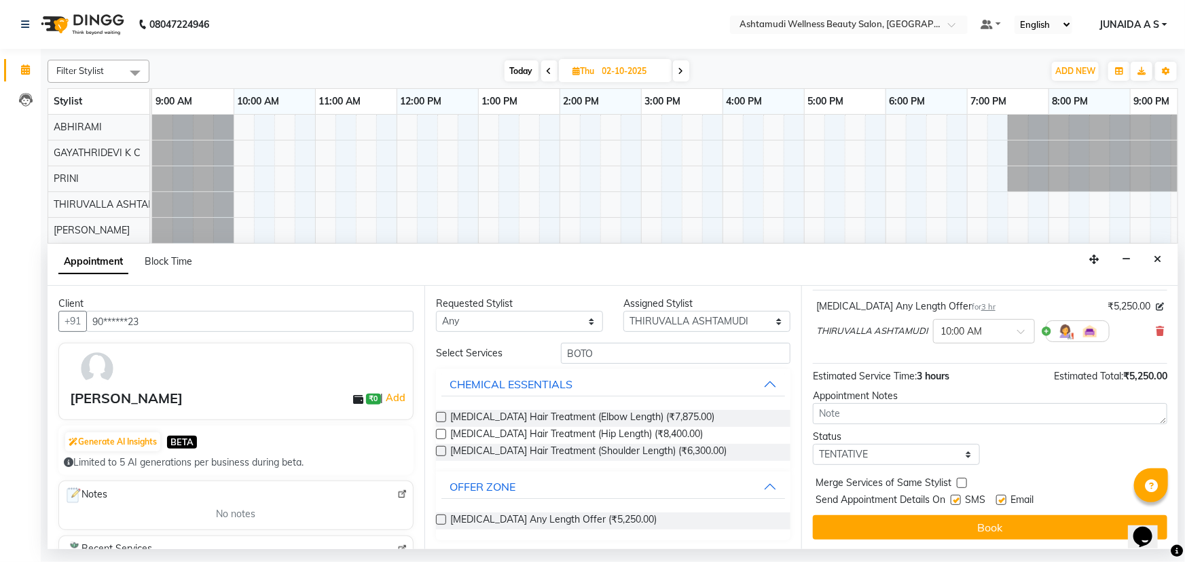
scroll to position [80, 0]
click at [852, 465] on div "Jump to Today 1 2 3 4 5 6 7 8 Weeks Appointment Date 02-10-2025 Appointment Tim…" at bounding box center [990, 418] width 377 height 264
click at [854, 454] on select "Select TENTATIVE CONFIRM UPCOMING" at bounding box center [896, 454] width 167 height 21
select select "confirm booking"
click at [813, 444] on select "Select TENTATIVE CONFIRM UPCOMING" at bounding box center [896, 454] width 167 height 21
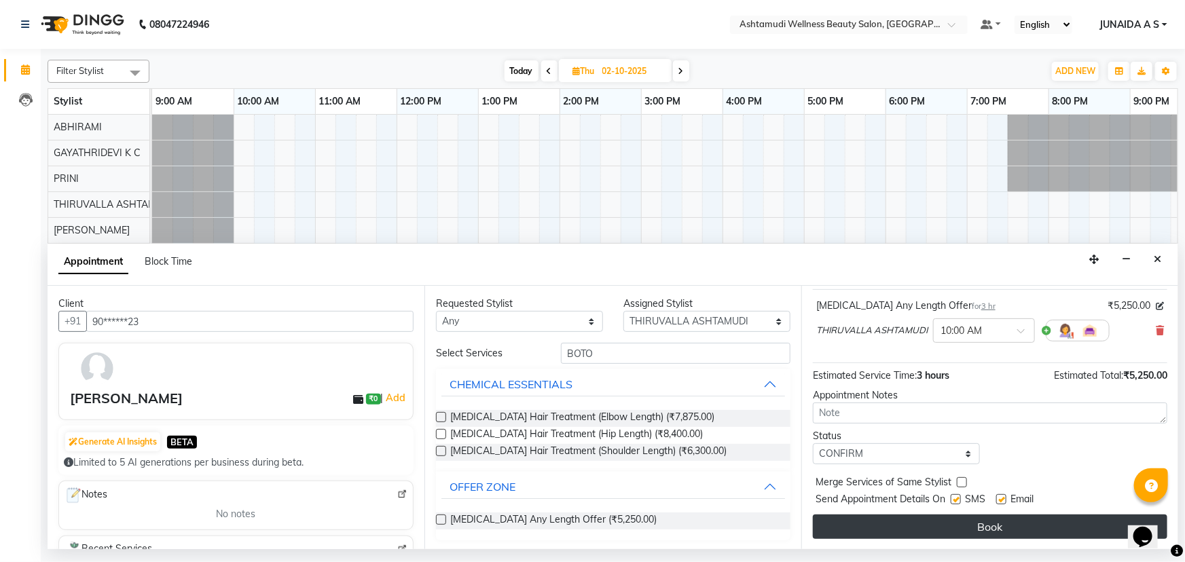
click at [855, 520] on button "Book" at bounding box center [990, 527] width 355 height 24
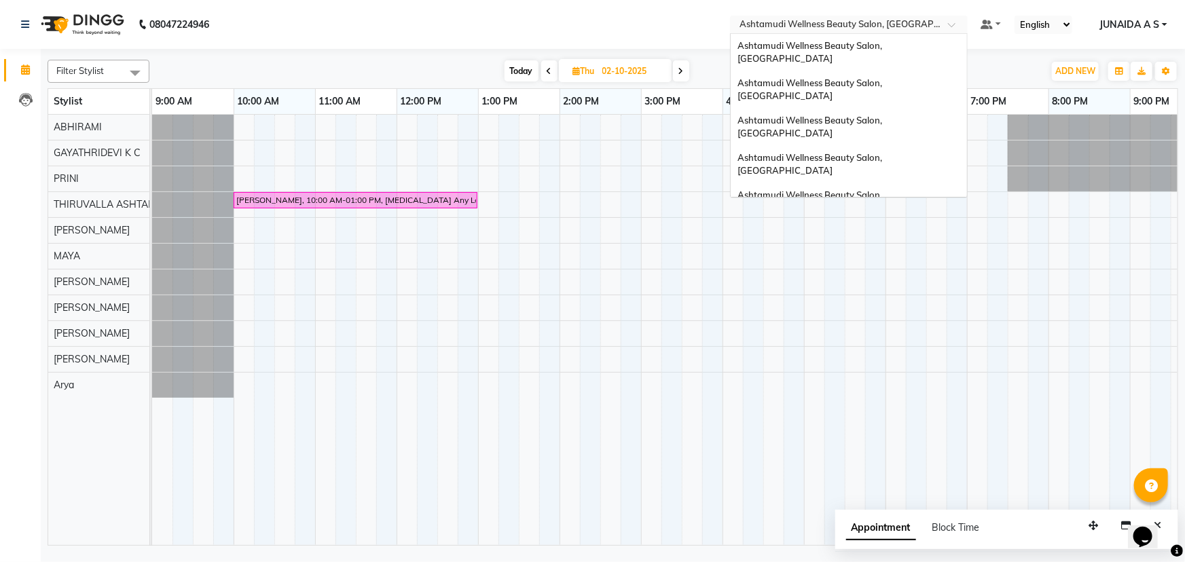
click at [877, 26] on input "text" at bounding box center [835, 26] width 197 height 14
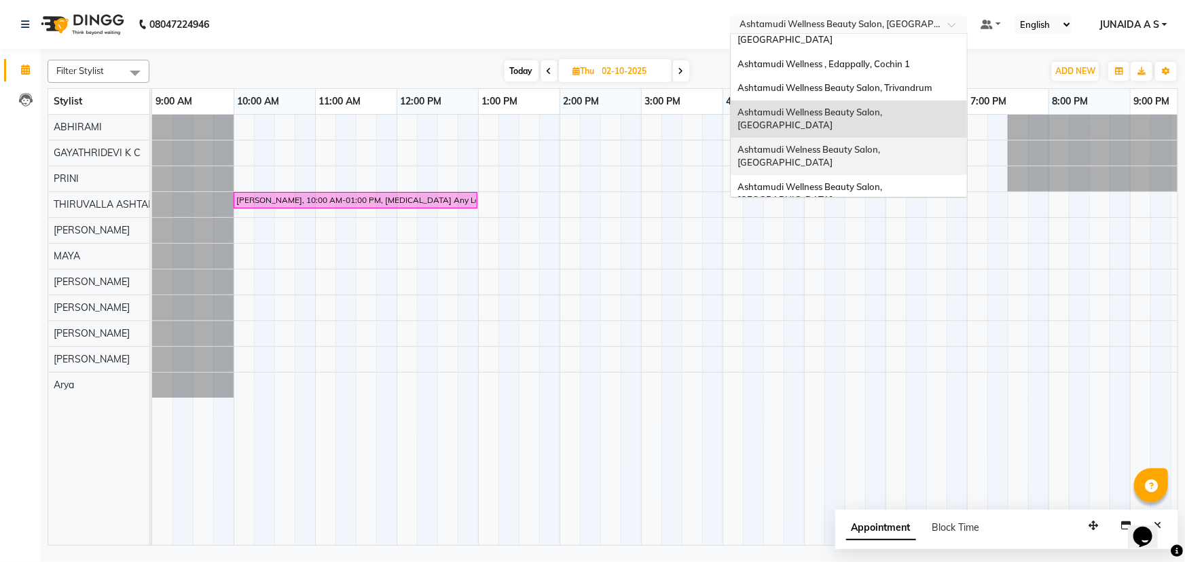
click at [882, 144] on span "Ashtamudi Welness Beauty Salon, Chinnakkada" at bounding box center [810, 156] width 145 height 24
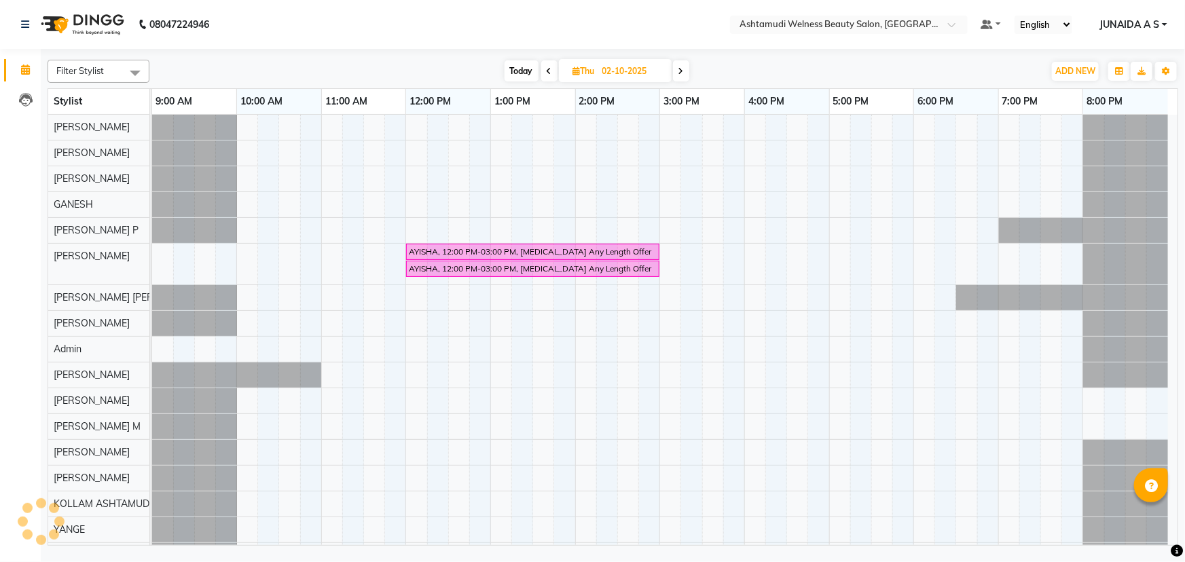
click at [618, 71] on input "02-10-2025" at bounding box center [632, 71] width 68 height 20
select select "10"
select select "2025"
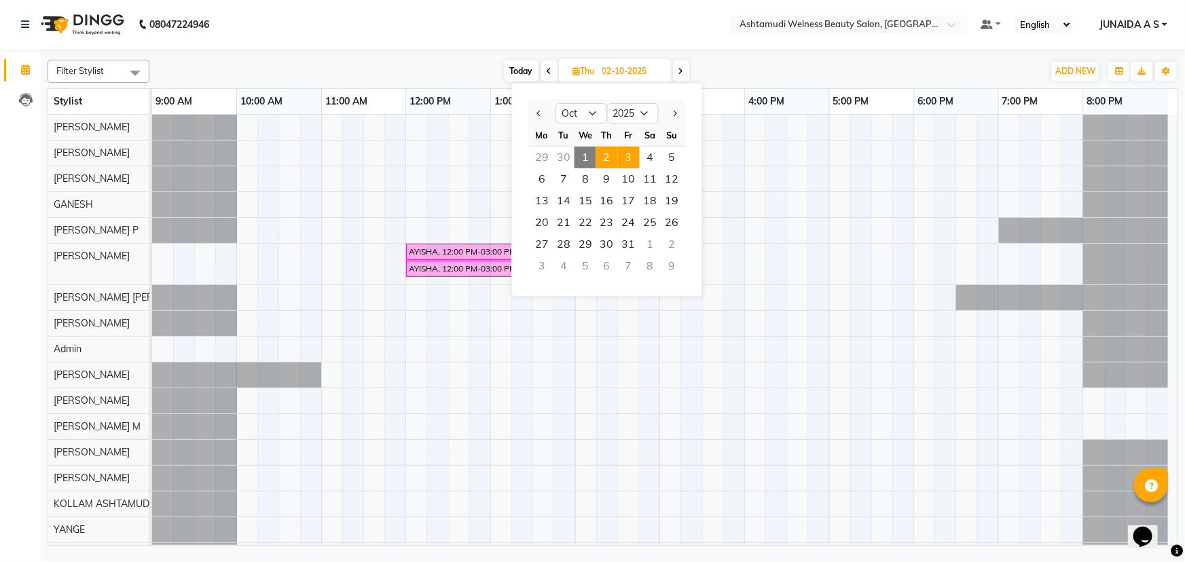
click at [630, 159] on span "3" at bounding box center [629, 158] width 22 height 22
type input "03-10-2025"
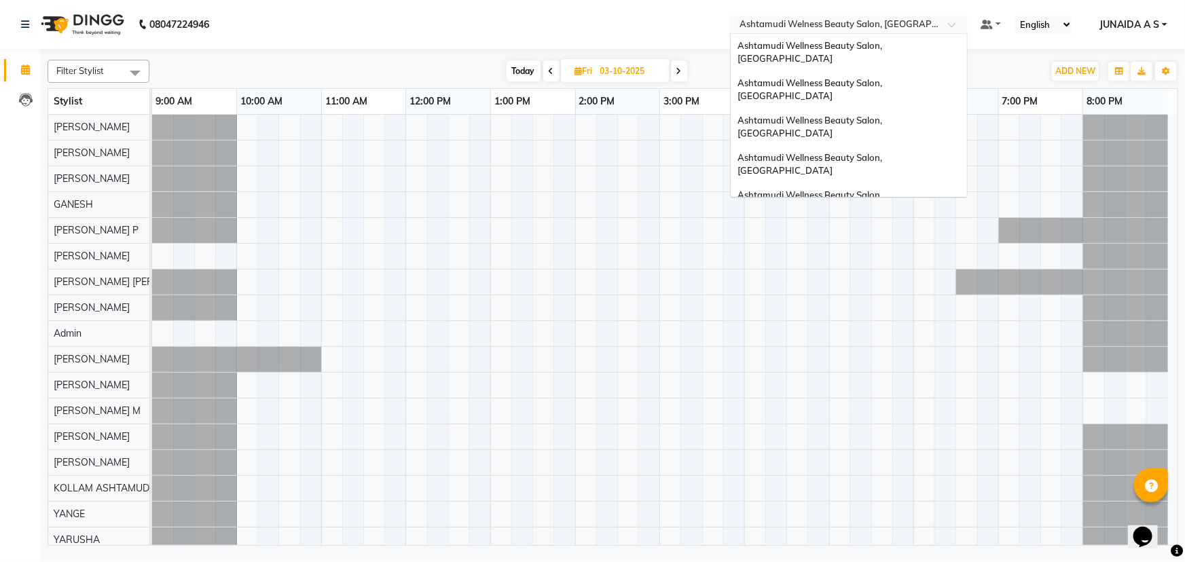
click at [883, 31] on input "text" at bounding box center [835, 26] width 197 height 14
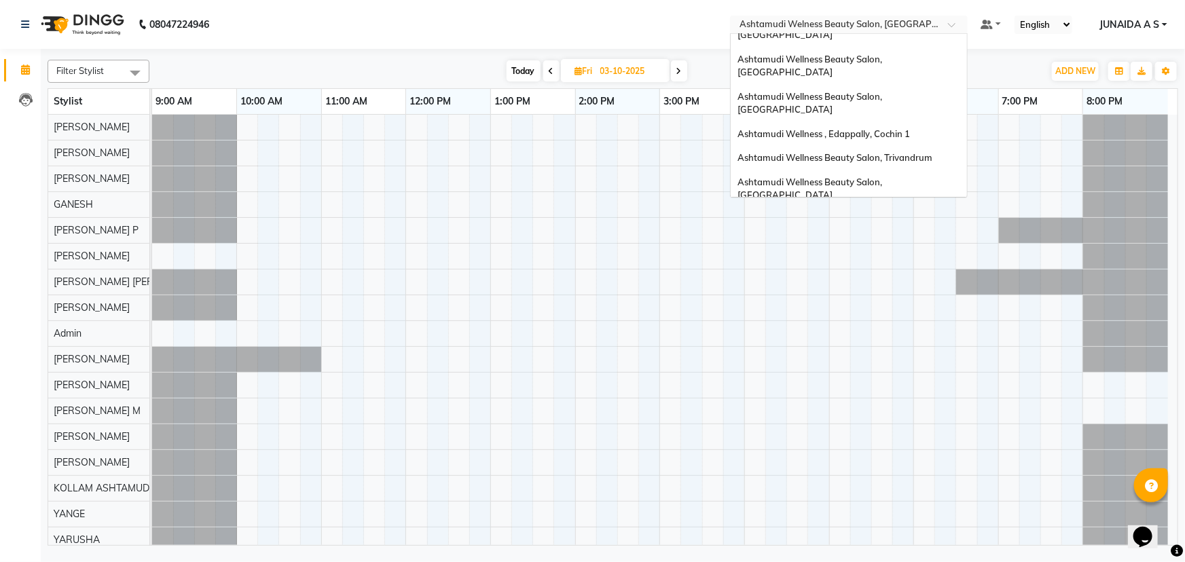
scroll to position [2, 0]
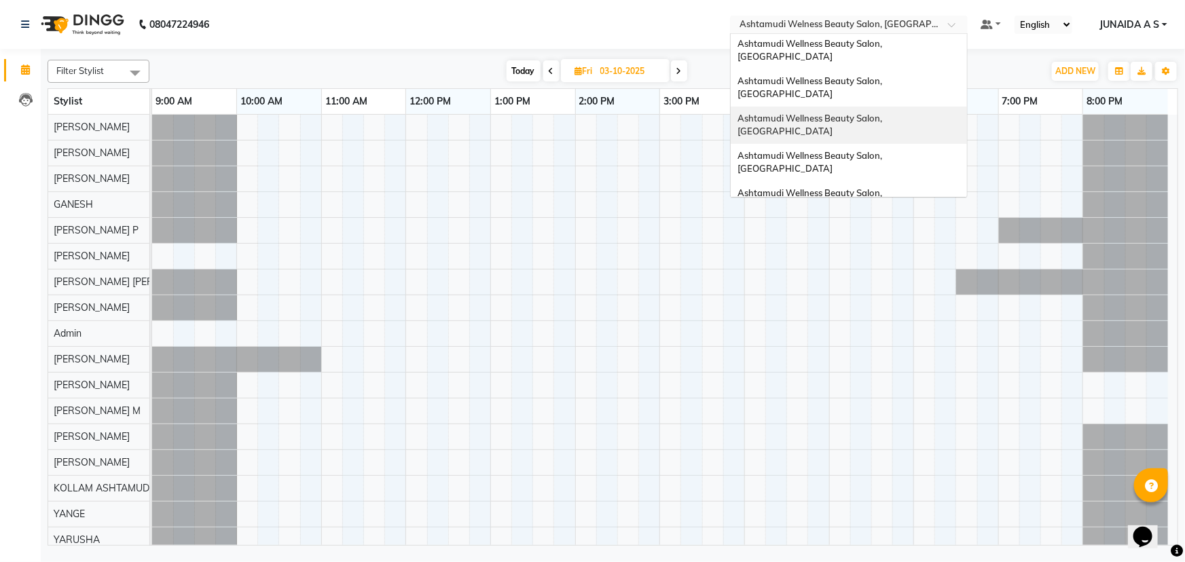
click at [914, 107] on div "Ashtamudi Wellness Beauty Salon, [GEOGRAPHIC_DATA]" at bounding box center [849, 125] width 236 height 37
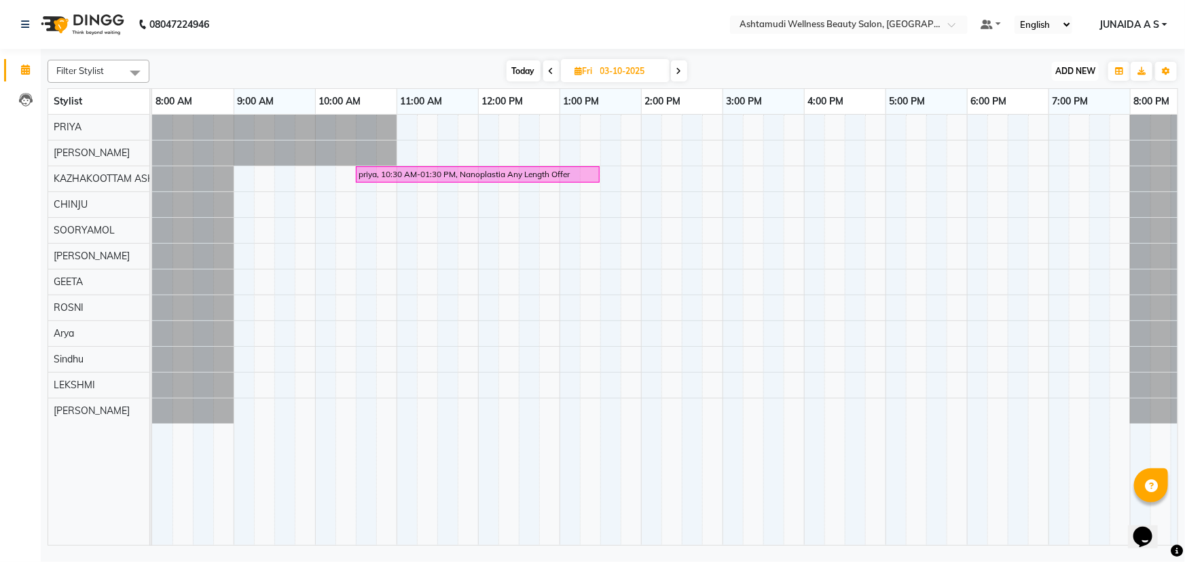
click at [1080, 69] on span "ADD NEW" at bounding box center [1076, 71] width 40 height 10
click at [1066, 101] on button "Add Appointment" at bounding box center [1045, 97] width 107 height 18
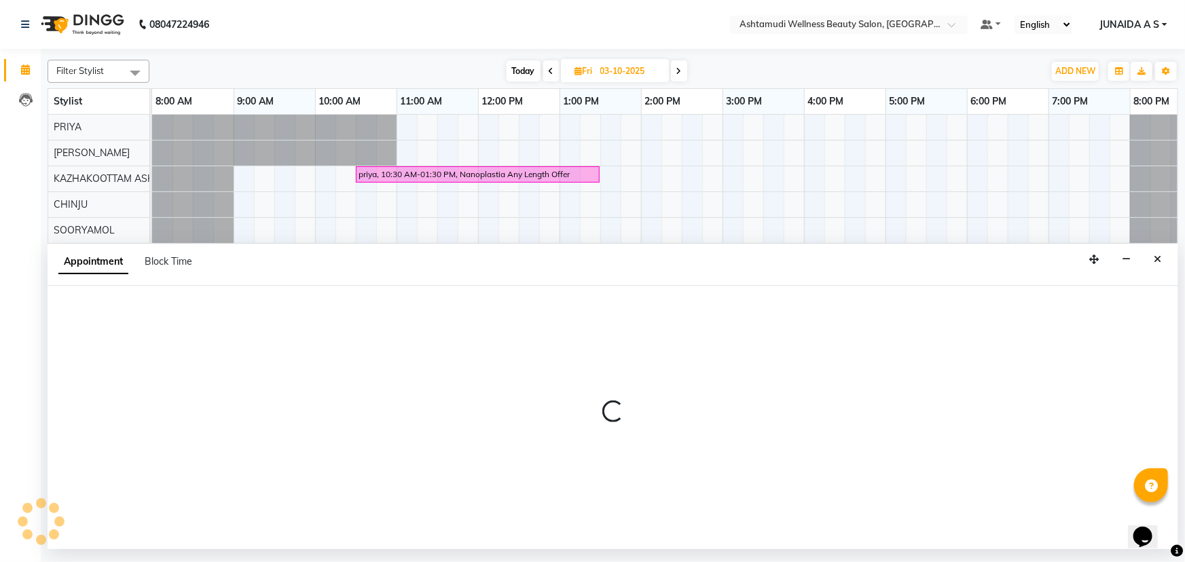
select select "540"
select select "tentative"
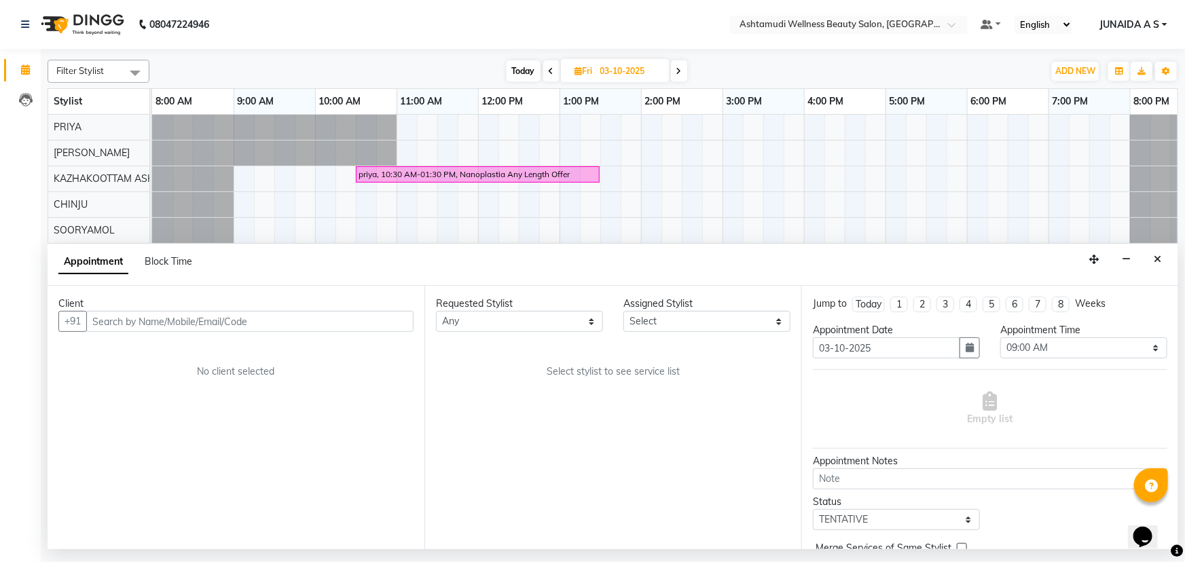
click at [319, 331] on input "text" at bounding box center [249, 321] width 327 height 21
click at [272, 315] on input "9895722016" at bounding box center [249, 321] width 327 height 21
type input "9895722016"
click at [375, 331] on button "Add Client" at bounding box center [385, 321] width 56 height 21
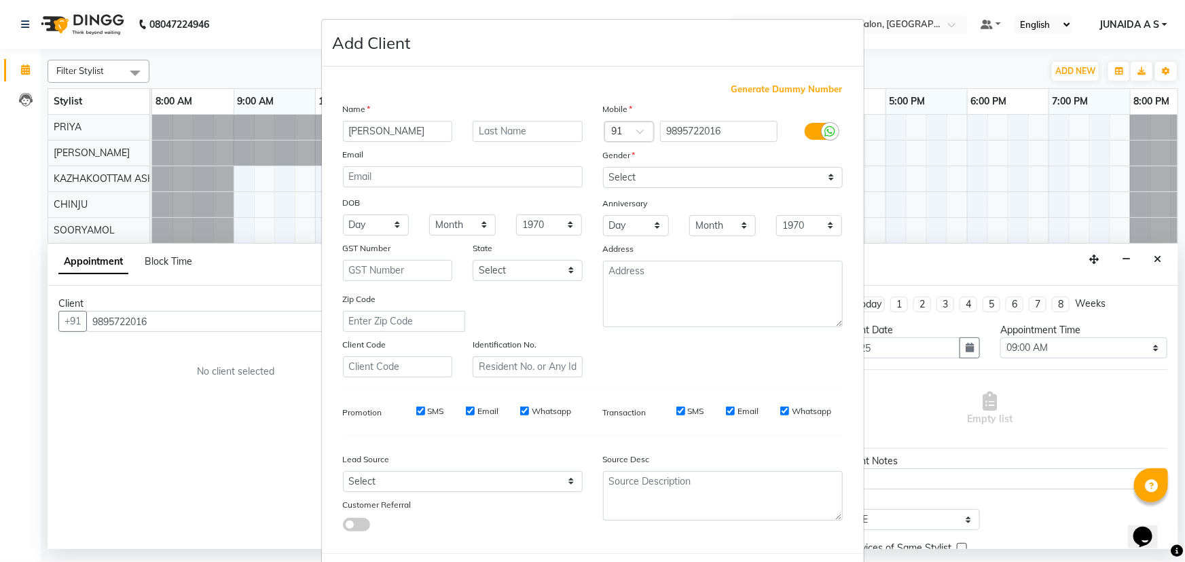
type input "[PERSON_NAME]"
click at [657, 183] on select "Select [DEMOGRAPHIC_DATA] [DEMOGRAPHIC_DATA] Other Prefer Not To Say" at bounding box center [723, 177] width 240 height 21
select select "[DEMOGRAPHIC_DATA]"
click at [603, 167] on select "Select [DEMOGRAPHIC_DATA] [DEMOGRAPHIC_DATA] Other Prefer Not To Say" at bounding box center [723, 177] width 240 height 21
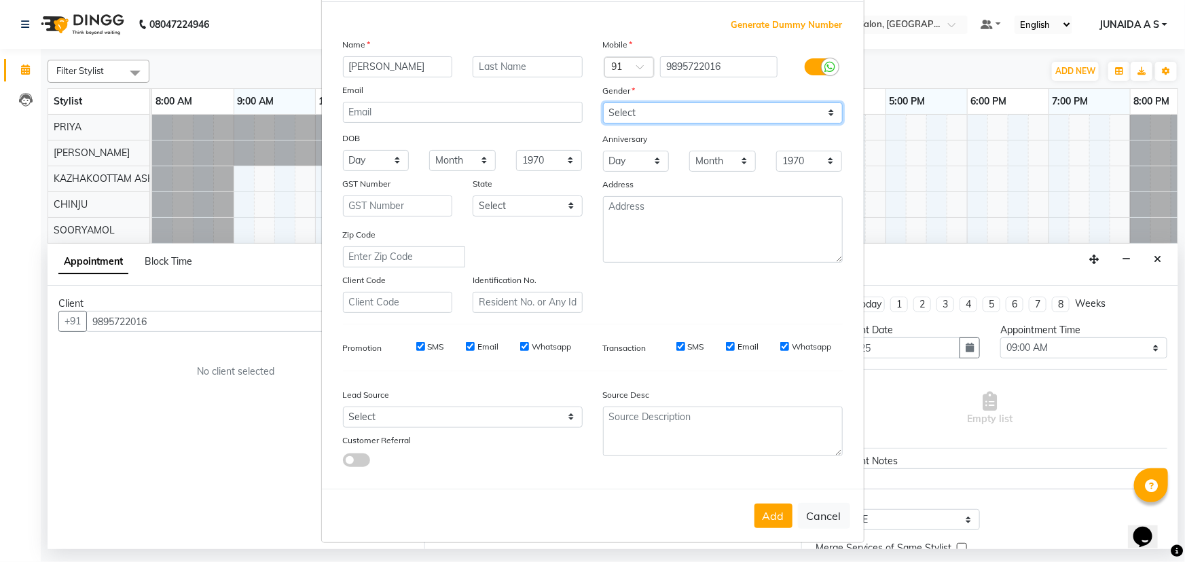
scroll to position [68, 0]
click at [774, 524] on button "Add" at bounding box center [774, 516] width 38 height 24
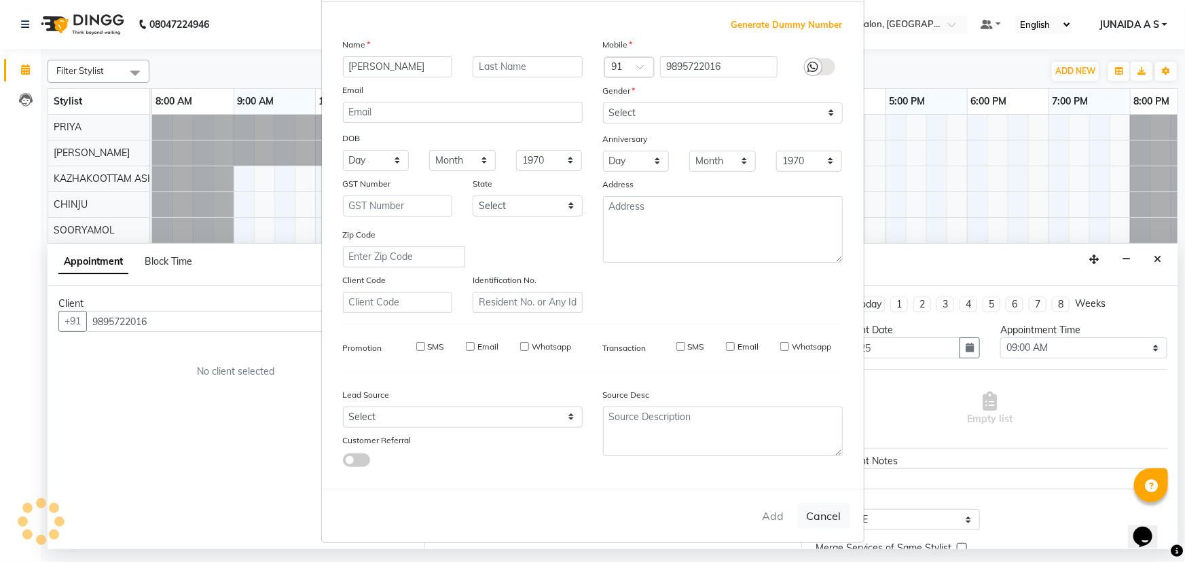
type input "98******16"
select select
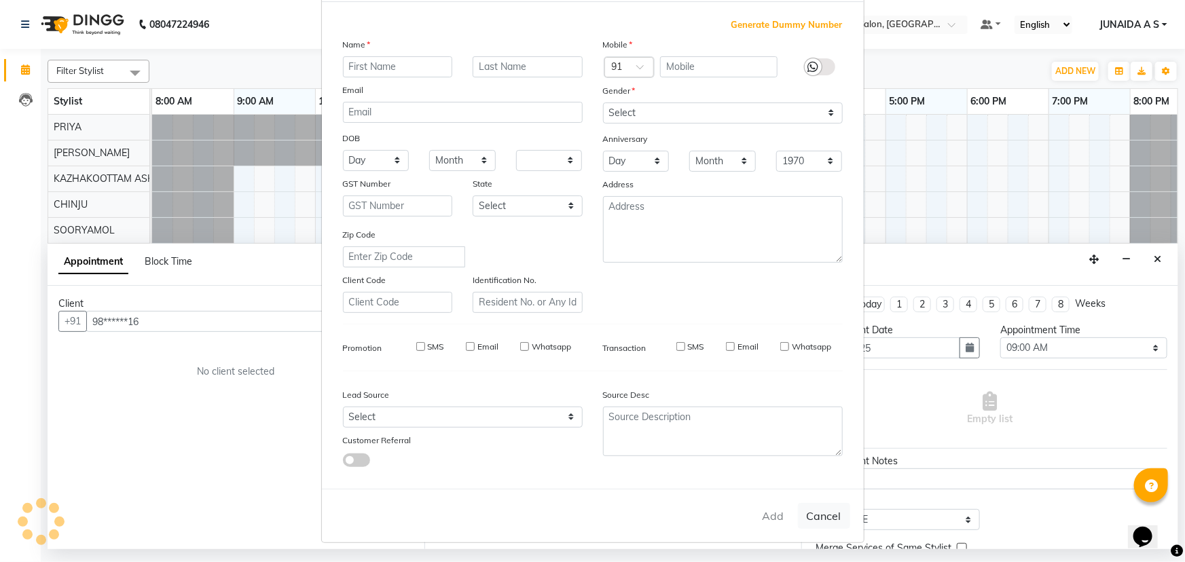
select select
checkbox input "false"
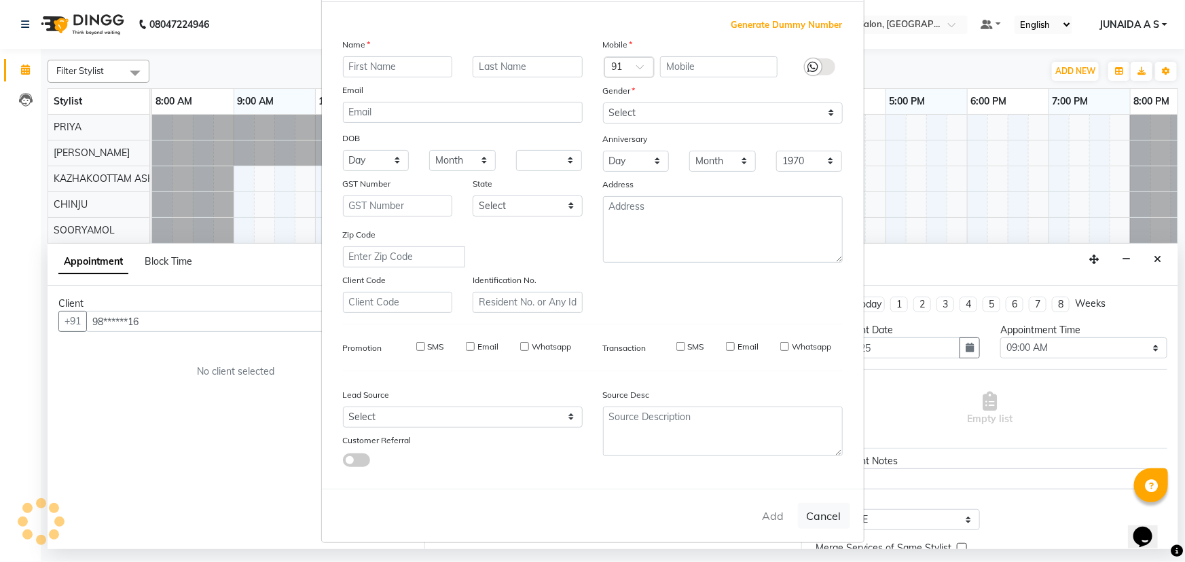
checkbox input "false"
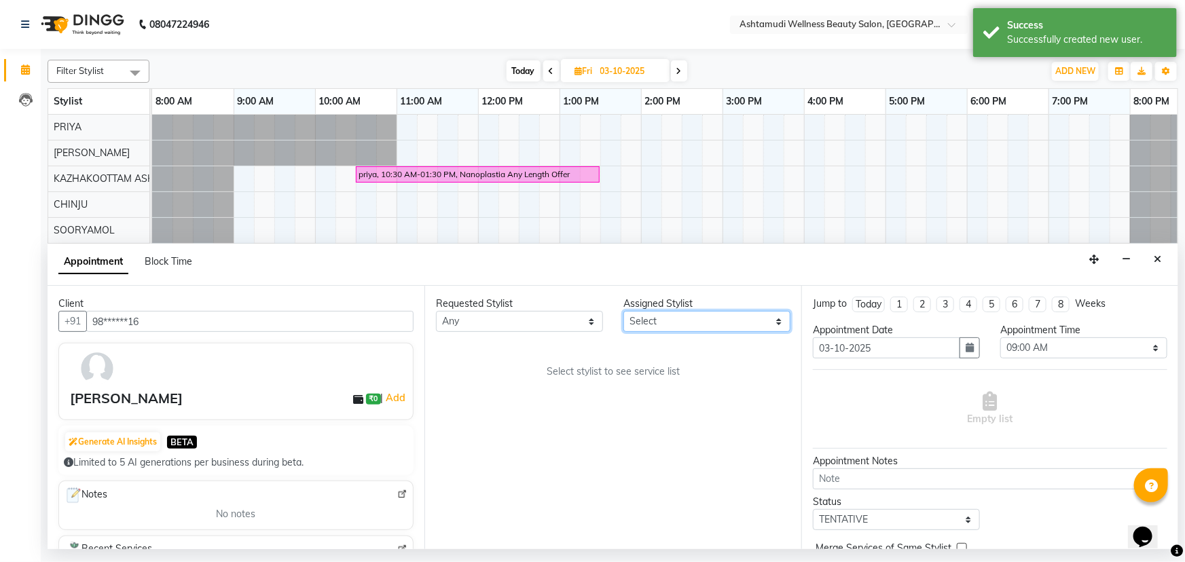
click at [755, 319] on select "Select [PERSON_NAME] ASHTAMUDI KRISHNA [PERSON_NAME] [PERSON_NAME] Gopal PRIYA …" at bounding box center [707, 321] width 167 height 21
select select "27528"
click at [624, 311] on select "Select [PERSON_NAME] ASHTAMUDI KRISHNA [PERSON_NAME] [PERSON_NAME] Gopal PRIYA …" at bounding box center [707, 321] width 167 height 21
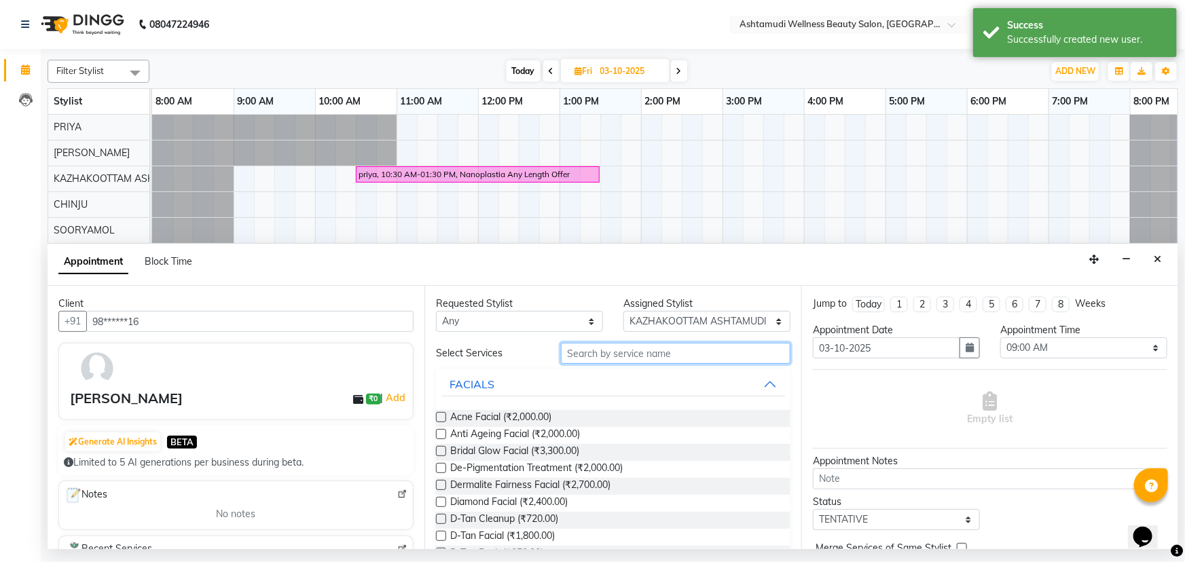
click at [621, 347] on input "text" at bounding box center [676, 353] width 230 height 21
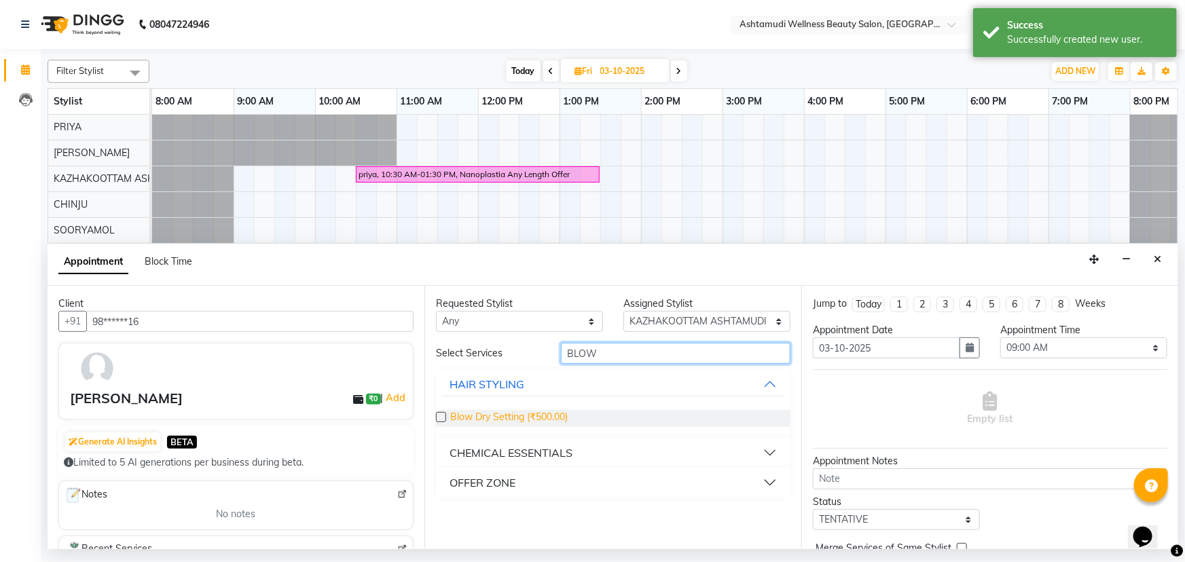
type input "BLOW"
click at [517, 416] on span "Blow Dry Setting (₹500.00)" at bounding box center [509, 418] width 118 height 17
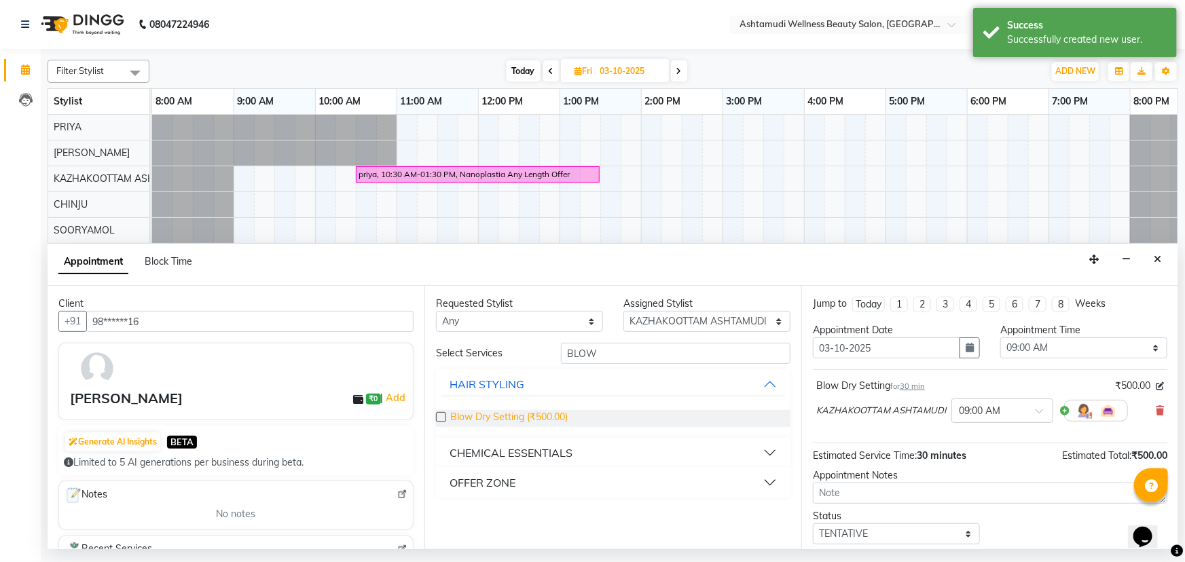
click at [517, 416] on span "Blow Dry Setting (₹500.00)" at bounding box center [509, 418] width 118 height 17
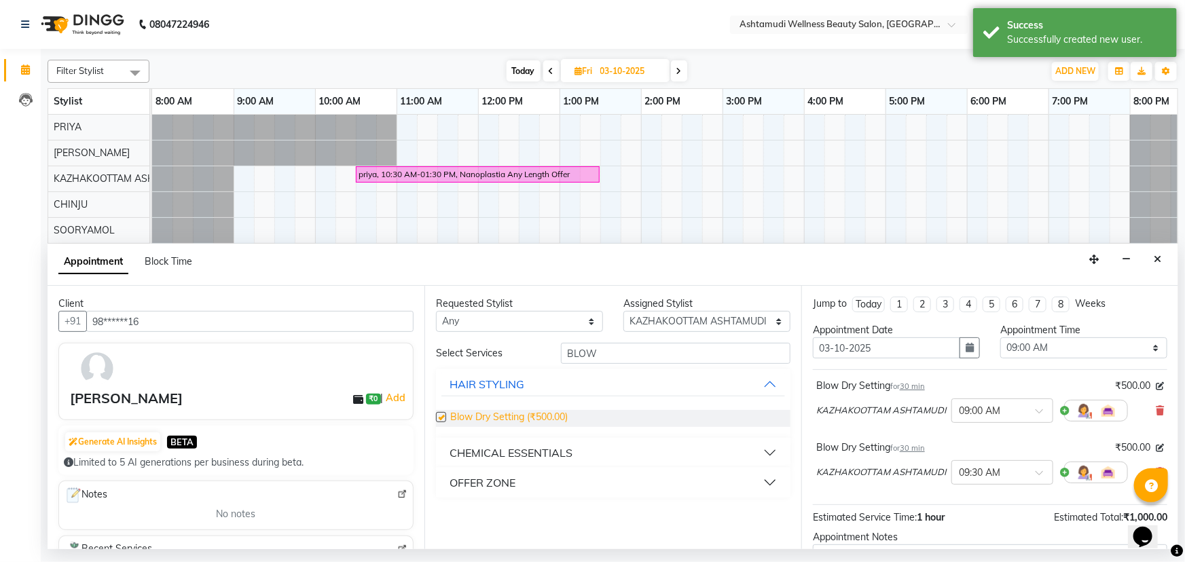
checkbox input "false"
click at [1039, 353] on select "Select 09:00 AM 09:15 AM 09:30 AM 09:45 AM 10:00 AM 10:15 AM 10:30 AM 10:45 AM …" at bounding box center [1084, 348] width 167 height 21
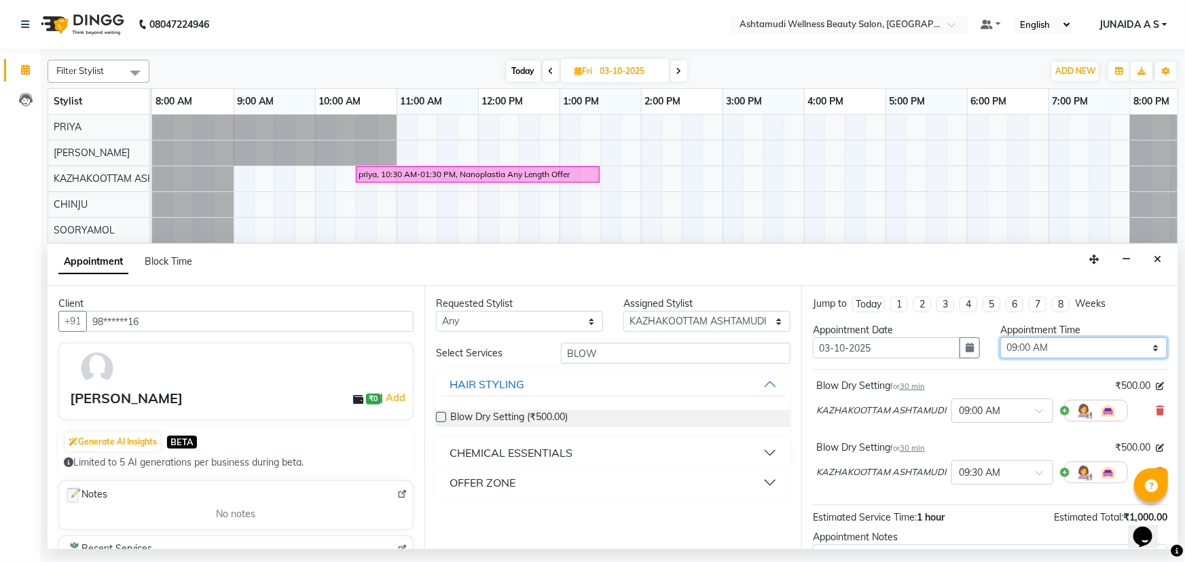
select select "810"
click at [1001, 338] on select "Select 09:00 AM 09:15 AM 09:30 AM 09:45 AM 10:00 AM 10:15 AM 10:30 AM 10:45 AM …" at bounding box center [1084, 348] width 167 height 21
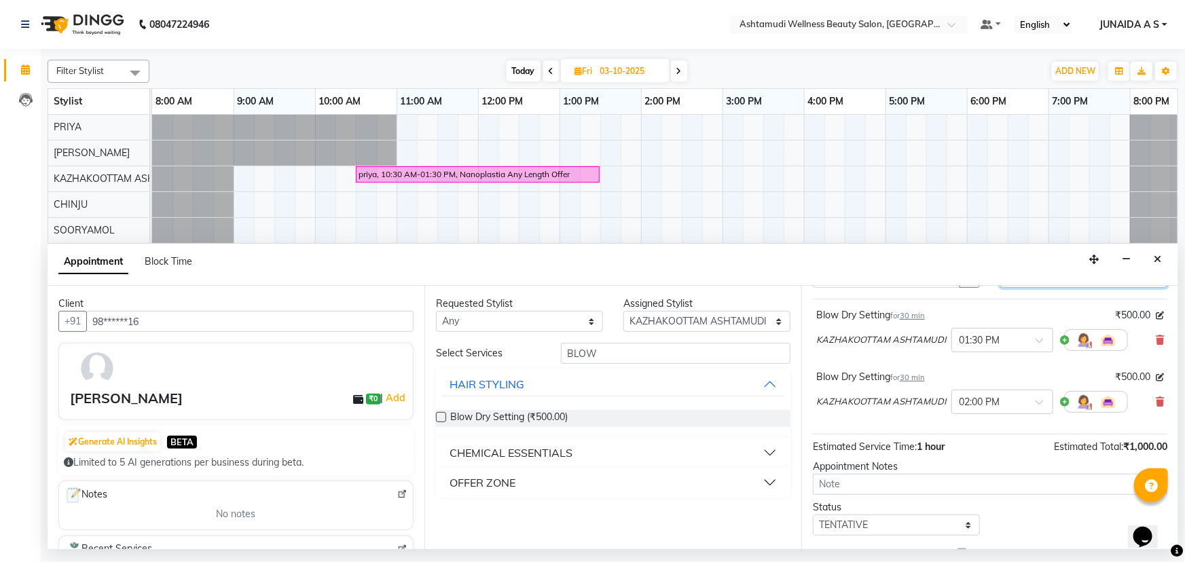
scroll to position [142, 0]
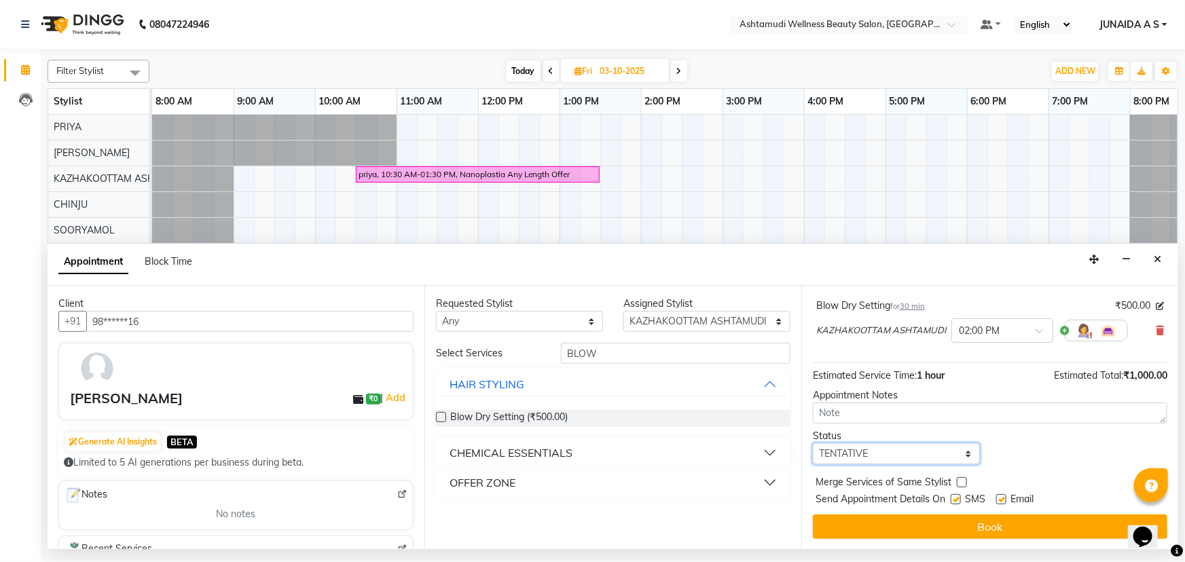
click at [911, 452] on select "Select TENTATIVE CONFIRM UPCOMING" at bounding box center [896, 454] width 167 height 21
select select "confirm booking"
click at [813, 444] on select "Select TENTATIVE CONFIRM UPCOMING" at bounding box center [896, 454] width 167 height 21
click at [880, 523] on button "Book" at bounding box center [990, 527] width 355 height 24
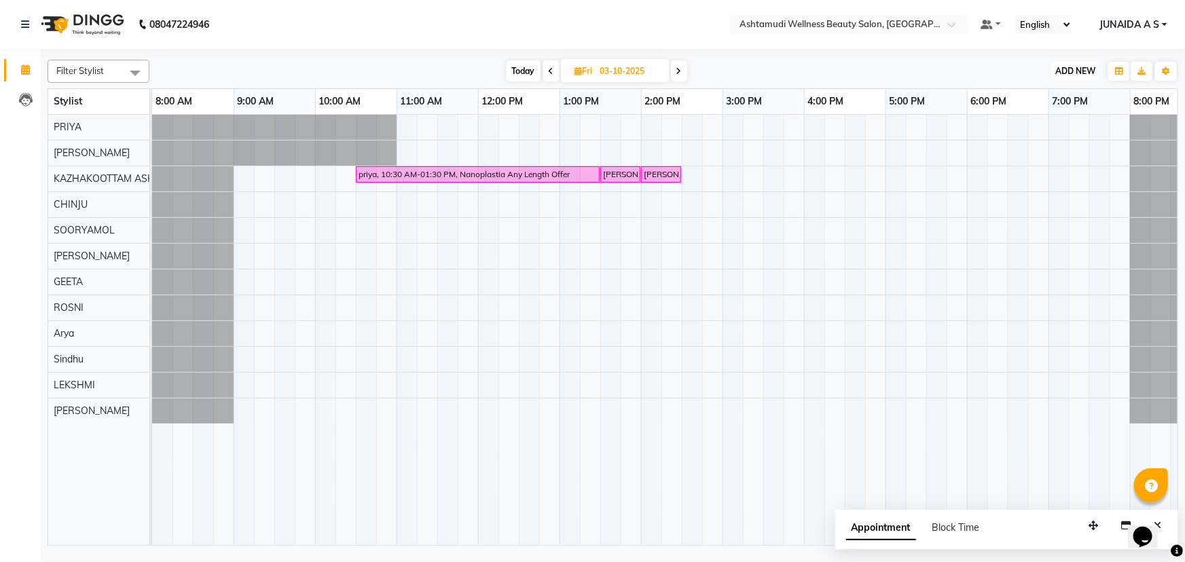
click at [1088, 69] on span "ADD NEW" at bounding box center [1076, 71] width 40 height 10
drag, startPoint x: 1057, startPoint y: 98, endPoint x: 418, endPoint y: 226, distance: 651.8
click at [1043, 103] on button "Add Appointment" at bounding box center [1045, 97] width 107 height 18
select select "tentative"
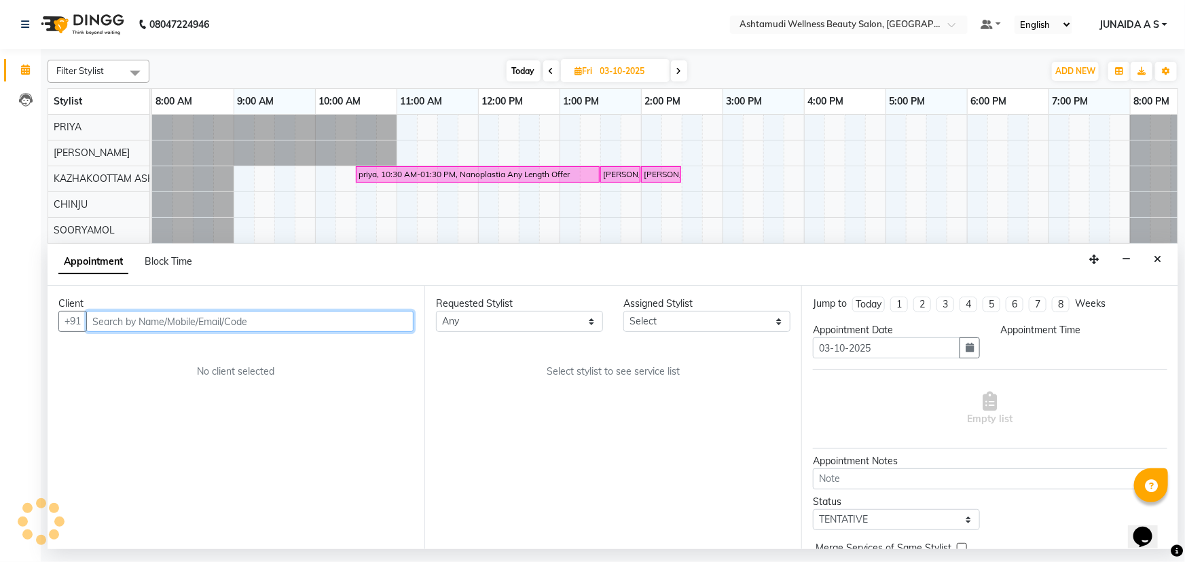
select select "540"
click at [247, 313] on input "text" at bounding box center [249, 321] width 327 height 21
paste input "7306414132"
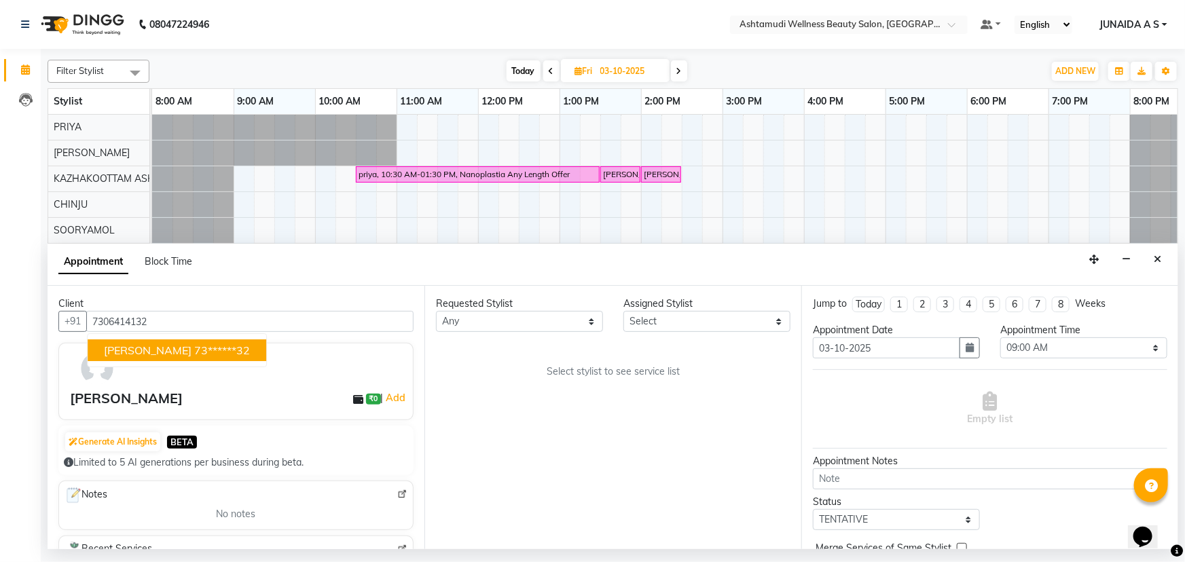
click at [881, 14] on nav "08047224946 Select Location × Ashtamudi Wellness Beauty Salon, Kazakoottam Defa…" at bounding box center [592, 24] width 1185 height 49
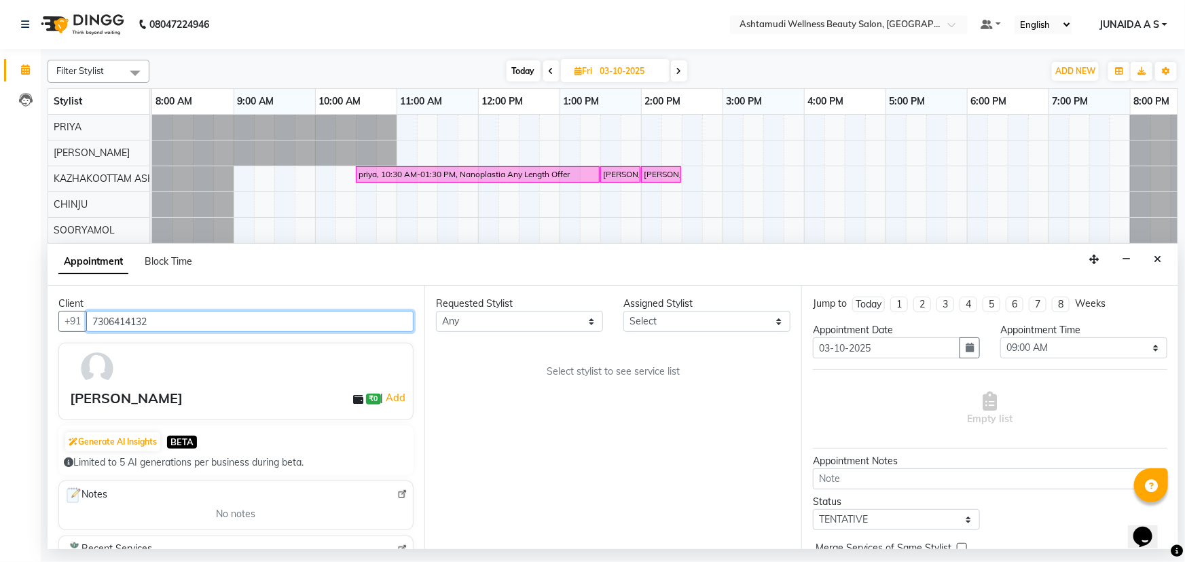
drag, startPoint x: 179, startPoint y: 321, endPoint x: 0, endPoint y: 324, distance: 179.4
click at [0, 324] on app-home "08047224946 Select Location × Ashtamudi Wellness Beauty Salon, Kazakoottam Defa…" at bounding box center [592, 275] width 1185 height 550
click at [280, 319] on input "7306414132" at bounding box center [249, 321] width 327 height 21
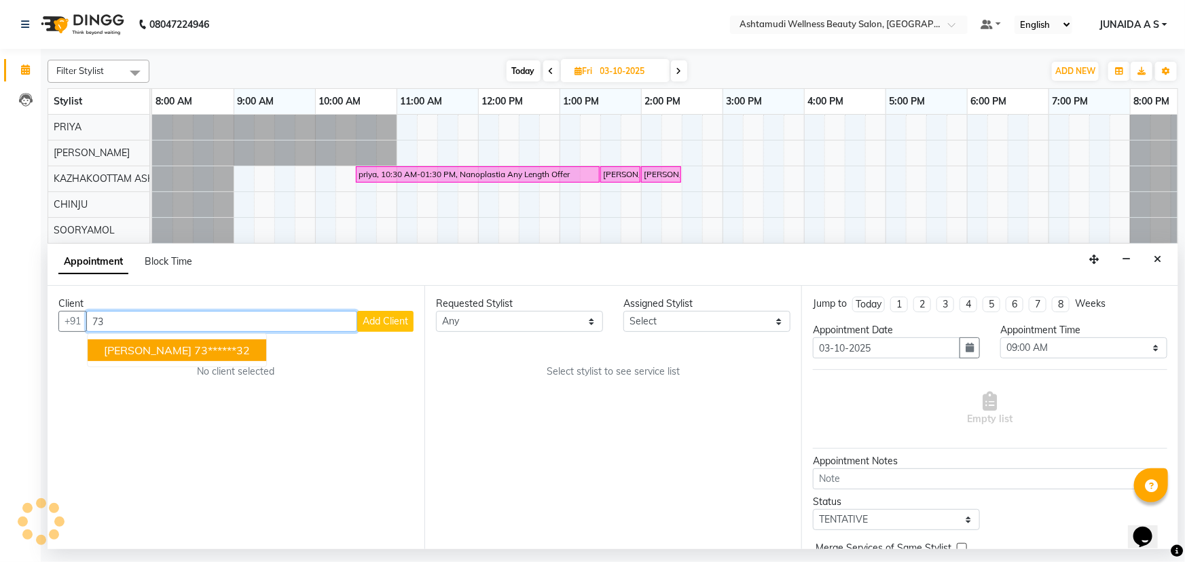
type input "7"
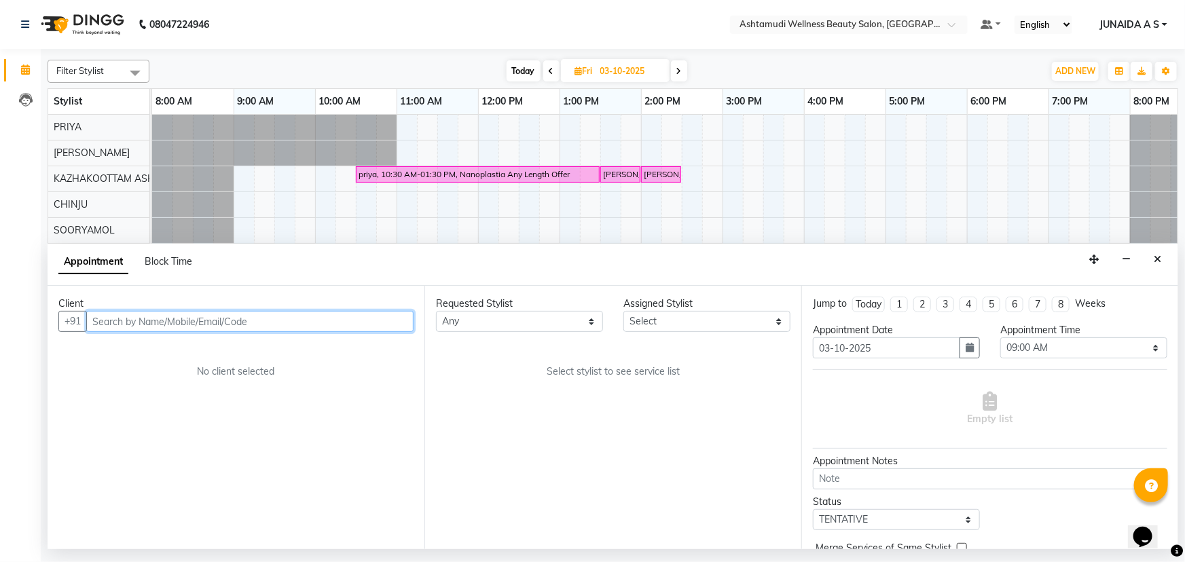
paste input "7306414132"
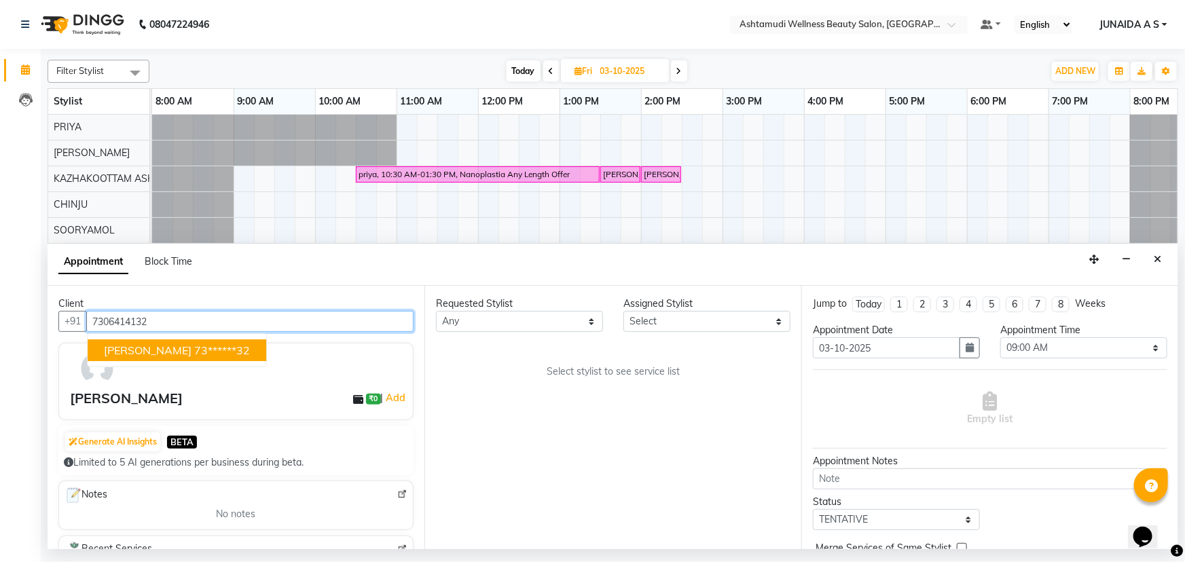
click at [194, 351] on ngb-highlight "73******32" at bounding box center [222, 351] width 56 height 14
type input "73******32"
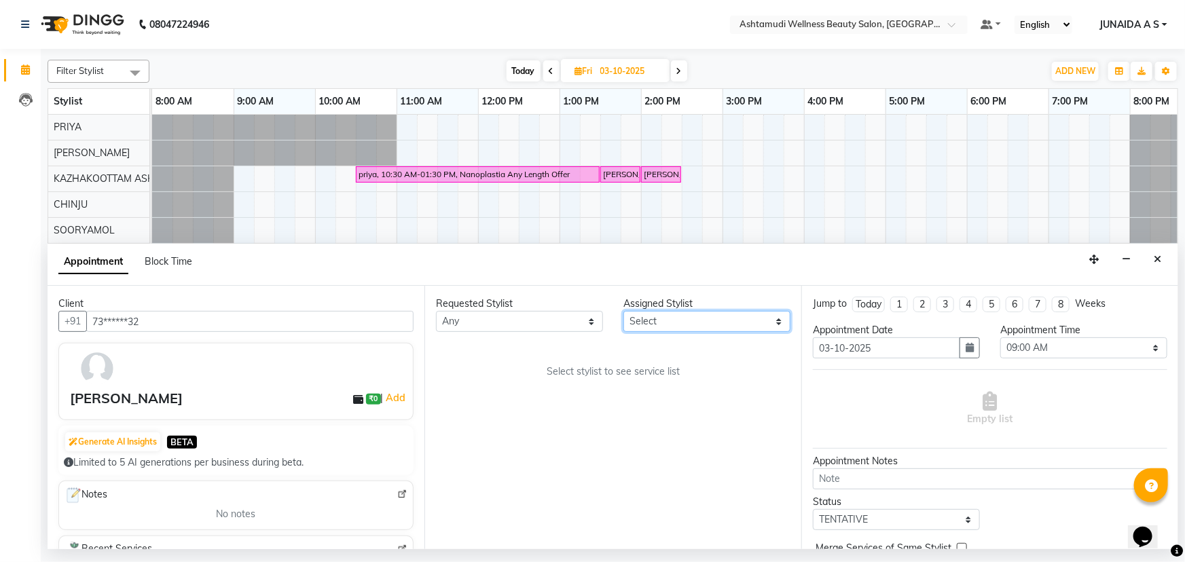
click at [694, 313] on select "Select Arya CHINJU GEETA KAZHAKOOTTAM ASHTAMUDI KRISHNA LEKSHMI MINCY VARGHESE …" at bounding box center [707, 321] width 167 height 21
select select "27528"
click at [624, 311] on select "Select Arya CHINJU GEETA KAZHAKOOTTAM ASHTAMUDI KRISHNA LEKSHMI MINCY VARGHESE …" at bounding box center [707, 321] width 167 height 21
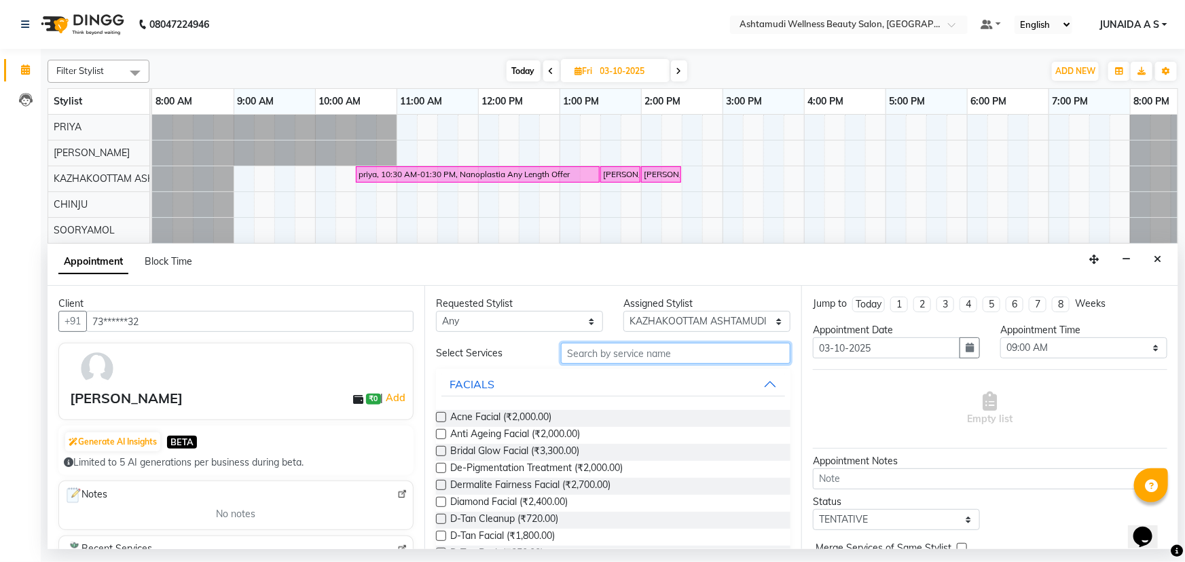
click at [581, 346] on input "text" at bounding box center [676, 353] width 230 height 21
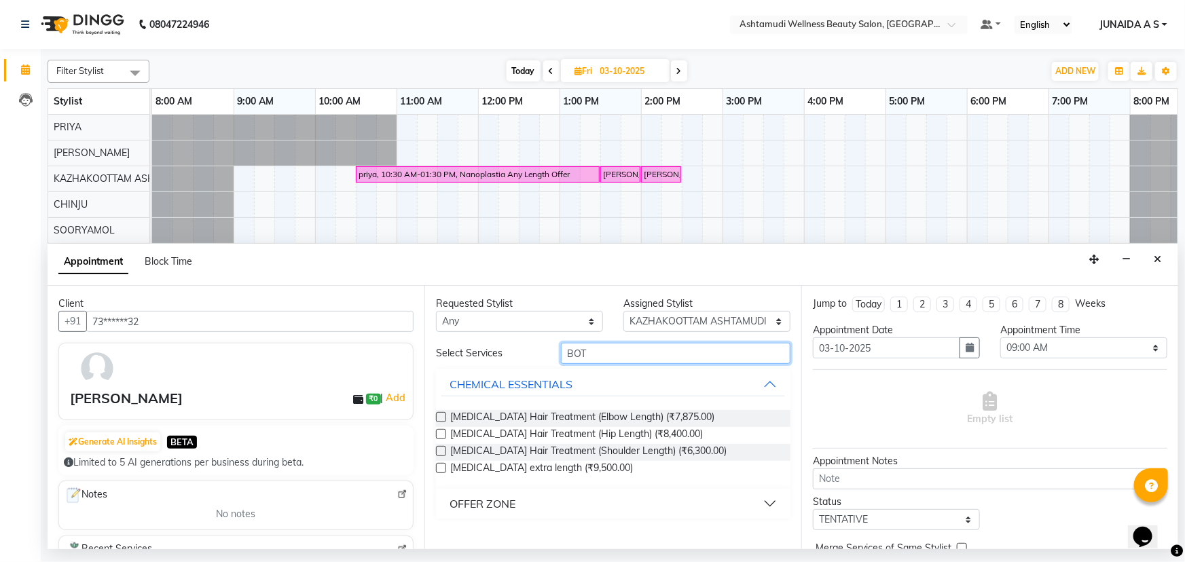
type input "BOT"
click at [518, 497] on button "OFFER ZONE" at bounding box center [614, 504] width 344 height 24
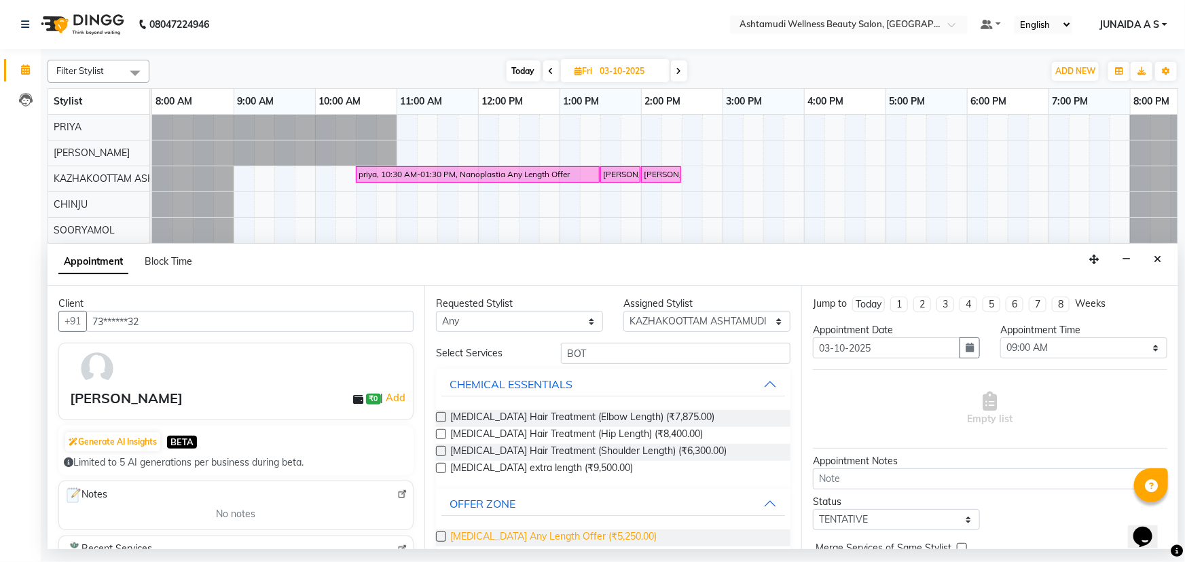
click at [516, 537] on span "[MEDICAL_DATA] Any Length Offer (₹5,250.00)" at bounding box center [553, 538] width 206 height 17
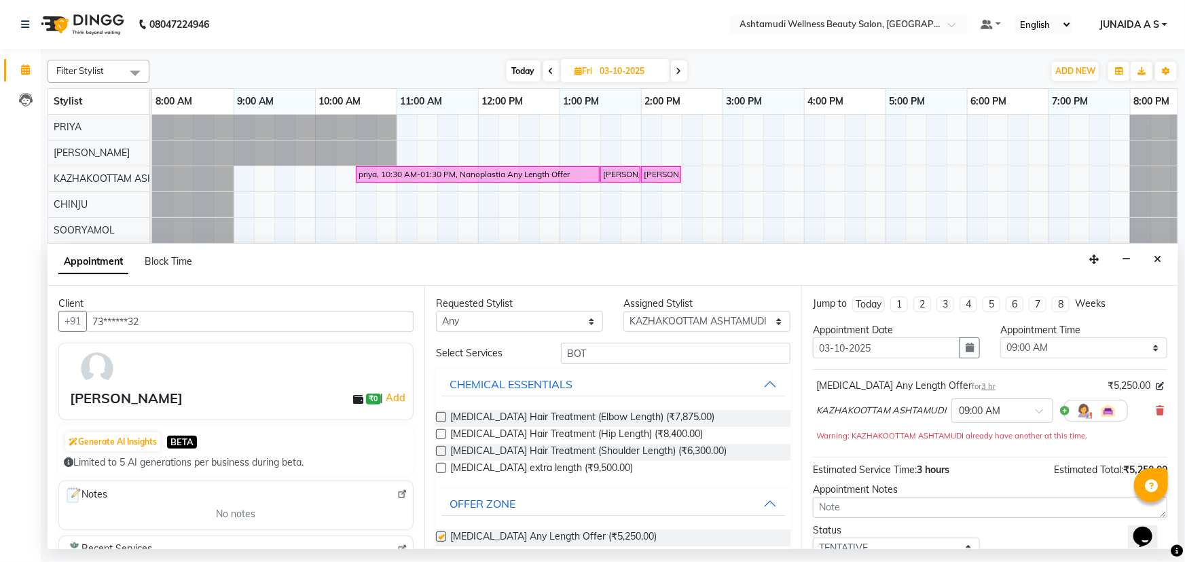
checkbox input "false"
click at [960, 344] on button "button" at bounding box center [970, 348] width 20 height 21
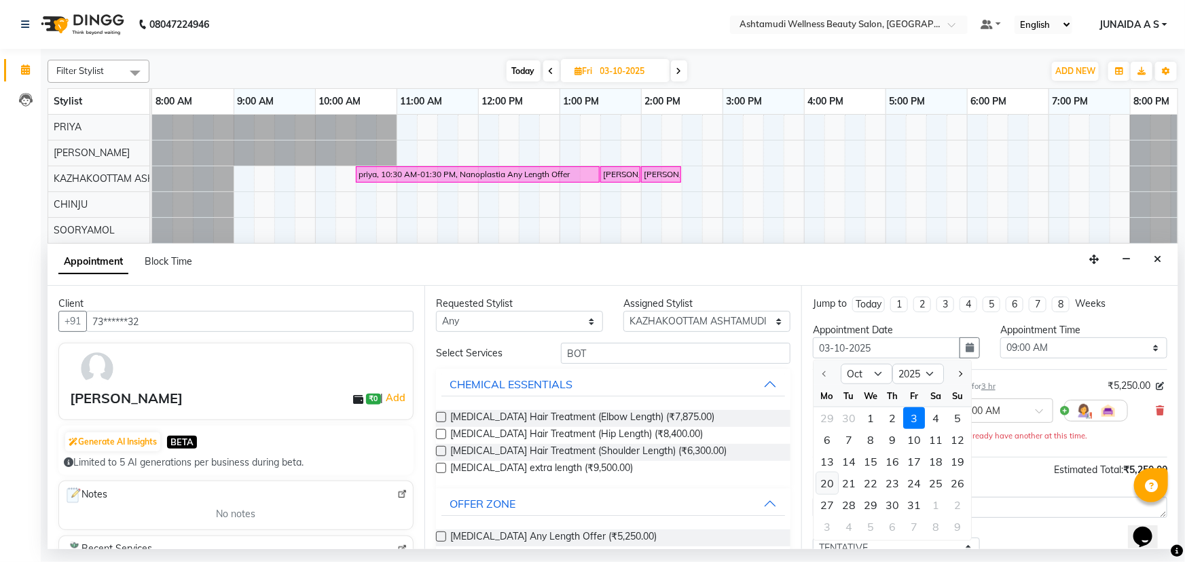
click at [828, 488] on div "20" at bounding box center [827, 484] width 22 height 22
type input "[DATE]"
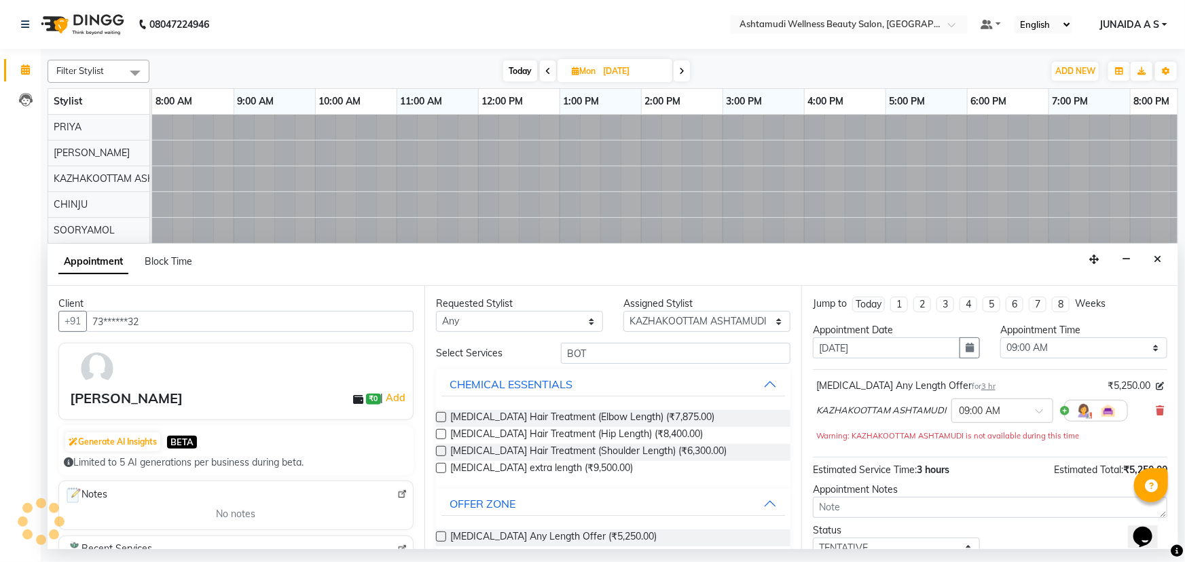
scroll to position [0, 33]
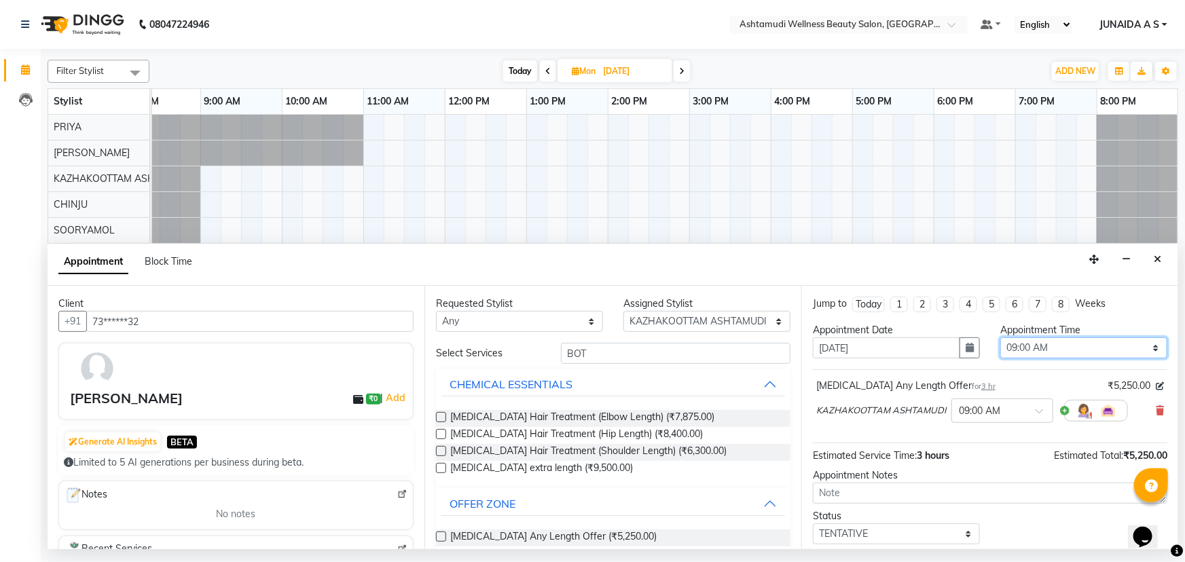
click at [1028, 346] on select "Select 09:00 AM 09:15 AM 09:30 AM 09:45 AM 10:00 AM 10:15 AM 10:30 AM 10:45 AM …" at bounding box center [1084, 348] width 167 height 21
select select "600"
click at [1001, 338] on select "Select 09:00 AM 09:15 AM 09:30 AM 09:45 AM 10:00 AM 10:15 AM 10:30 AM 10:45 AM …" at bounding box center [1084, 348] width 167 height 21
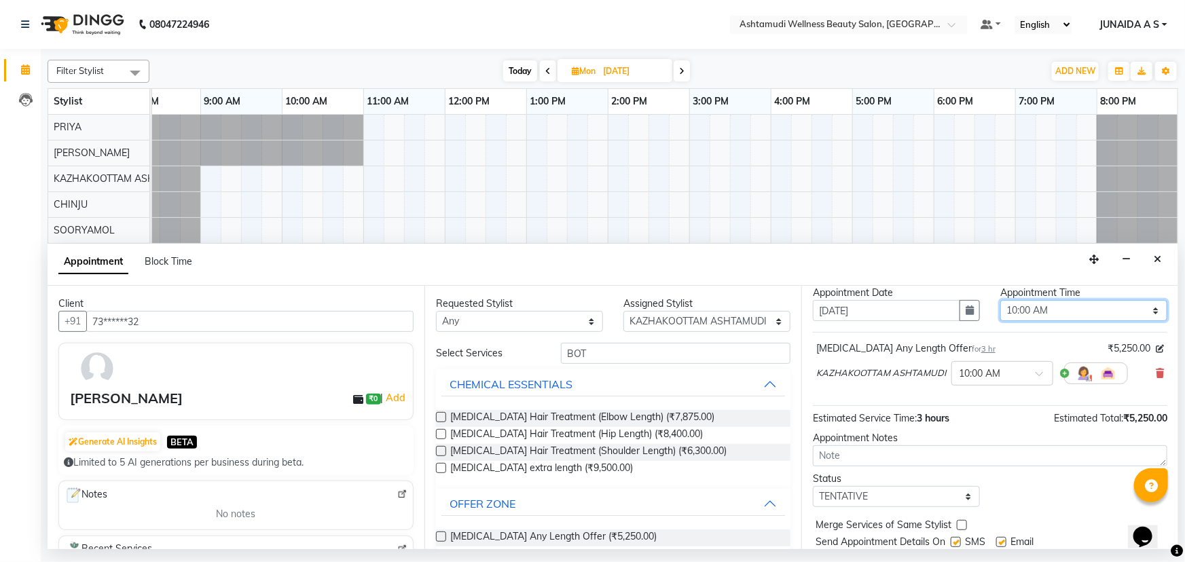
scroll to position [80, 0]
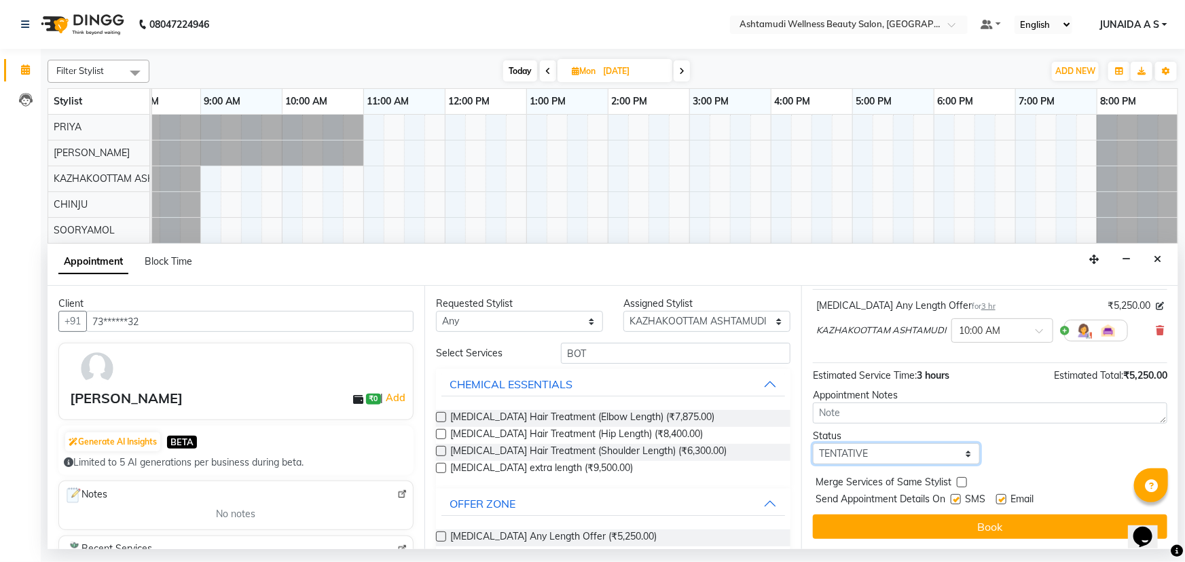
click at [841, 458] on select "Select TENTATIVE CONFIRM UPCOMING" at bounding box center [896, 454] width 167 height 21
select select "confirm booking"
click at [813, 444] on select "Select TENTATIVE CONFIRM UPCOMING" at bounding box center [896, 454] width 167 height 21
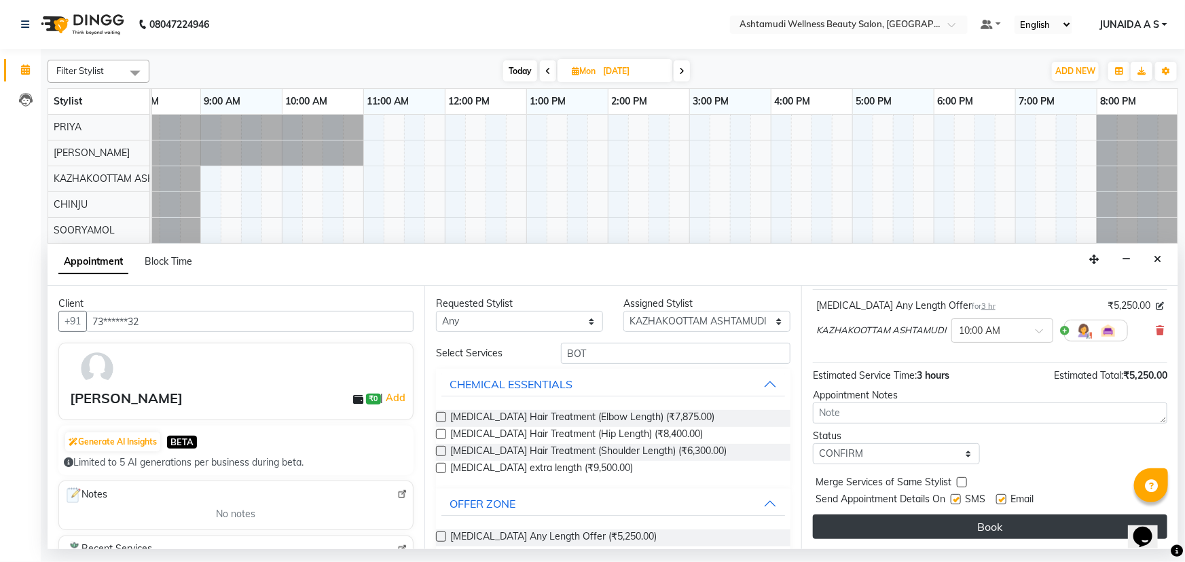
click at [851, 528] on button "Book" at bounding box center [990, 527] width 355 height 24
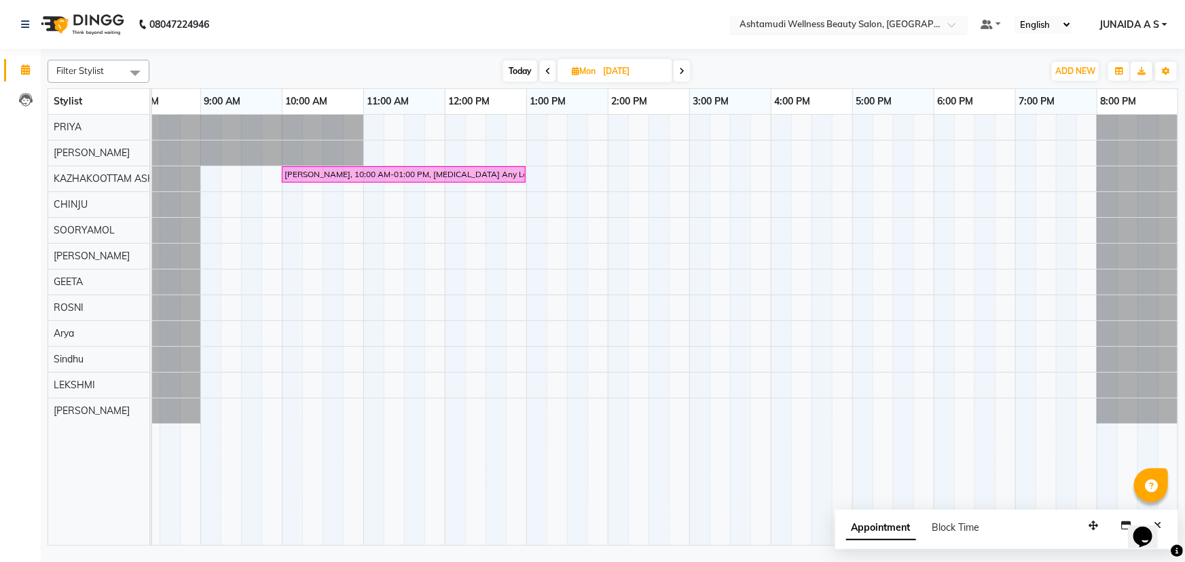
click at [891, 16] on div "Select Location × Ashtamudi Wellness Beauty Salon, Kazakoottam" at bounding box center [849, 25] width 238 height 18
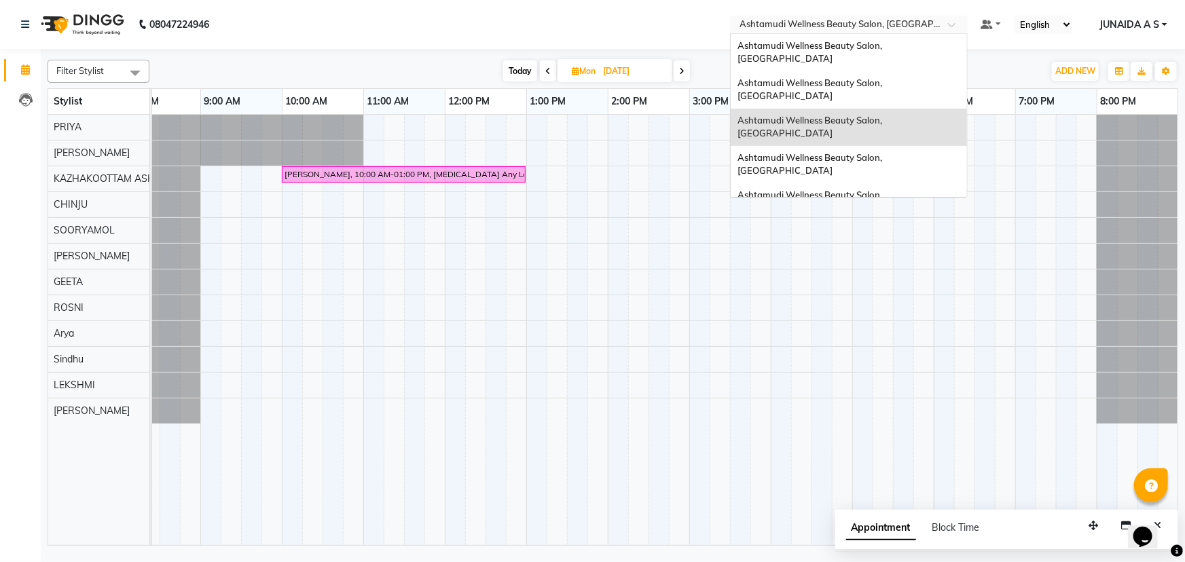
scroll to position [123, 0]
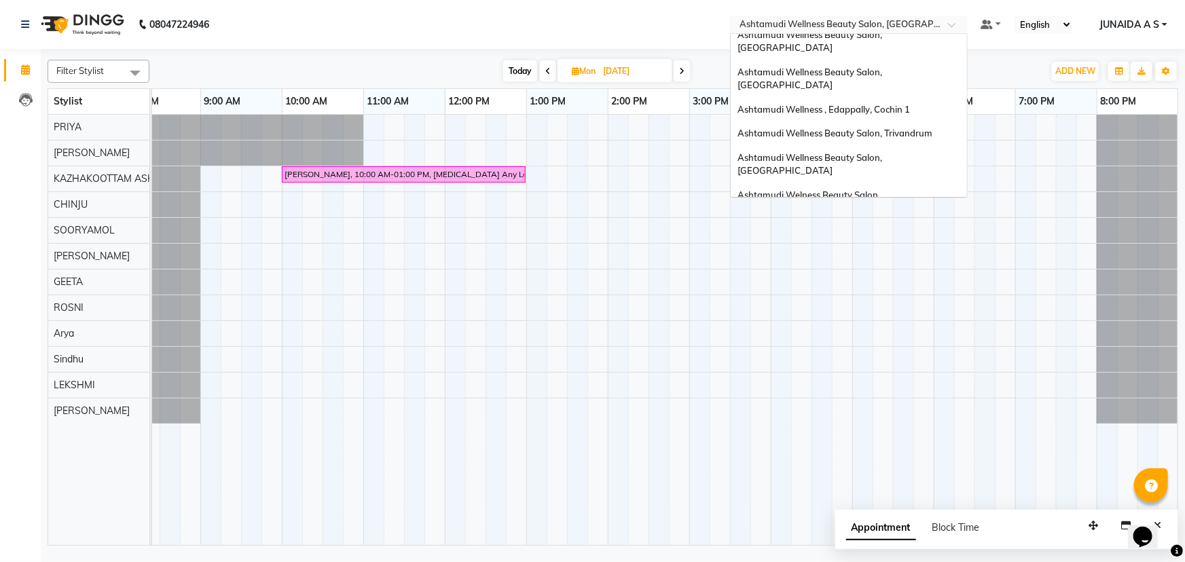
click at [884, 264] on span "Ashtamudi Wellness Beauty Salon, [GEOGRAPHIC_DATA]" at bounding box center [811, 276] width 147 height 24
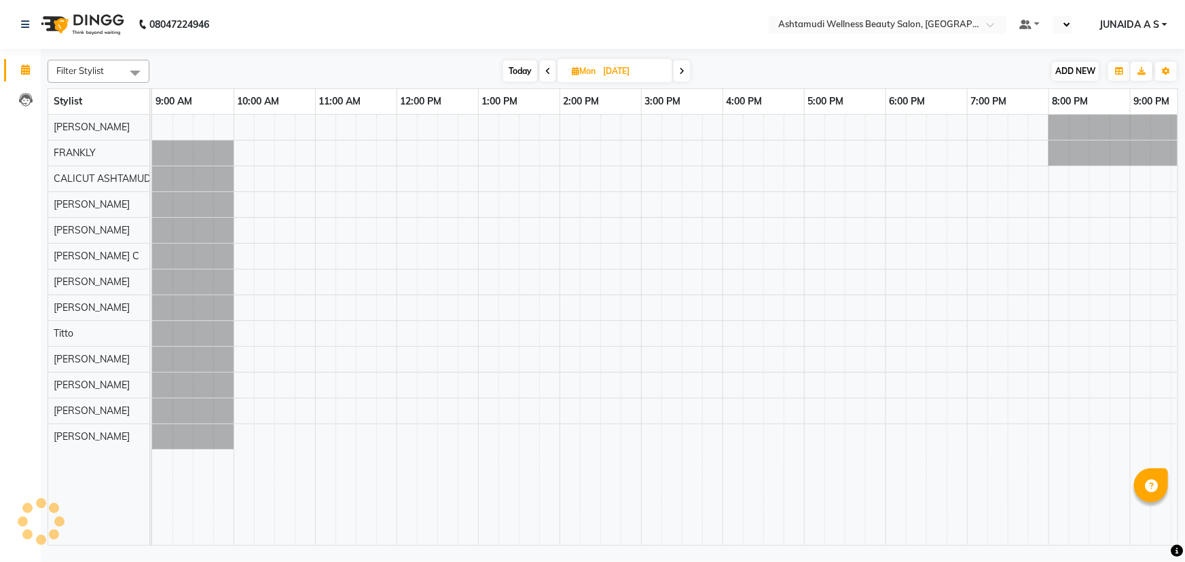
select select "en"
click at [1071, 68] on span "ADD NEW" at bounding box center [1076, 71] width 40 height 10
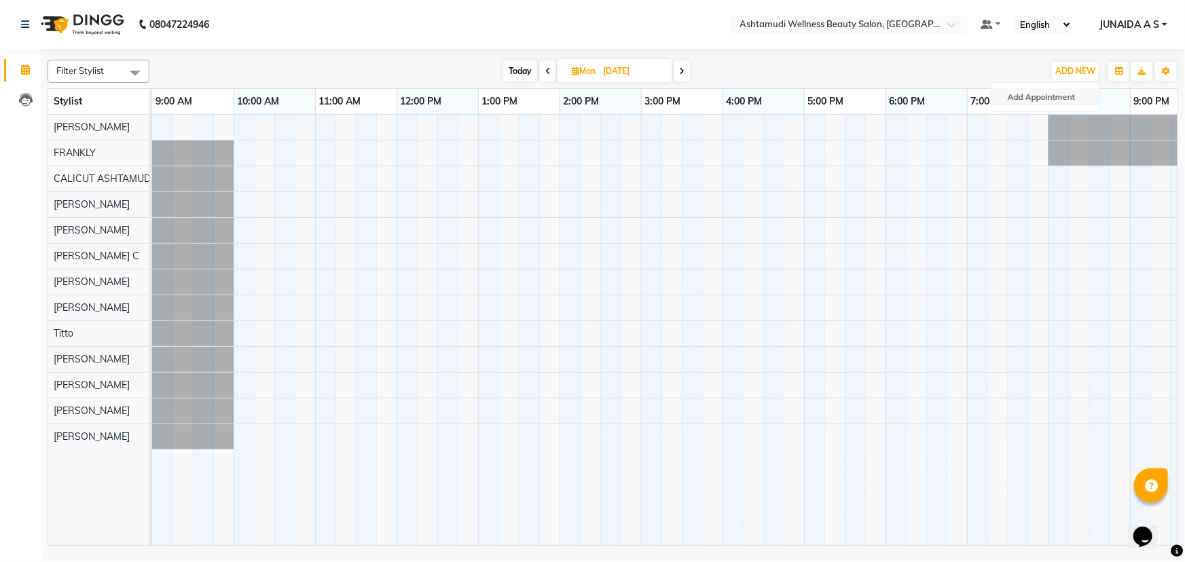
click at [1058, 98] on button "Add Appointment" at bounding box center [1045, 97] width 107 height 18
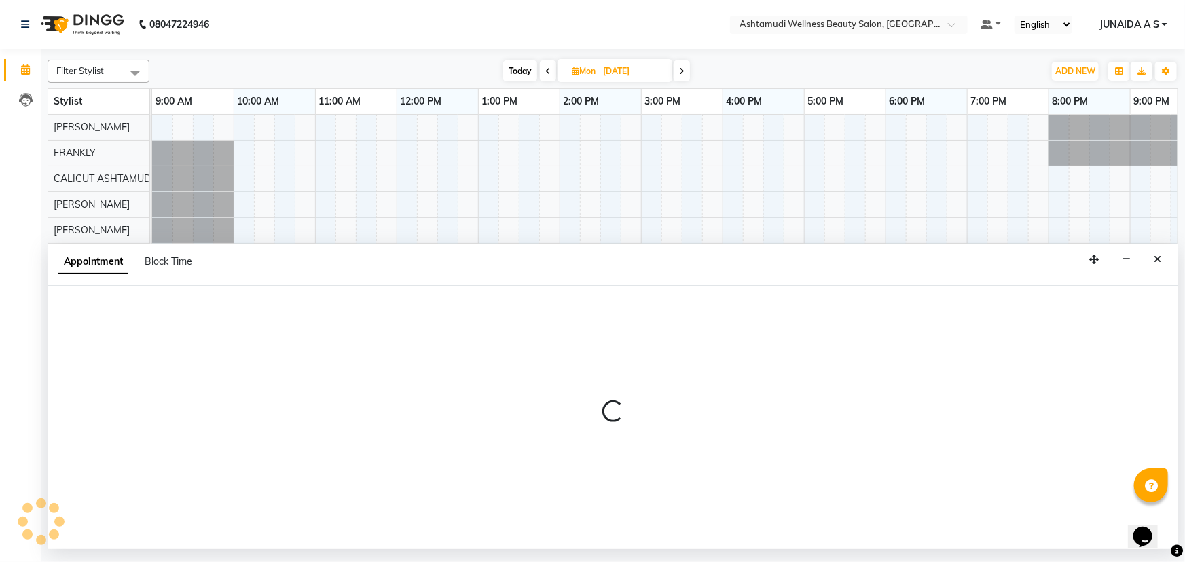
select select "tentative"
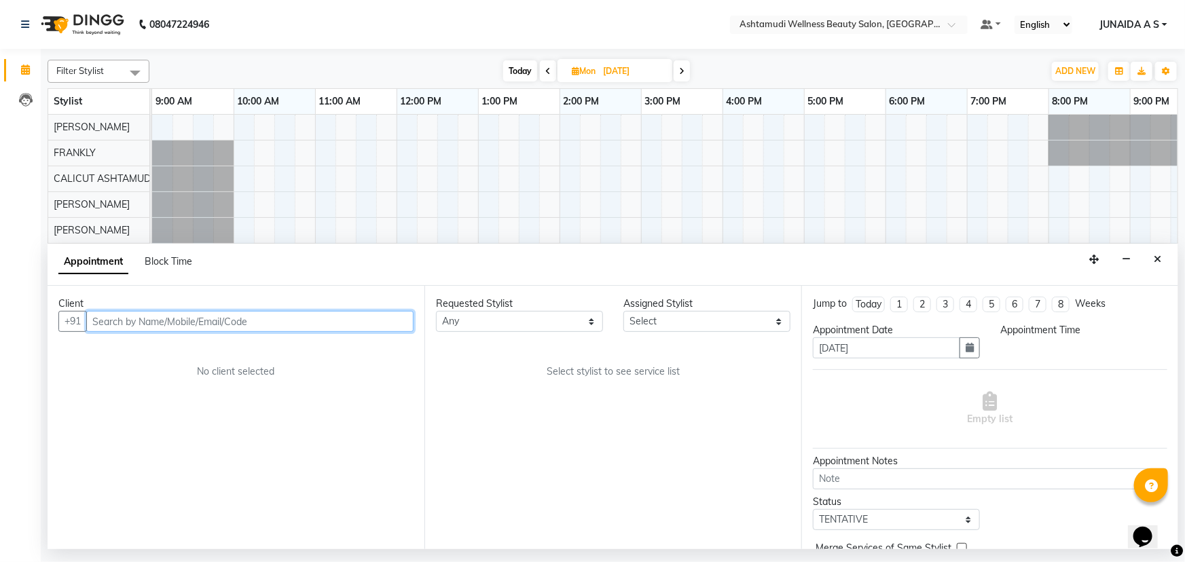
select select "600"
click at [238, 319] on input "text" at bounding box center [249, 321] width 327 height 21
paste input "9446258646"
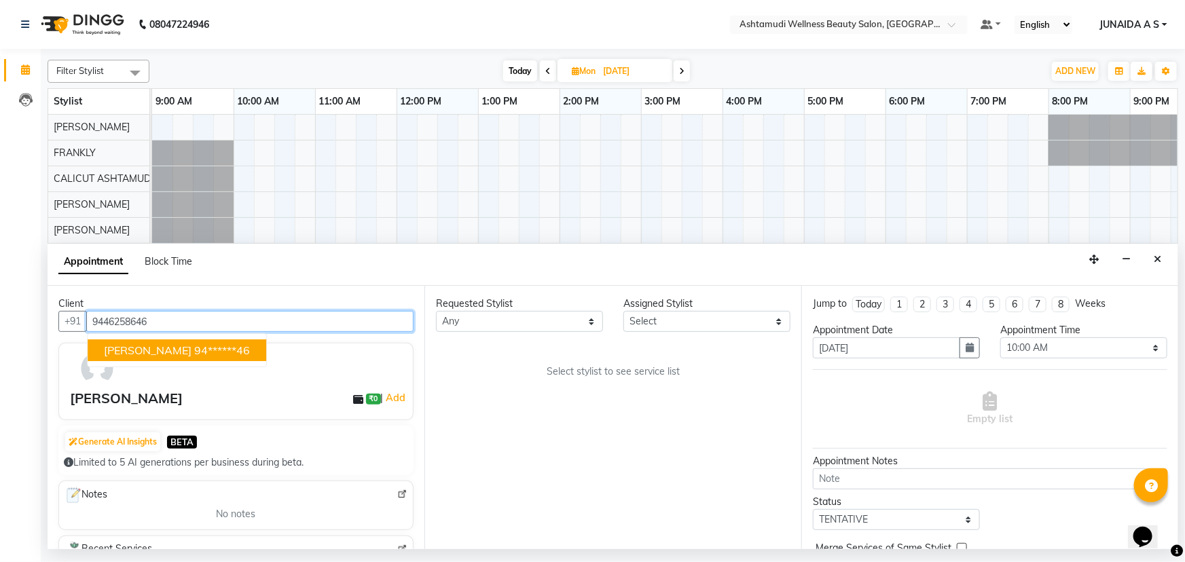
click at [194, 353] on ngb-highlight "94******46" at bounding box center [222, 351] width 56 height 14
type input "94******46"
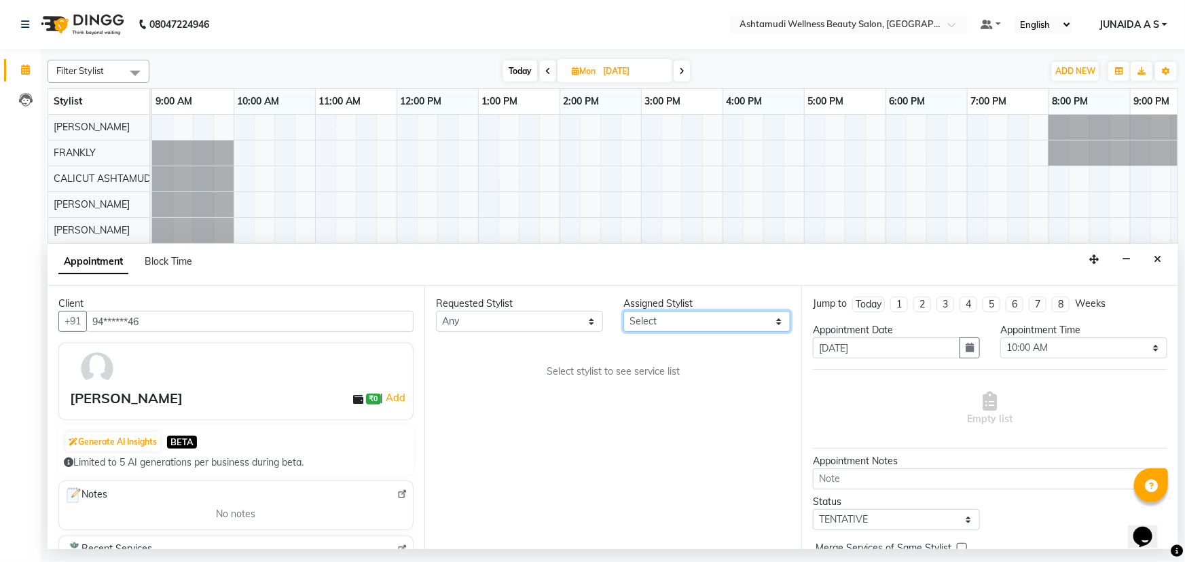
click at [660, 331] on select "Select [PERSON_NAME] [PERSON_NAME] [PERSON_NAME] CALICUT ASHTAMUDI FRANKLY KRIS…" at bounding box center [707, 321] width 167 height 21
select select "27314"
click at [624, 311] on select "Select [PERSON_NAME] [PERSON_NAME] [PERSON_NAME] CALICUT ASHTAMUDI FRANKLY KRIS…" at bounding box center [707, 321] width 167 height 21
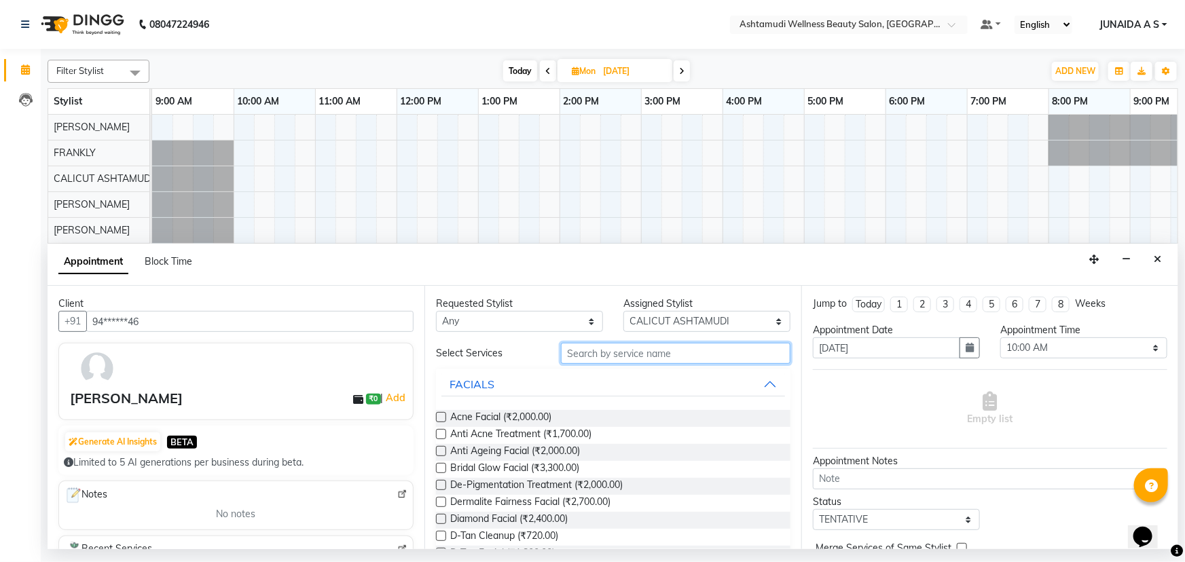
click at [623, 349] on input "text" at bounding box center [676, 353] width 230 height 21
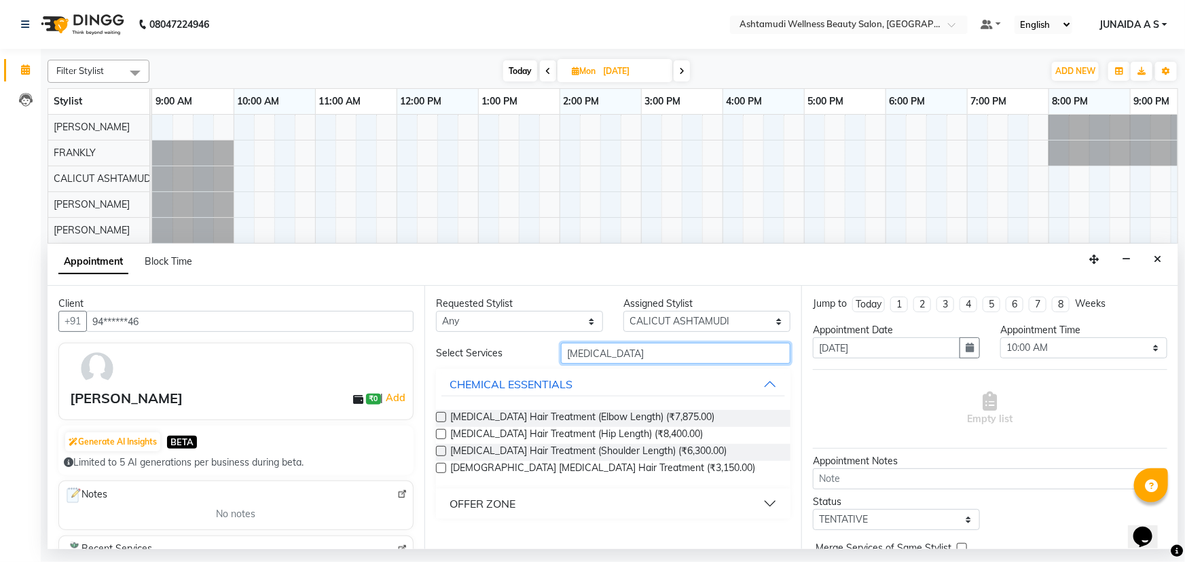
type input "[MEDICAL_DATA]"
click at [518, 499] on button "OFFER ZONE" at bounding box center [614, 504] width 344 height 24
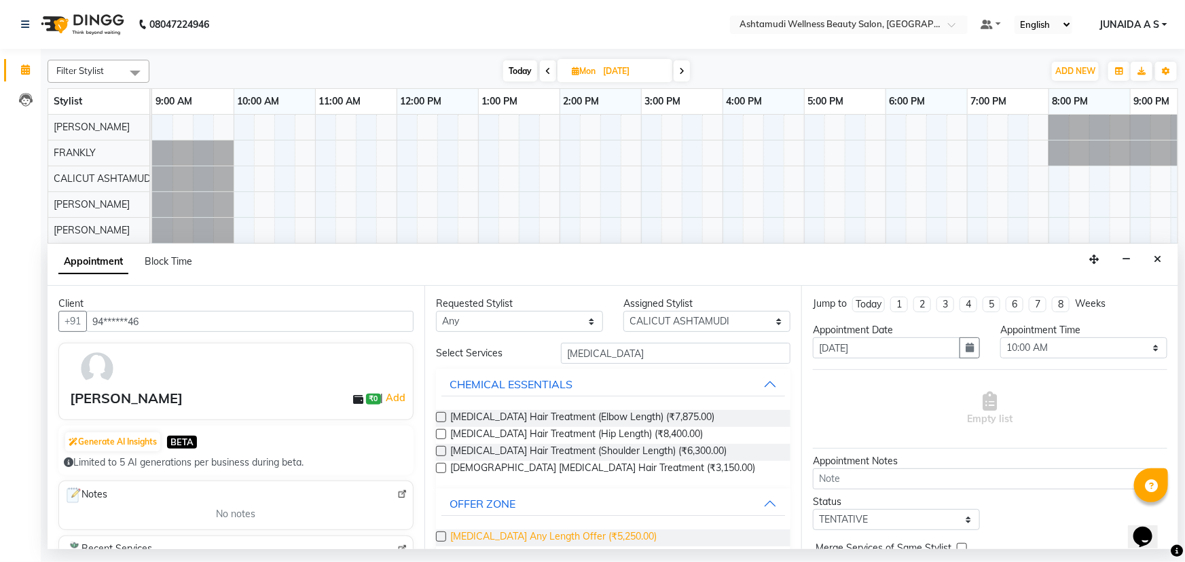
click at [518, 537] on span "[MEDICAL_DATA] Any Length Offer (₹5,250.00)" at bounding box center [553, 538] width 206 height 17
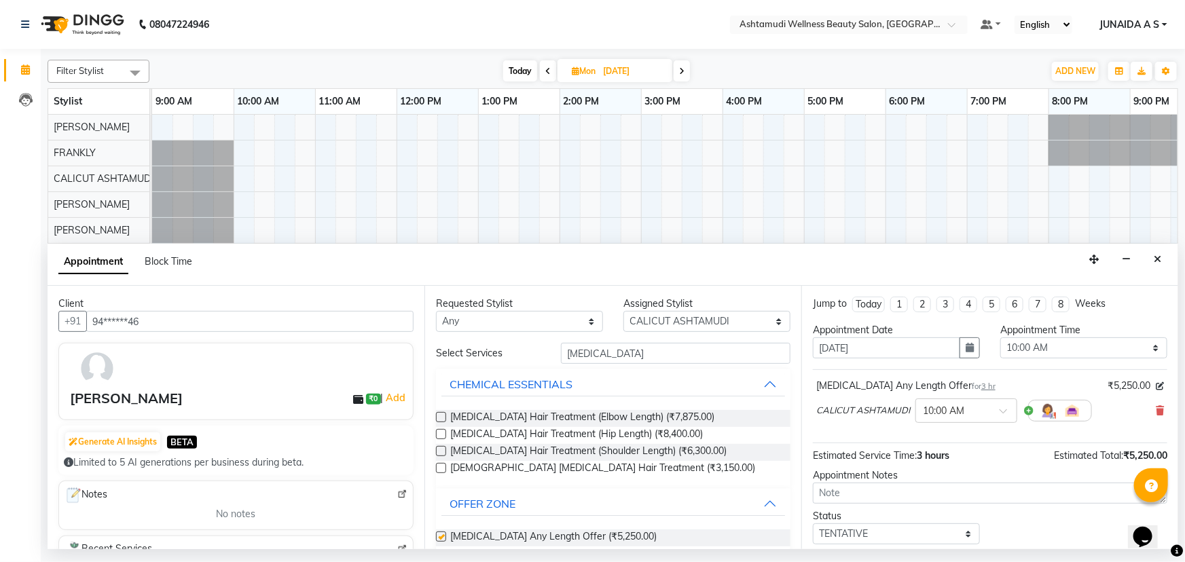
checkbox input "false"
click at [966, 345] on icon "button" at bounding box center [970, 348] width 8 height 10
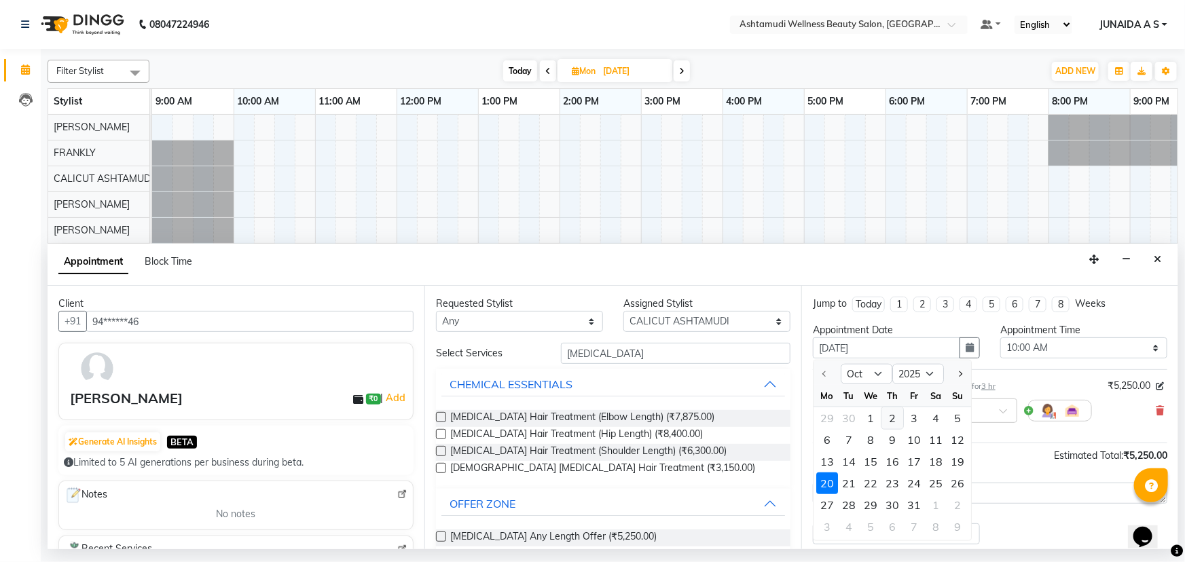
click at [890, 425] on div "2" at bounding box center [893, 419] width 22 height 22
type input "02-10-2025"
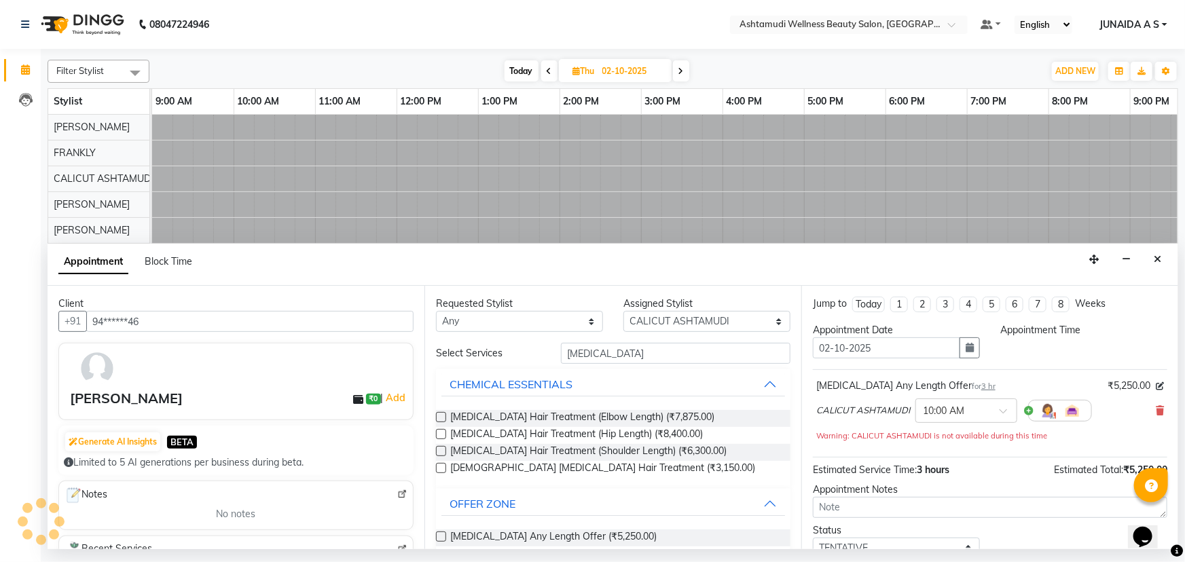
select select "600"
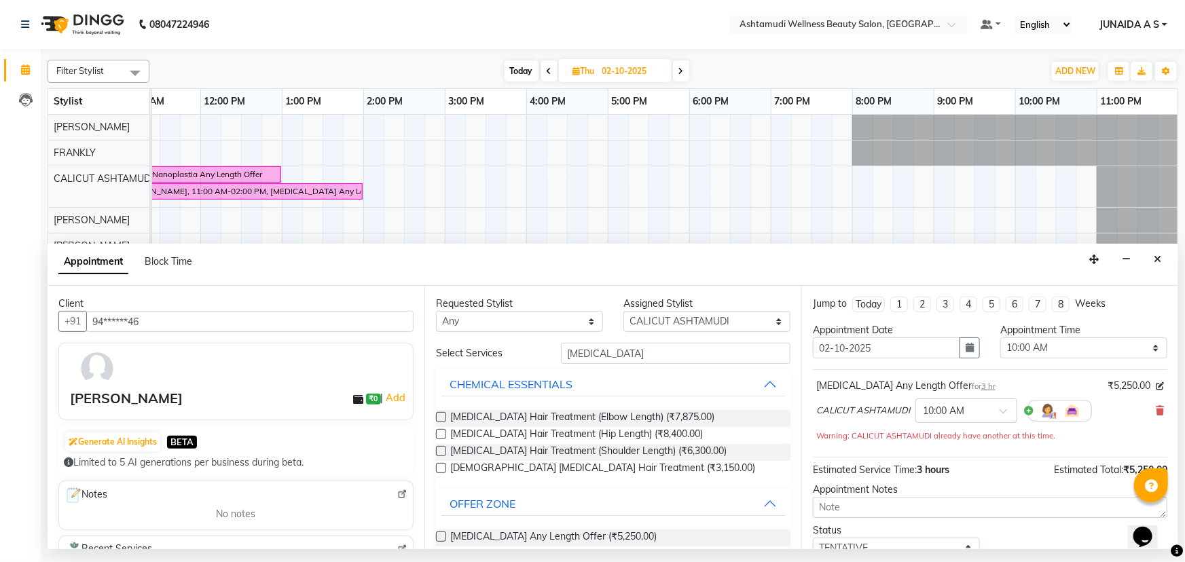
scroll to position [94, 0]
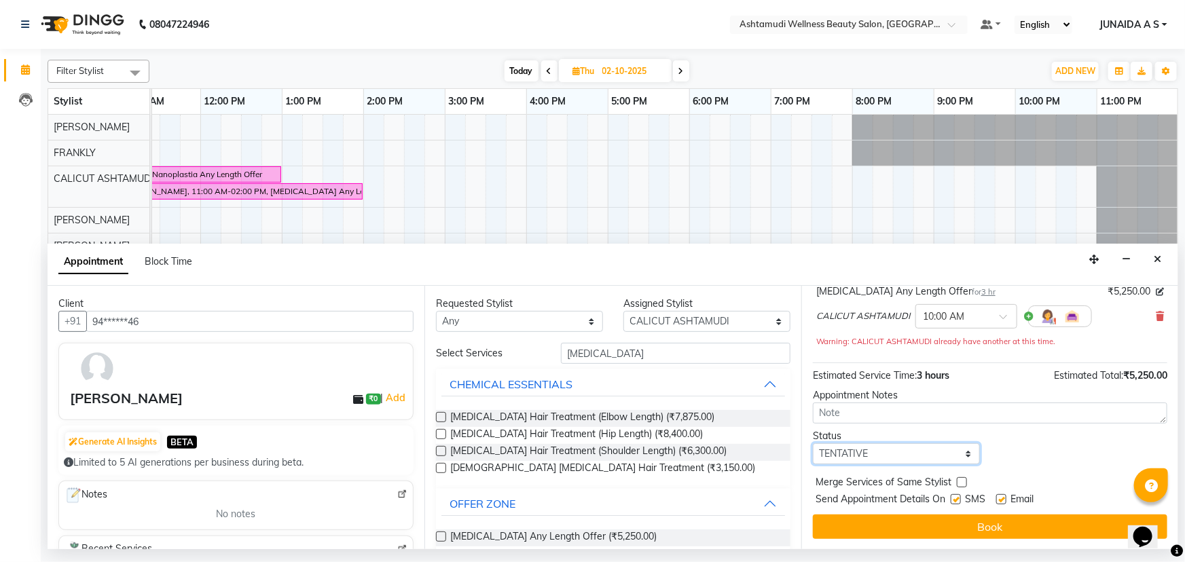
click at [886, 444] on select "Select TENTATIVE CONFIRM UPCOMING" at bounding box center [896, 454] width 167 height 21
select select "confirm booking"
click at [813, 444] on select "Select TENTATIVE CONFIRM UPCOMING" at bounding box center [896, 454] width 167 height 21
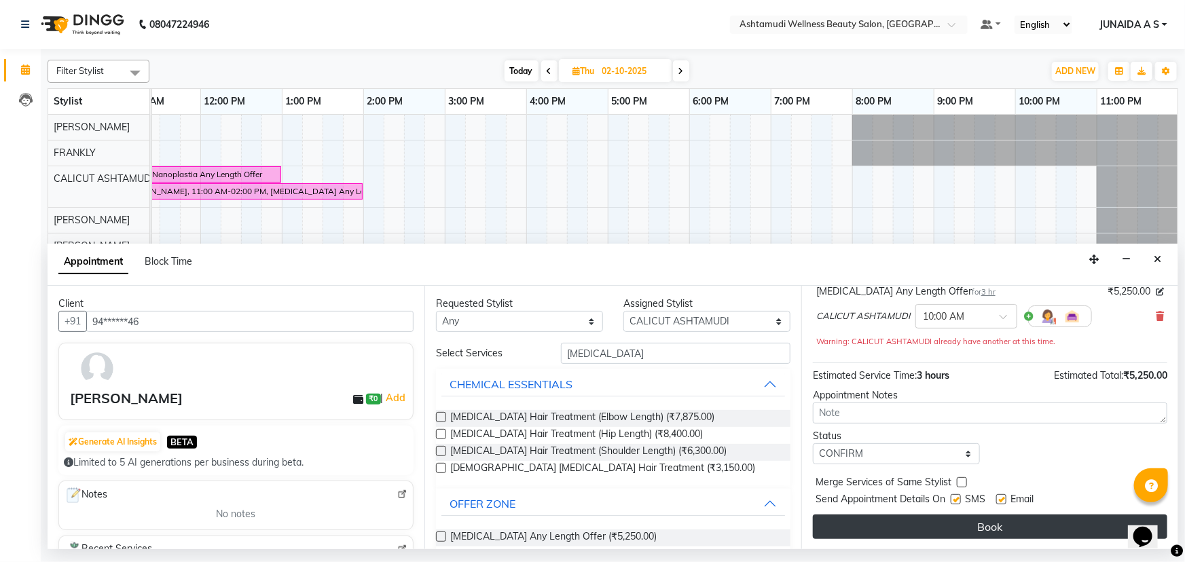
click at [876, 523] on button "Book" at bounding box center [990, 527] width 355 height 24
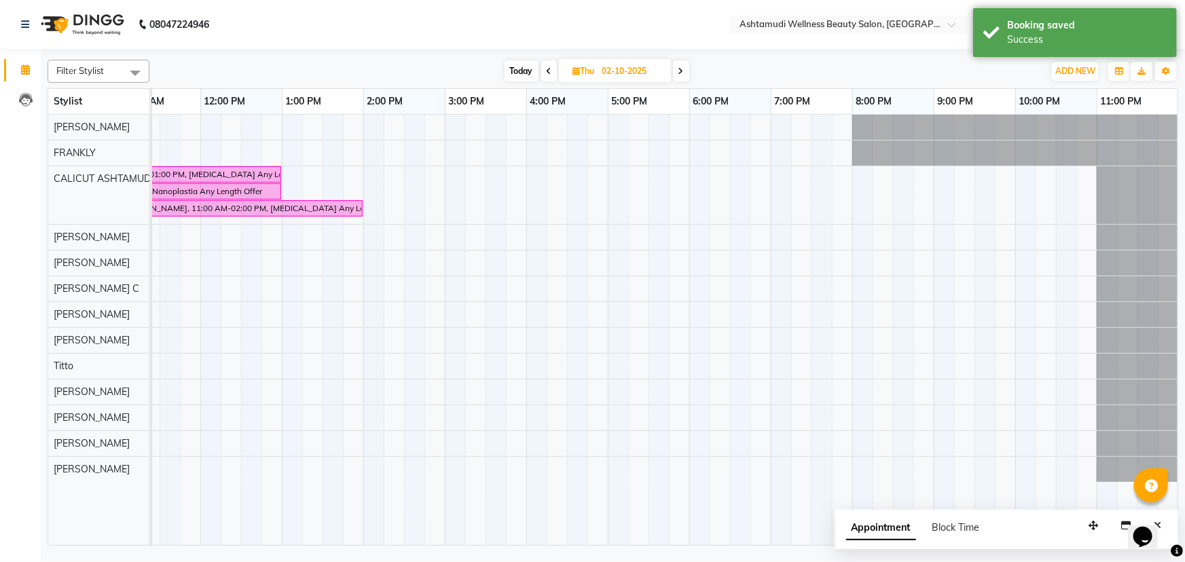
drag, startPoint x: 384, startPoint y: 534, endPoint x: 266, endPoint y: 535, distance: 117.5
click at [266, 535] on tr at bounding box center [567, 330] width 1223 height 431
click at [346, 546] on div "Filter Stylist Select All [PERSON_NAME] [PERSON_NAME] [PERSON_NAME] CALICUT ASH…" at bounding box center [613, 299] width 1145 height 501
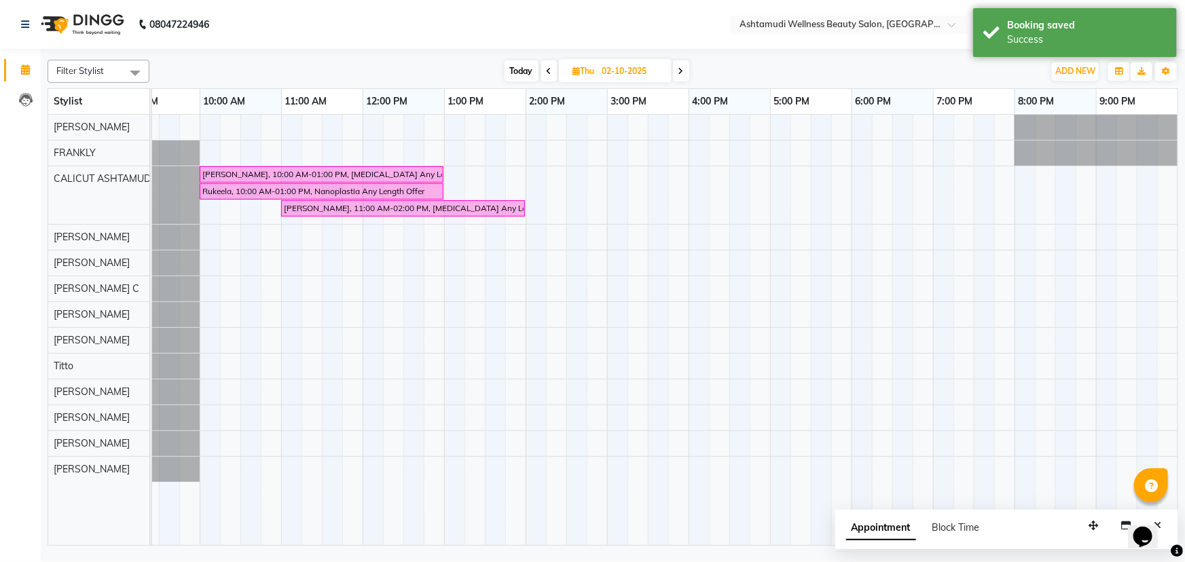
scroll to position [0, 0]
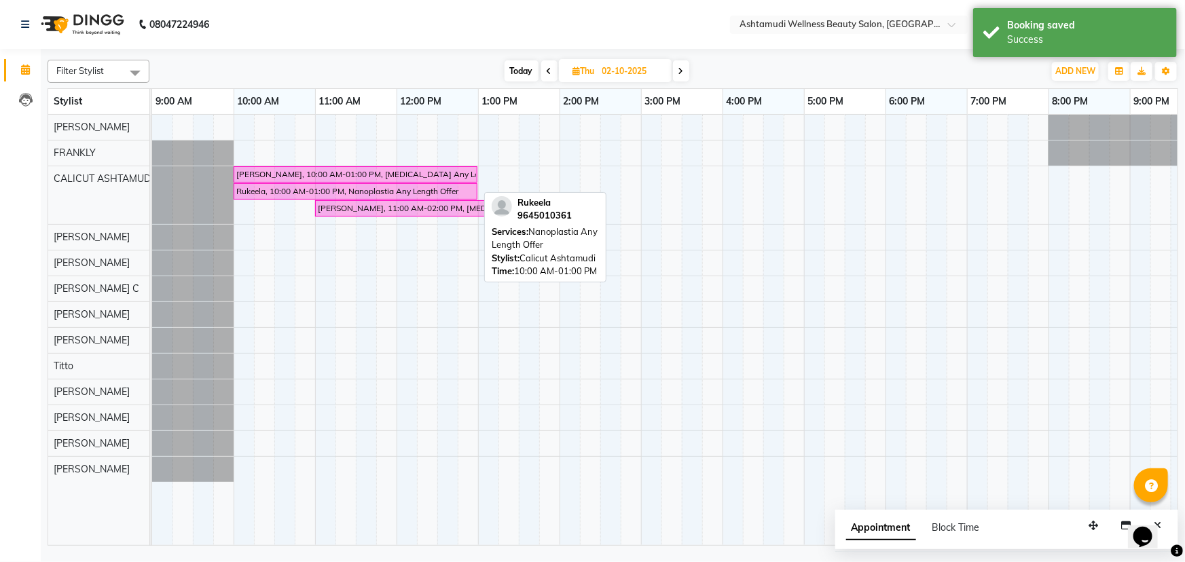
click at [418, 183] on link "Rukeela, 10:00 AM-01:00 PM, Nanoplastia Any Length Offer" at bounding box center [356, 191] width 244 height 16
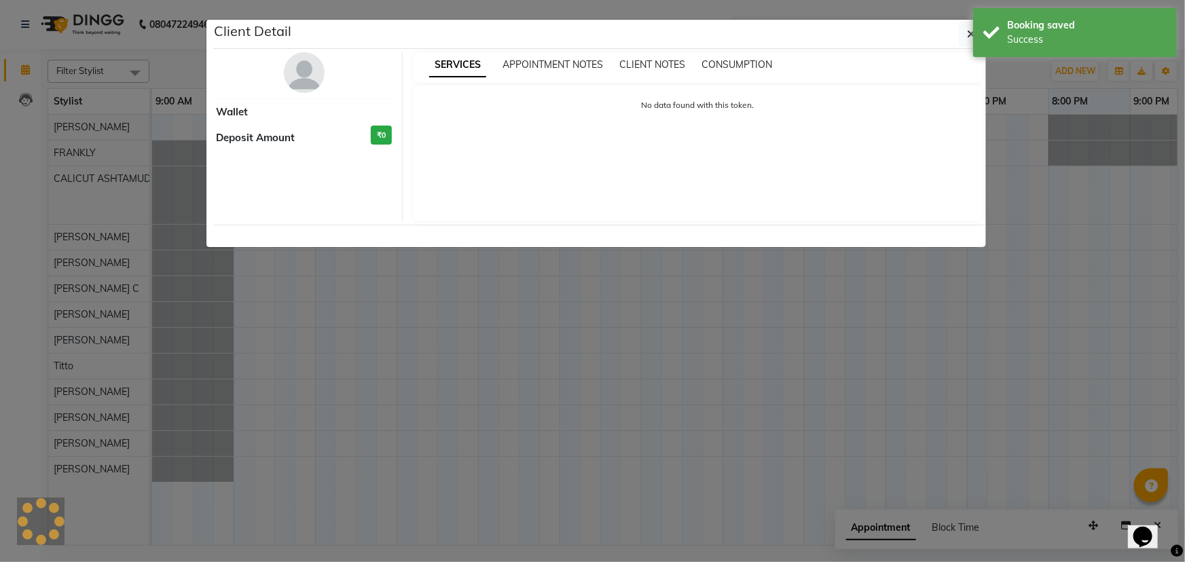
select select "6"
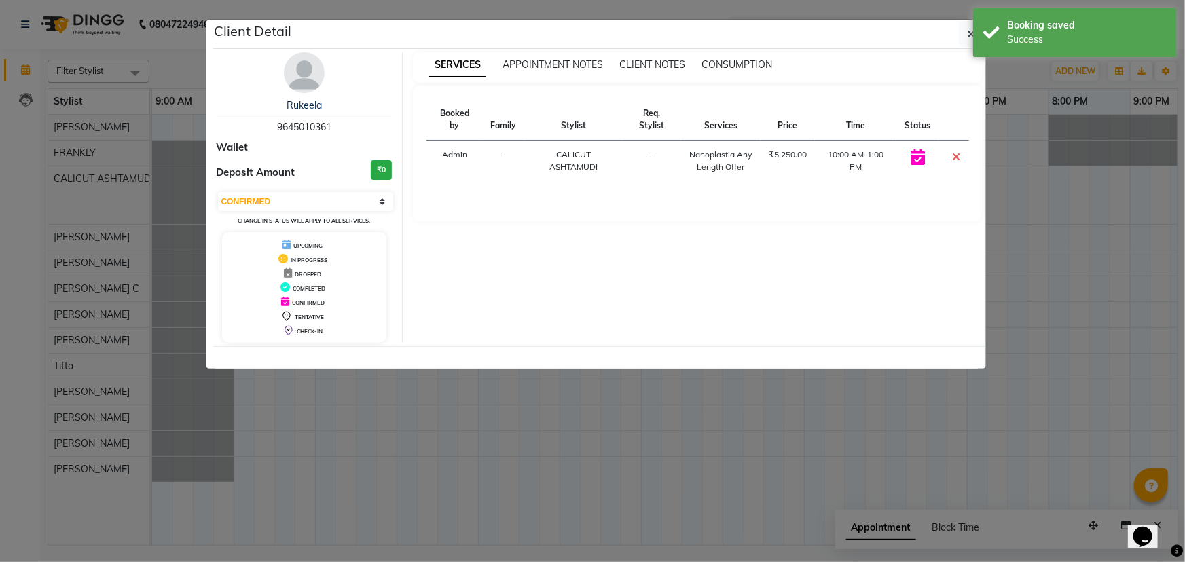
click at [427, 391] on ngb-modal-window "Client Detail Rukeela 9645010361 Wallet Deposit Amount ₹0 Select CONFIRMED TENT…" at bounding box center [592, 281] width 1185 height 562
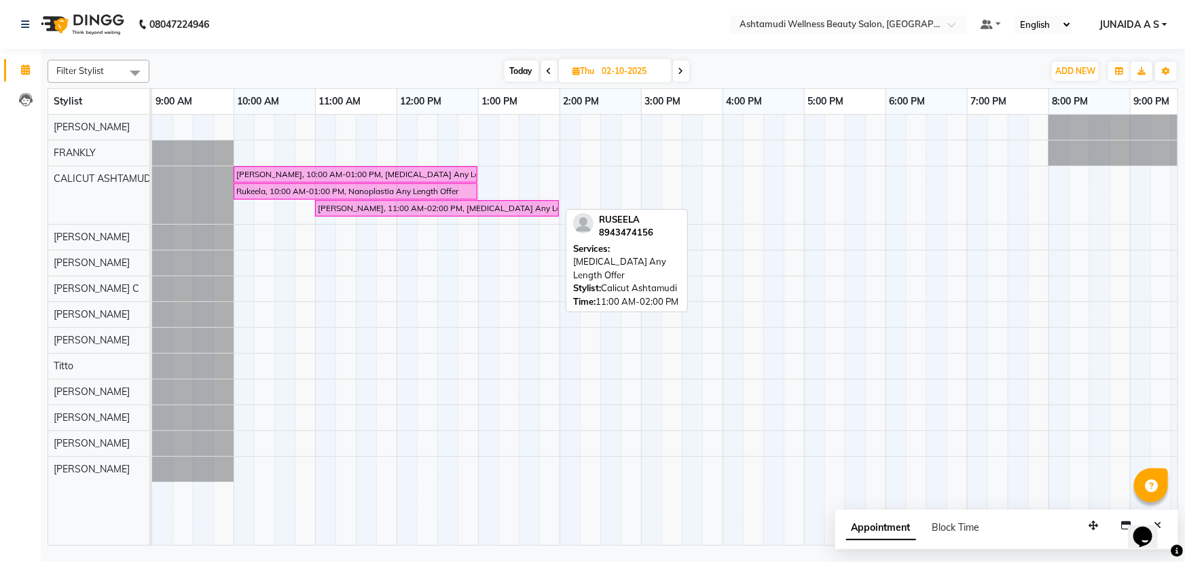
click at [408, 209] on div "[PERSON_NAME], 11:00 AM-02:00 PM, [MEDICAL_DATA] Any Length Offer" at bounding box center [437, 208] width 241 height 12
select select "6"
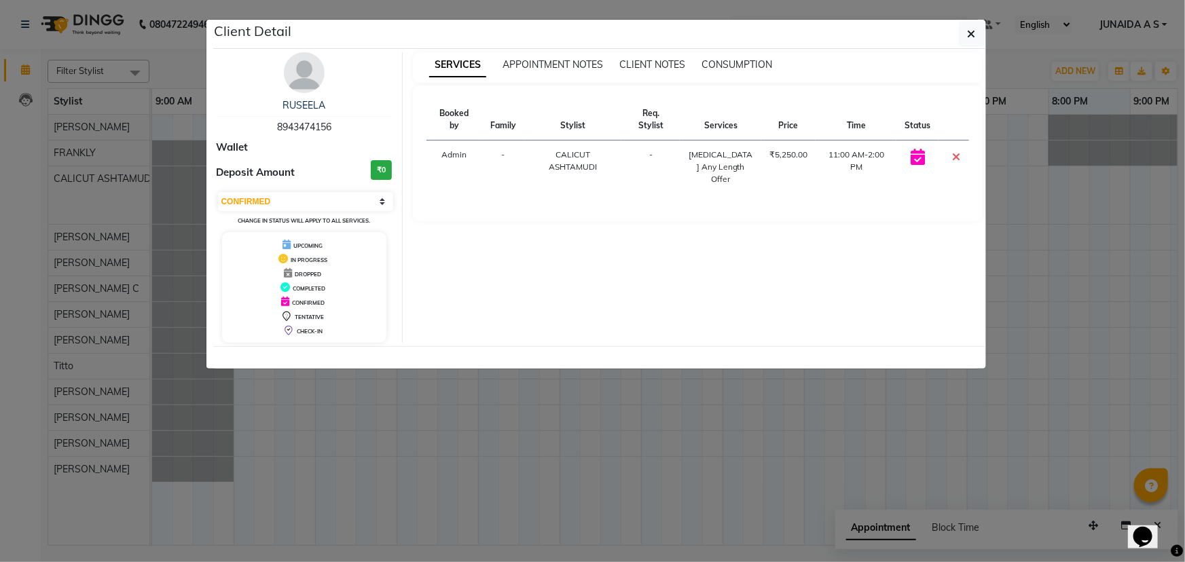
drag, startPoint x: 427, startPoint y: 370, endPoint x: 380, endPoint y: 270, distance: 110.3
click at [424, 370] on ngb-modal-window "Client Detail RUSEELA 8943474156 Wallet Deposit Amount ₹0 Select CONFIRMED TENT…" at bounding box center [592, 281] width 1185 height 562
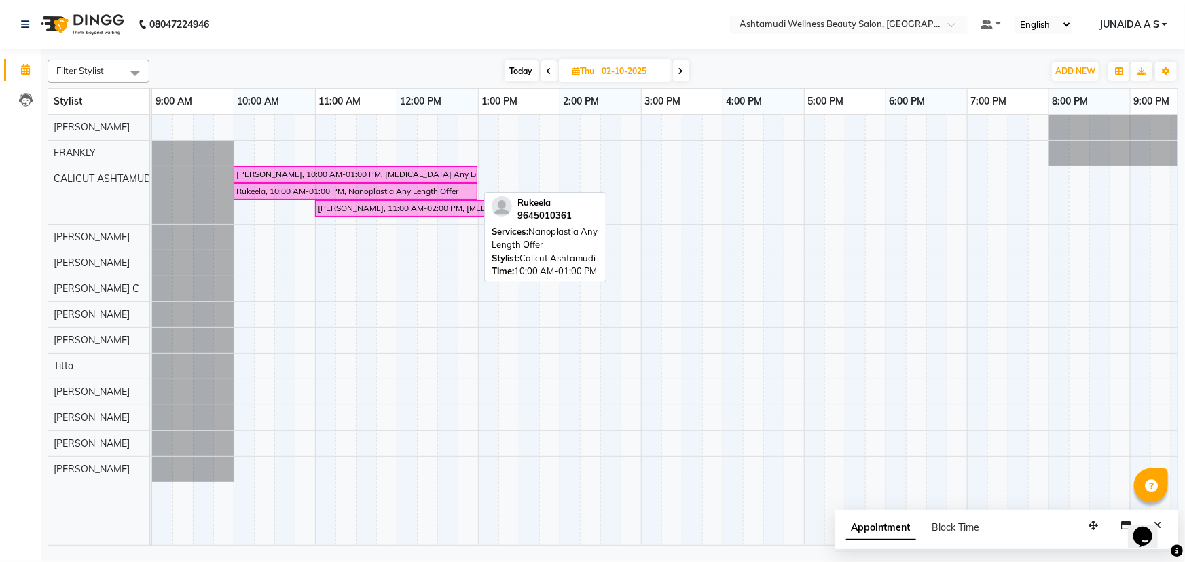
click at [347, 190] on div "Rukeela, 10:00 AM-01:00 PM, Nanoplastia Any Length Offer" at bounding box center [355, 191] width 241 height 12
select select "6"
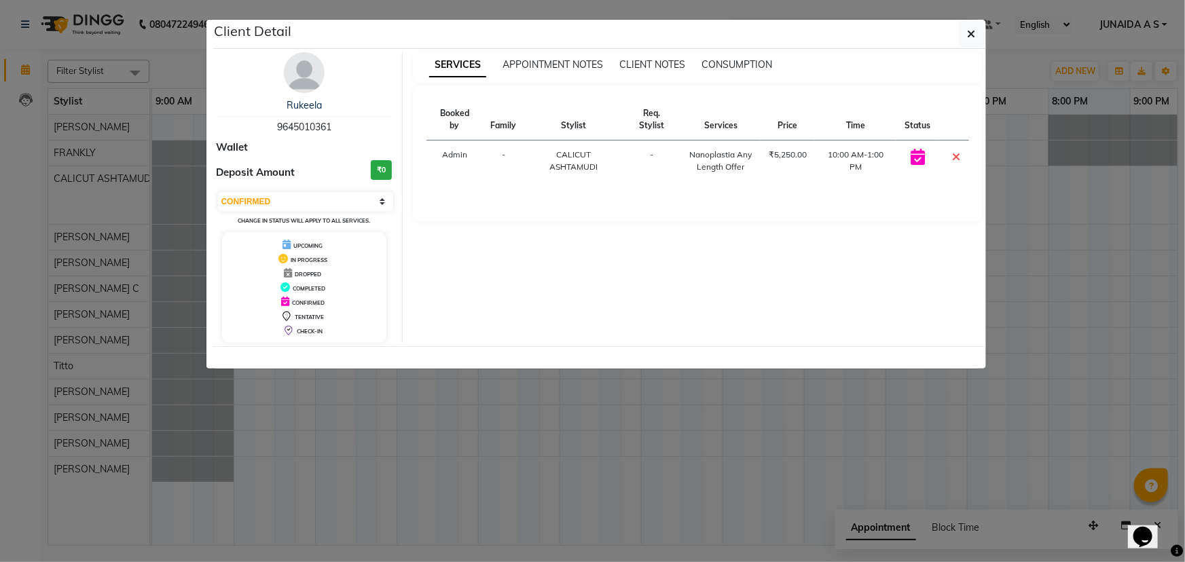
click at [1121, 259] on ngb-modal-window "Client Detail Rukeela 9645010361 Wallet Deposit Amount ₹0 Select CONFIRMED TENT…" at bounding box center [592, 281] width 1185 height 562
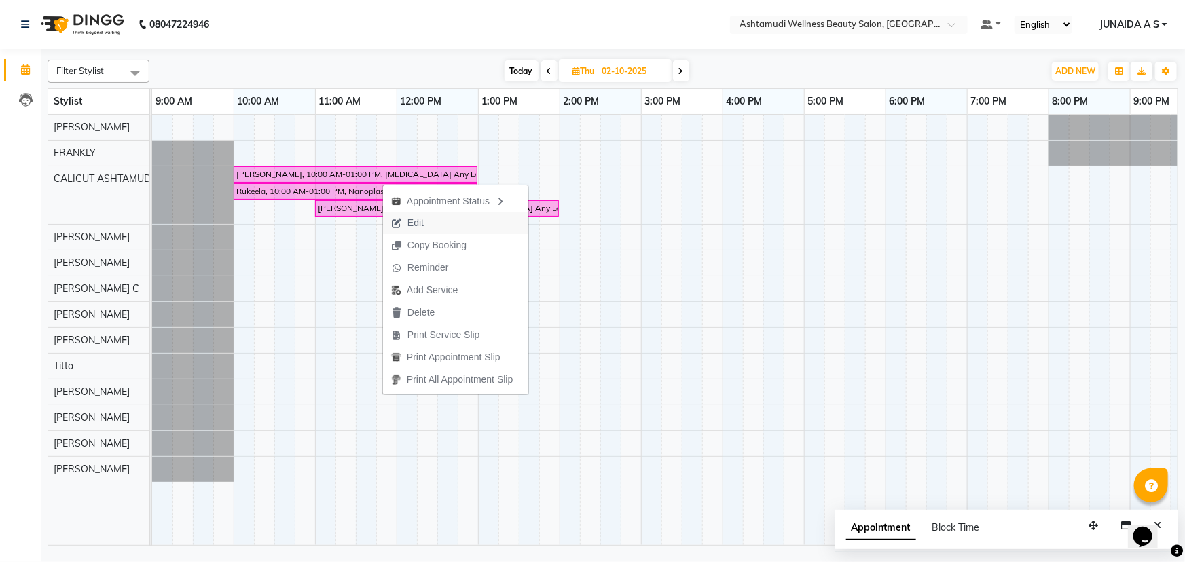
click at [445, 224] on button "Edit" at bounding box center [455, 223] width 145 height 22
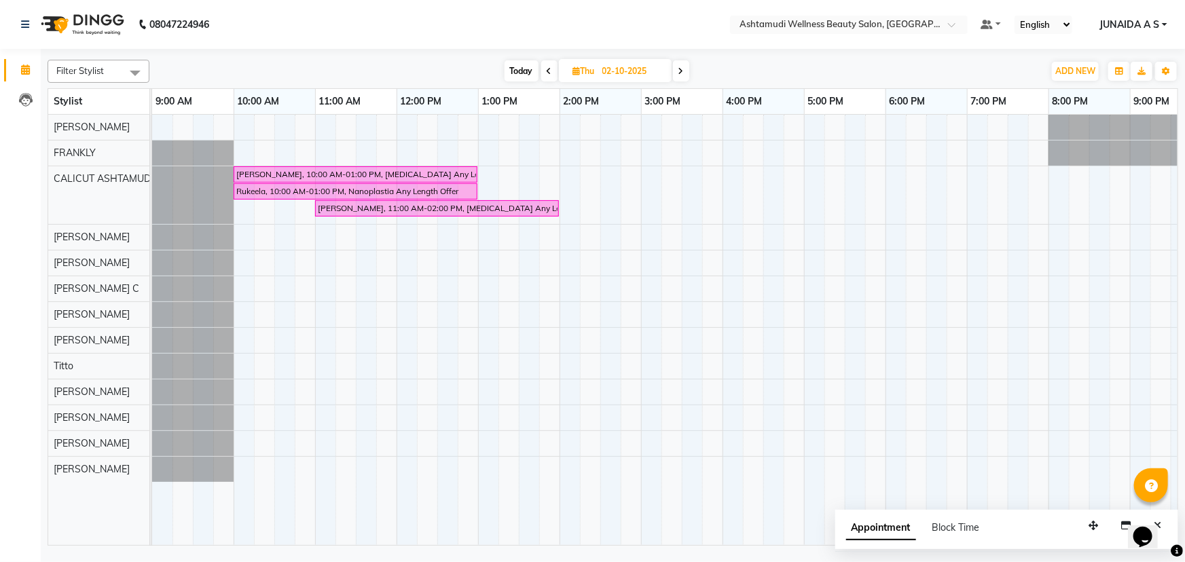
select select "tentative"
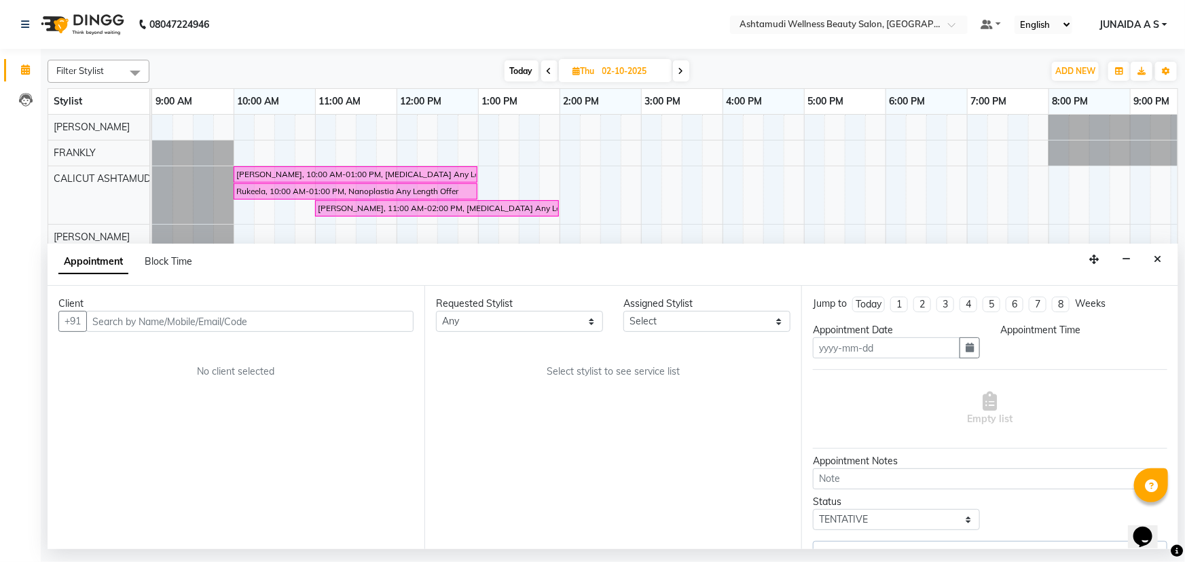
type input "02-10-2025"
select select "27314"
select select "confirm booking"
select select "600"
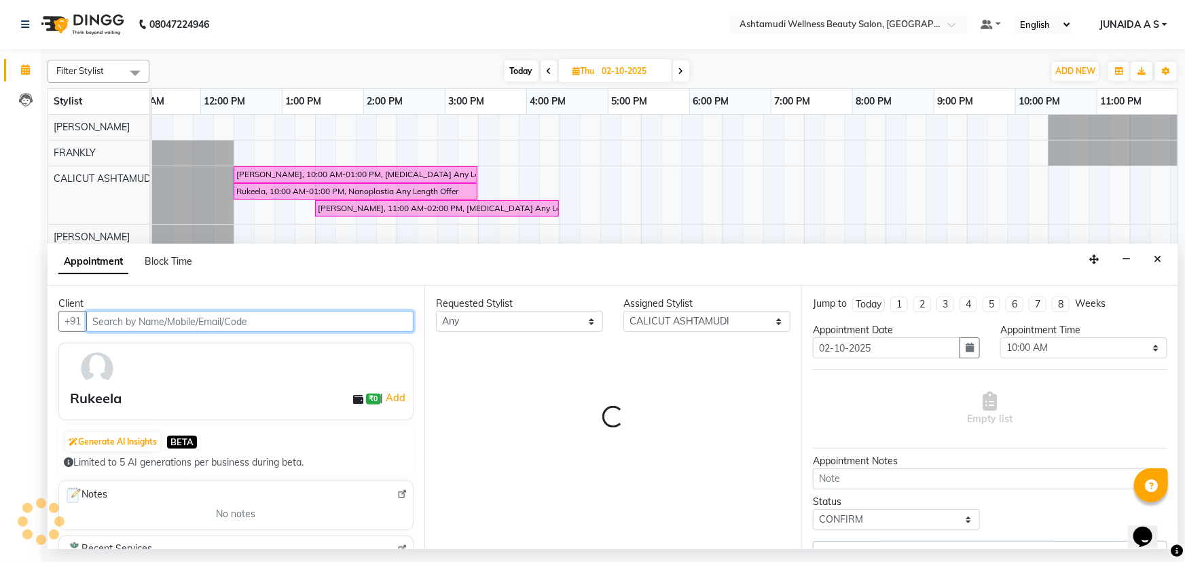
scroll to position [0, 196]
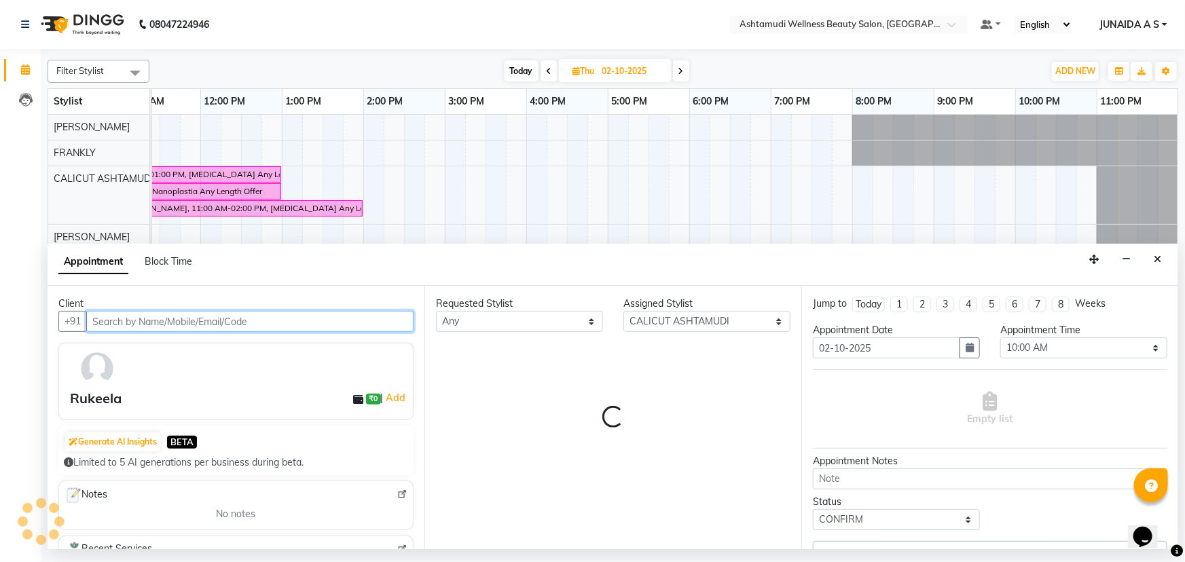
select select "2006"
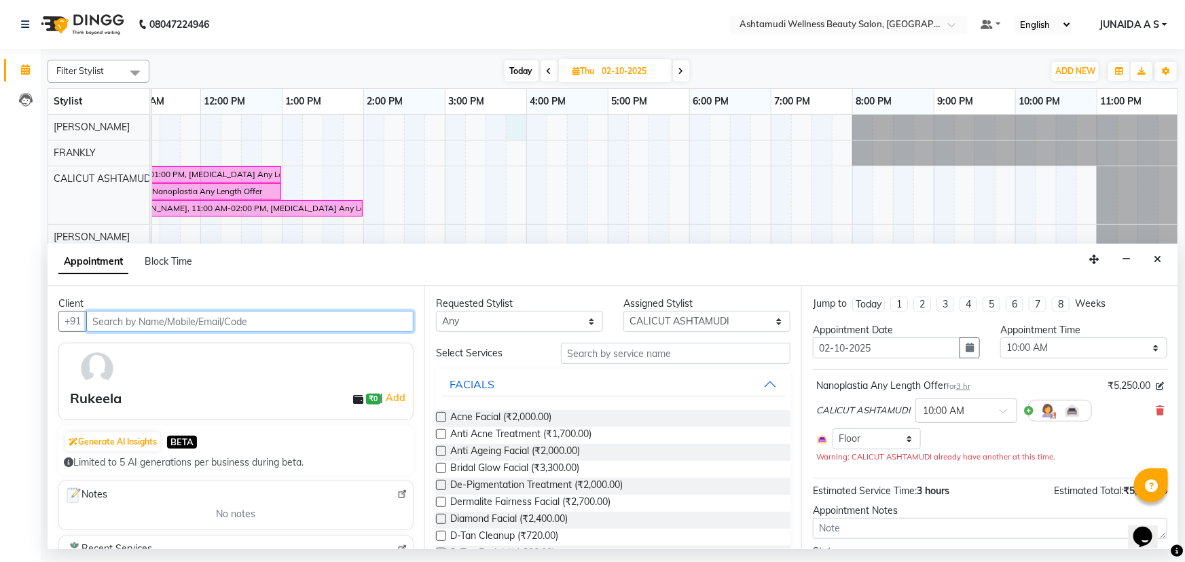
click at [514, 138] on div "[PERSON_NAME], 10:00 AM-01:00 PM, [MEDICAL_DATA] Any Length Offer Rukeela, 10:0…" at bounding box center [567, 330] width 1223 height 431
click at [1152, 259] on button "Close" at bounding box center [1158, 259] width 20 height 21
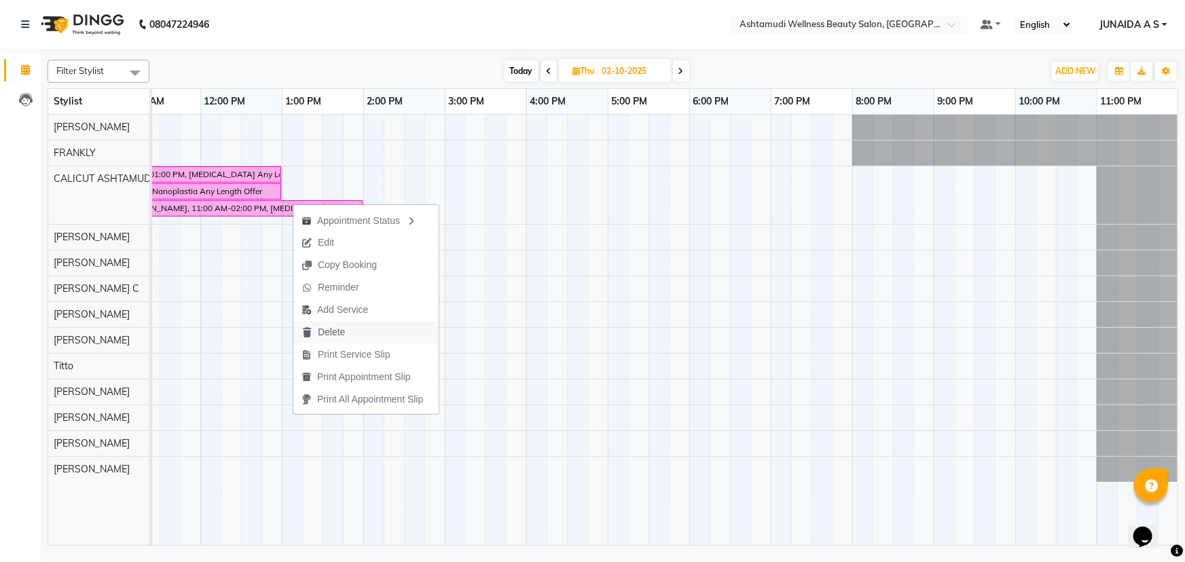
click at [332, 325] on span "Delete" at bounding box center [331, 332] width 27 height 14
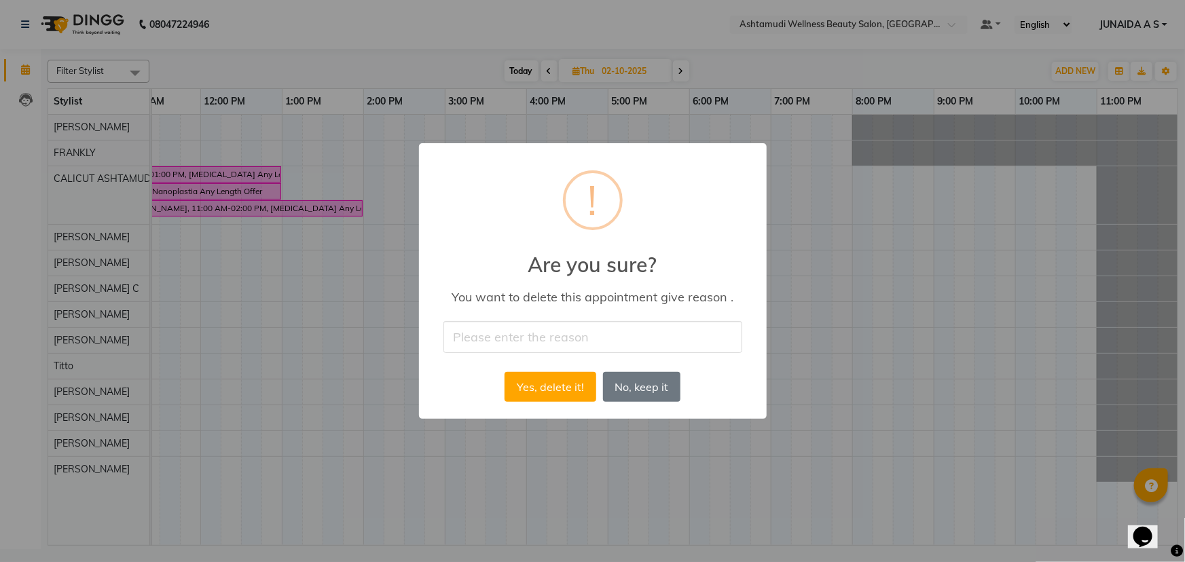
click at [577, 336] on input "text" at bounding box center [593, 337] width 299 height 32
type input "other"
click at [564, 382] on button "Yes, delete it!" at bounding box center [550, 387] width 91 height 30
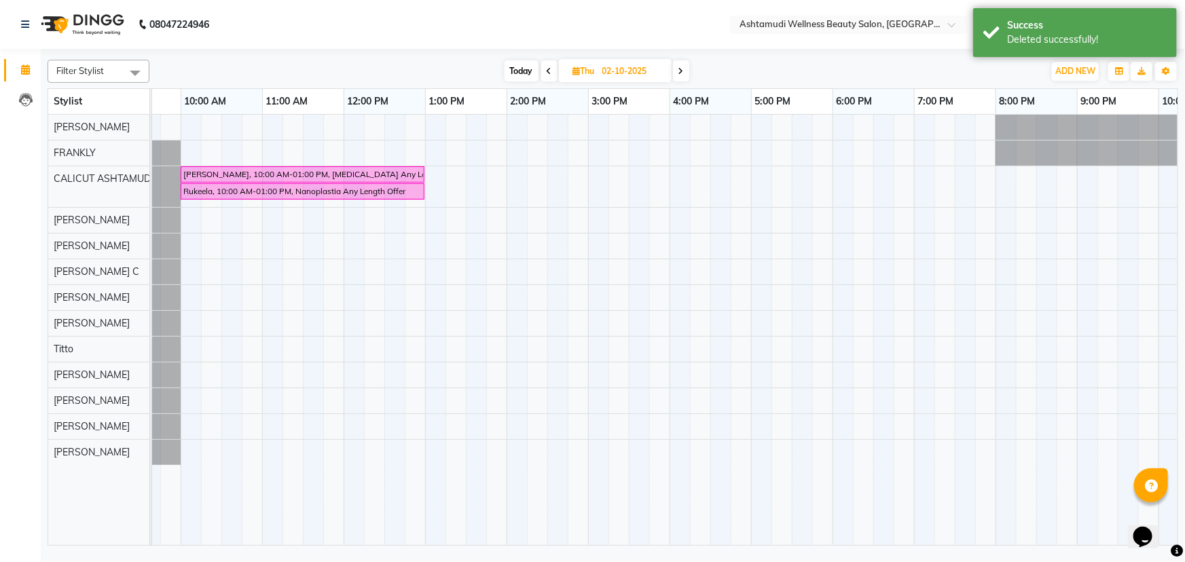
scroll to position [0, 48]
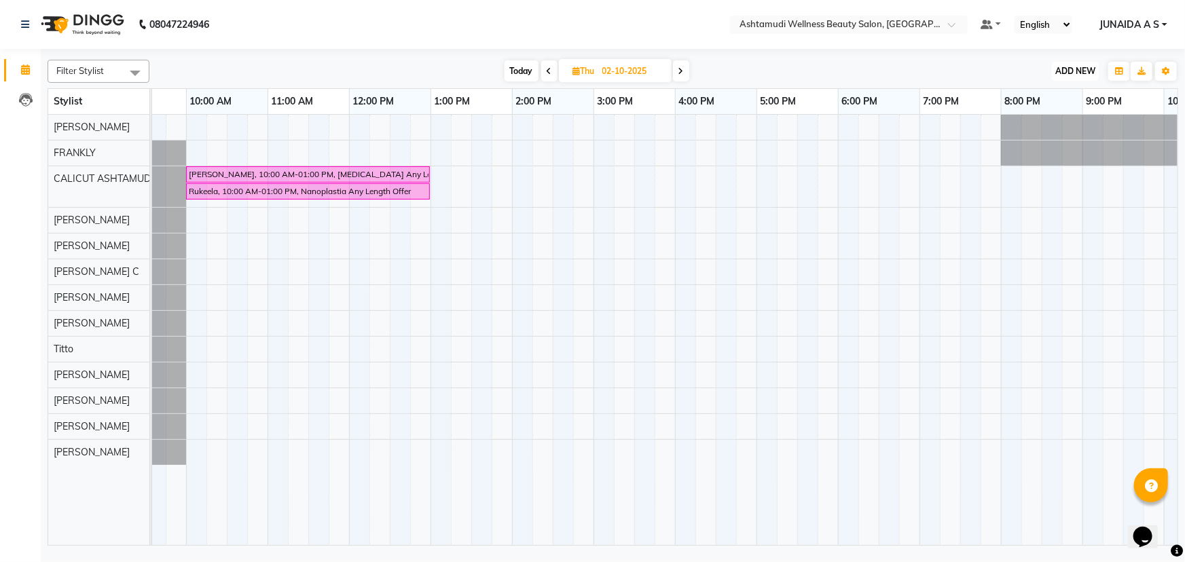
click at [1072, 73] on span "ADD NEW" at bounding box center [1076, 71] width 40 height 10
click at [1063, 96] on button "Add Appointment" at bounding box center [1045, 97] width 107 height 18
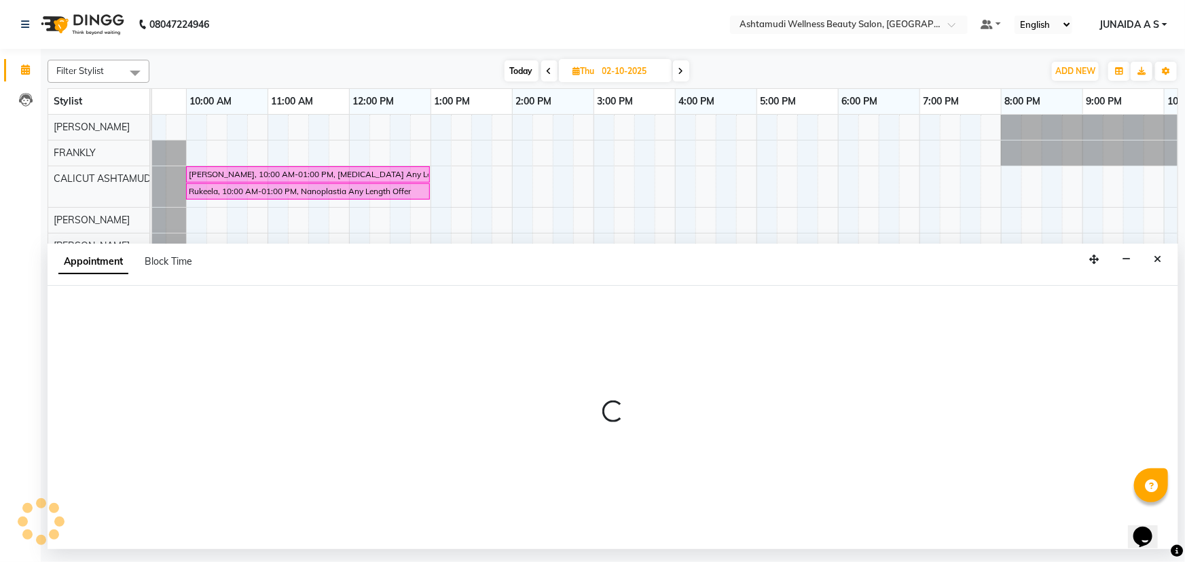
select select "tentative"
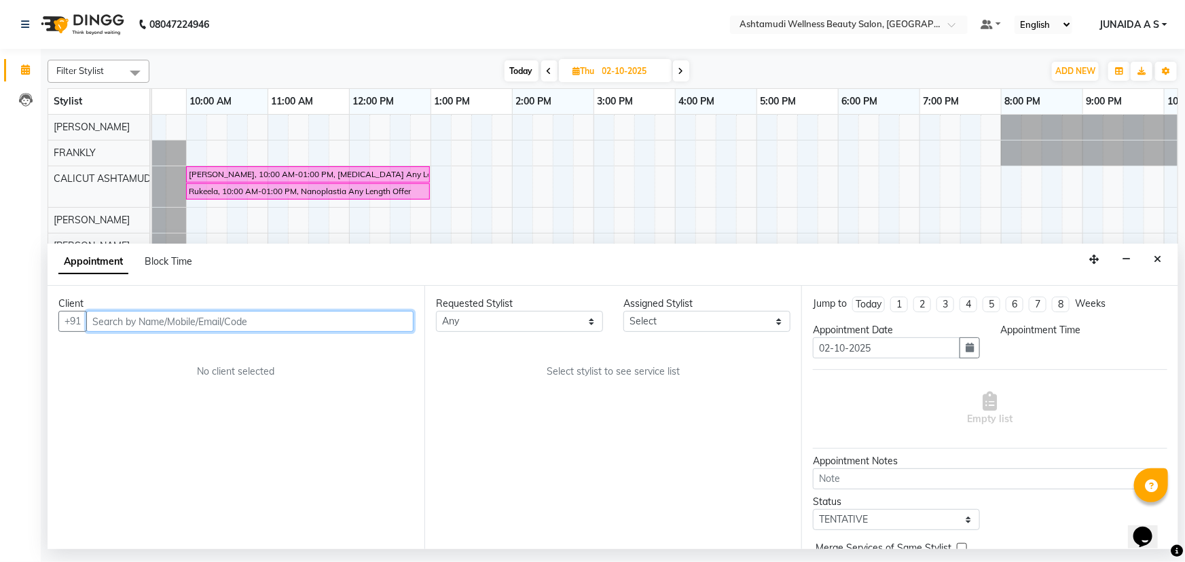
select select "600"
click at [187, 315] on input "text" at bounding box center [249, 321] width 327 height 21
paste input "7034591090"
click at [94, 316] on input "7034591090" at bounding box center [221, 321] width 271 height 21
type input "7034591090"
